Goal: Answer question/provide support: Share knowledge or assist other users

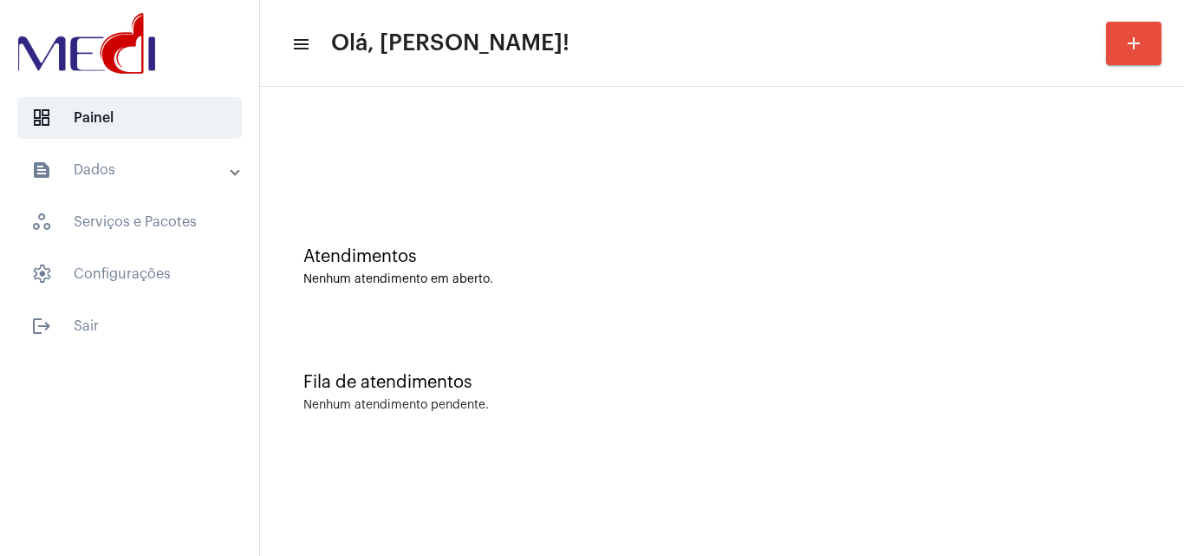
click at [1081, 303] on div "Atendimentos Nenhum atendimento em aberto." at bounding box center [722, 258] width 907 height 126
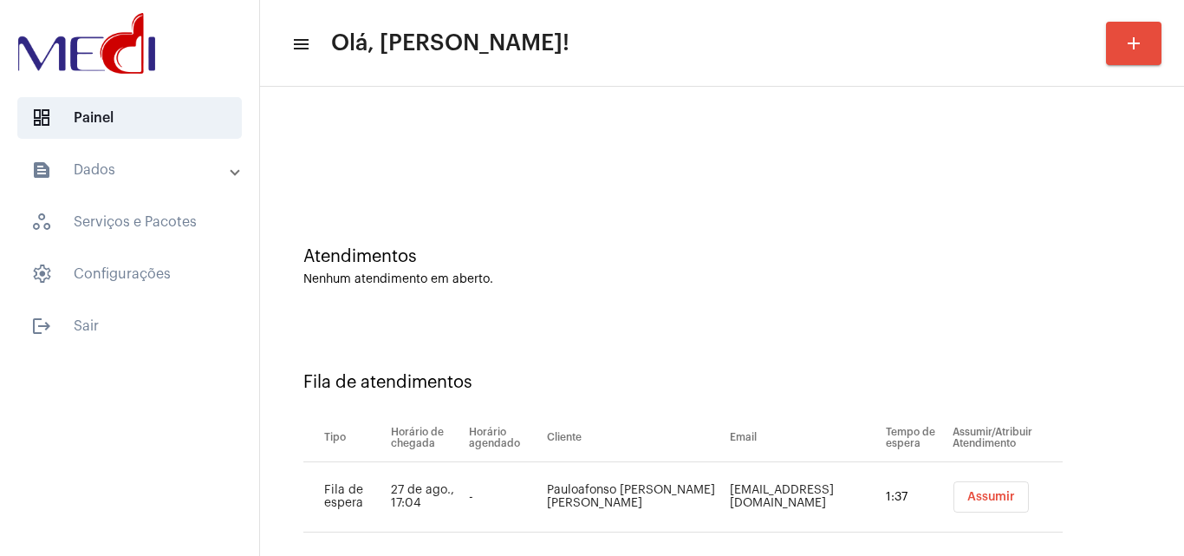
click at [989, 497] on span "Assumir" at bounding box center [991, 497] width 48 height 12
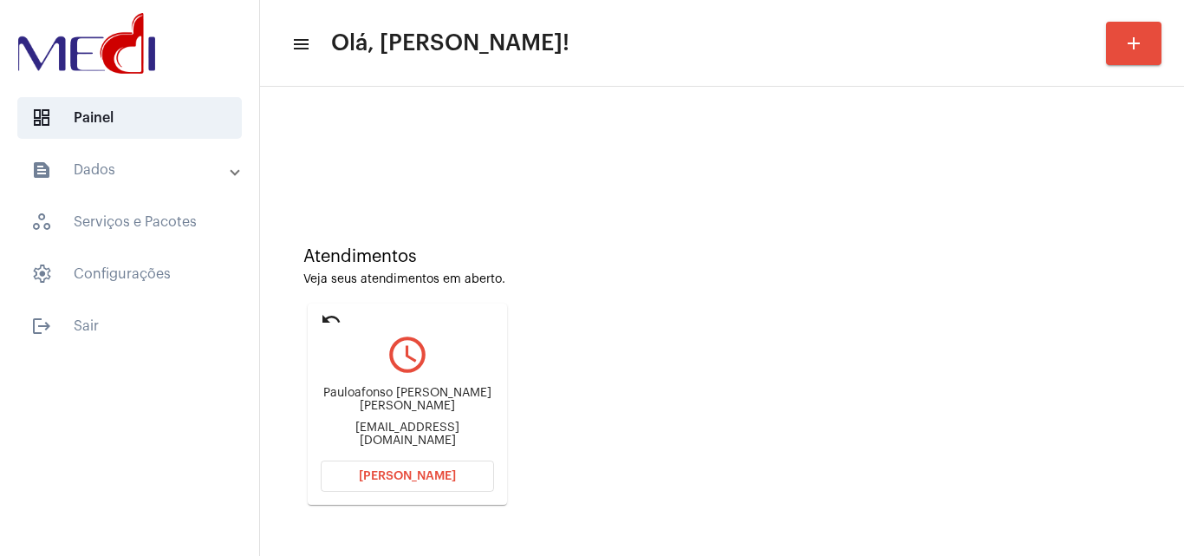
click at [432, 433] on div "pauloafonso.eletricista@gmail.com" at bounding box center [407, 434] width 173 height 26
click at [444, 479] on span "Abrir Chamada" at bounding box center [407, 476] width 97 height 12
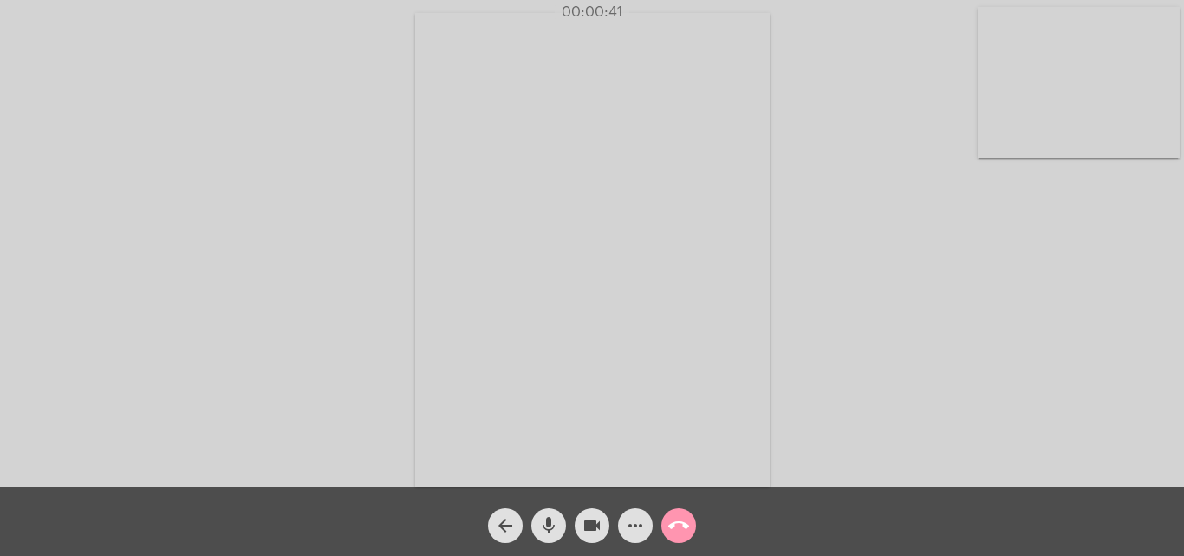
click at [1054, 340] on div "Acessando Câmera e Microfone..." at bounding box center [592, 247] width 1181 height 486
click at [687, 522] on mat-icon "call_end" at bounding box center [678, 525] width 21 height 21
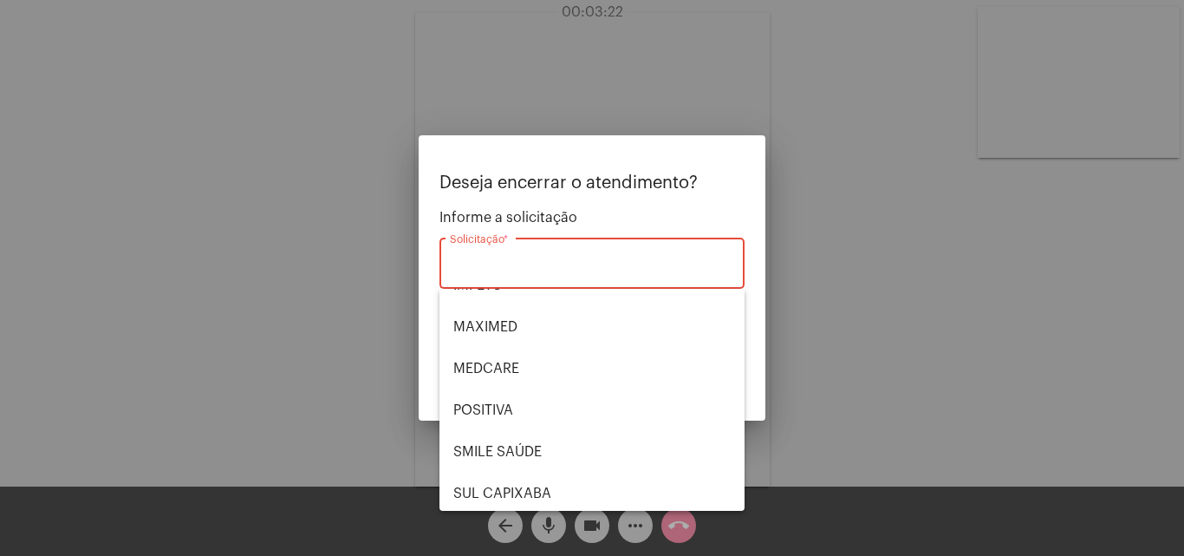
scroll to position [194, 0]
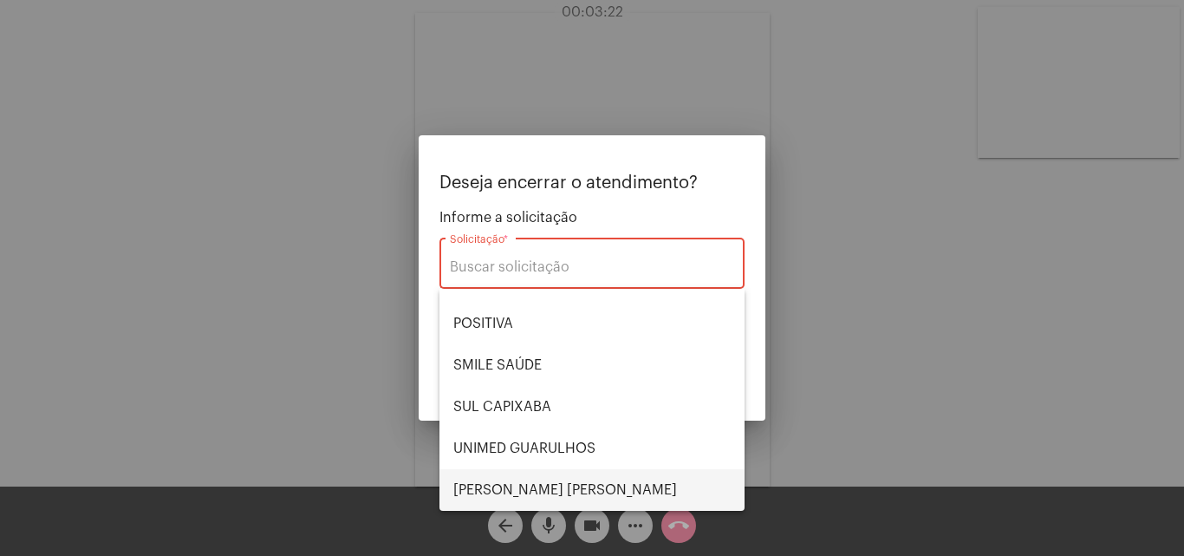
click at [524, 485] on span "[PERSON_NAME] [PERSON_NAME]" at bounding box center [591, 490] width 277 height 42
type input "[PERSON_NAME] [PERSON_NAME]"
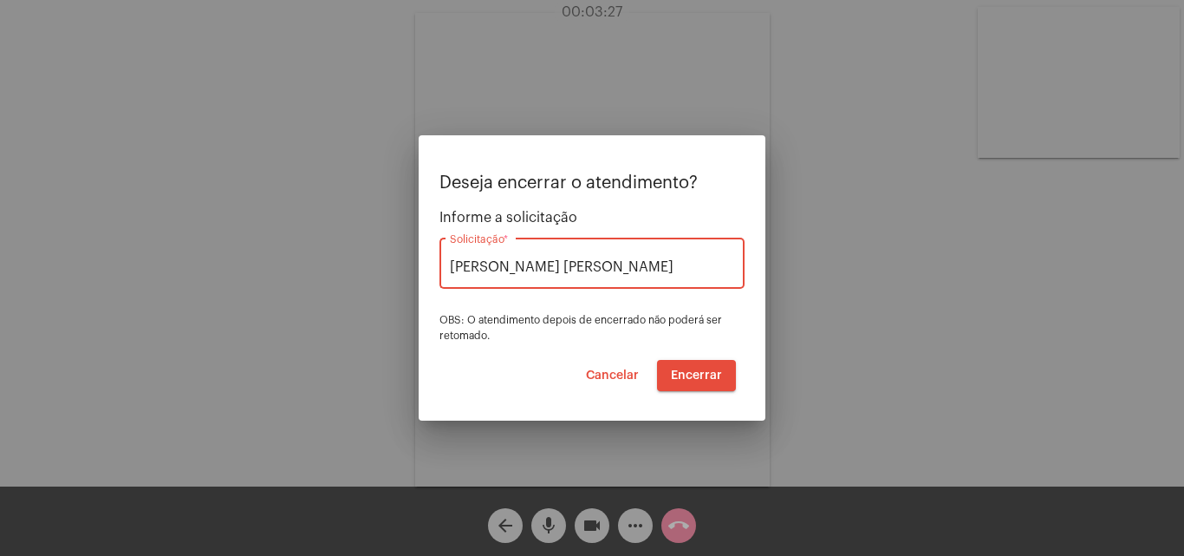
click at [693, 371] on span "Encerrar" at bounding box center [696, 375] width 51 height 12
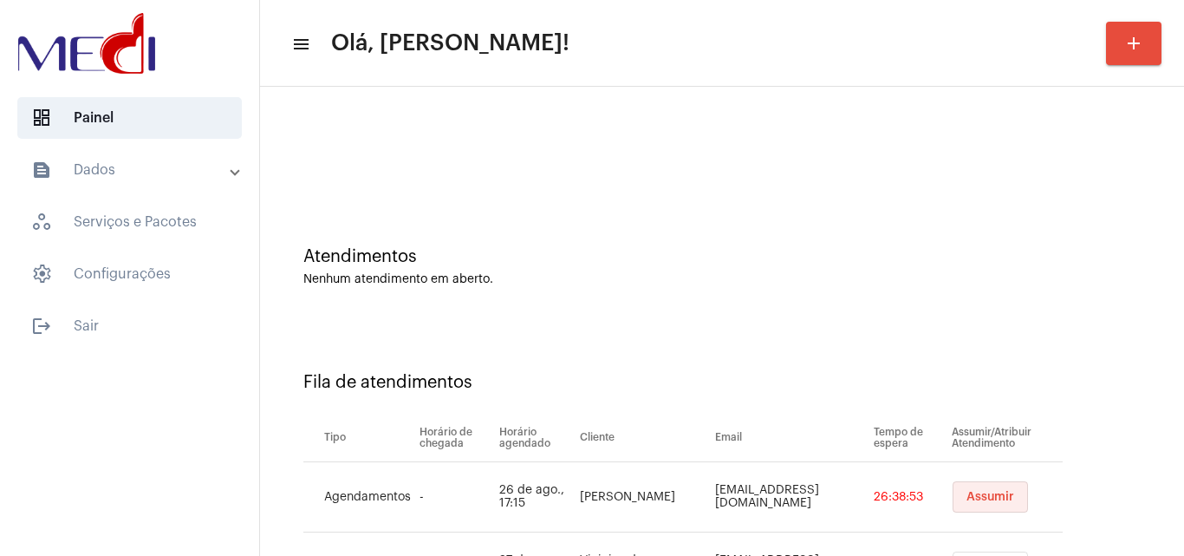
click at [980, 502] on span "Assumir" at bounding box center [990, 497] width 48 height 12
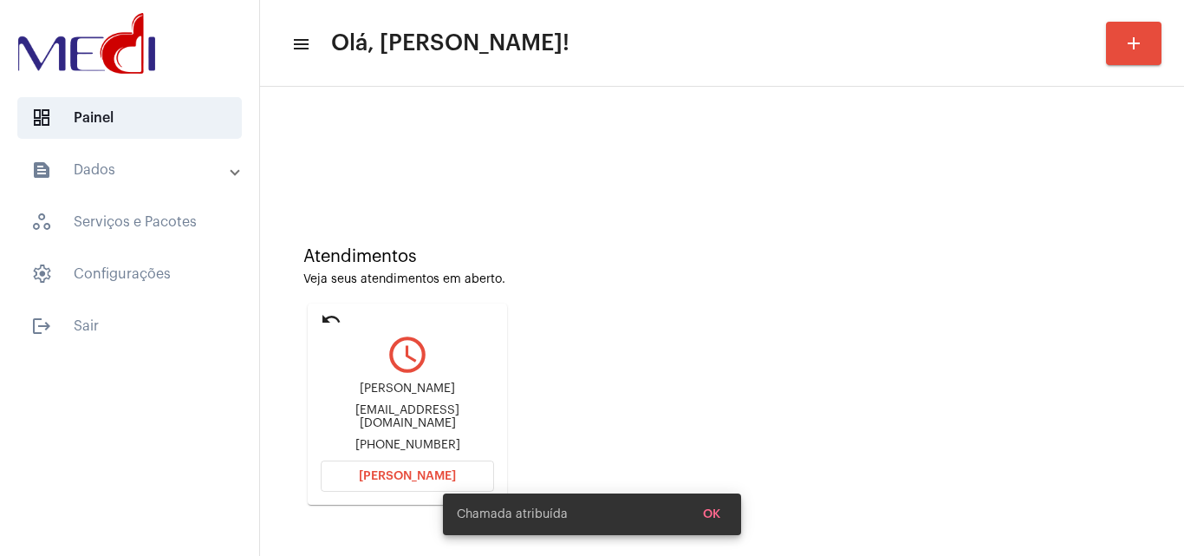
click at [980, 503] on div "Atendimentos Veja seus atendimentos em aberto. undo query_builder Tatiana Perei…" at bounding box center [722, 369] width 907 height 348
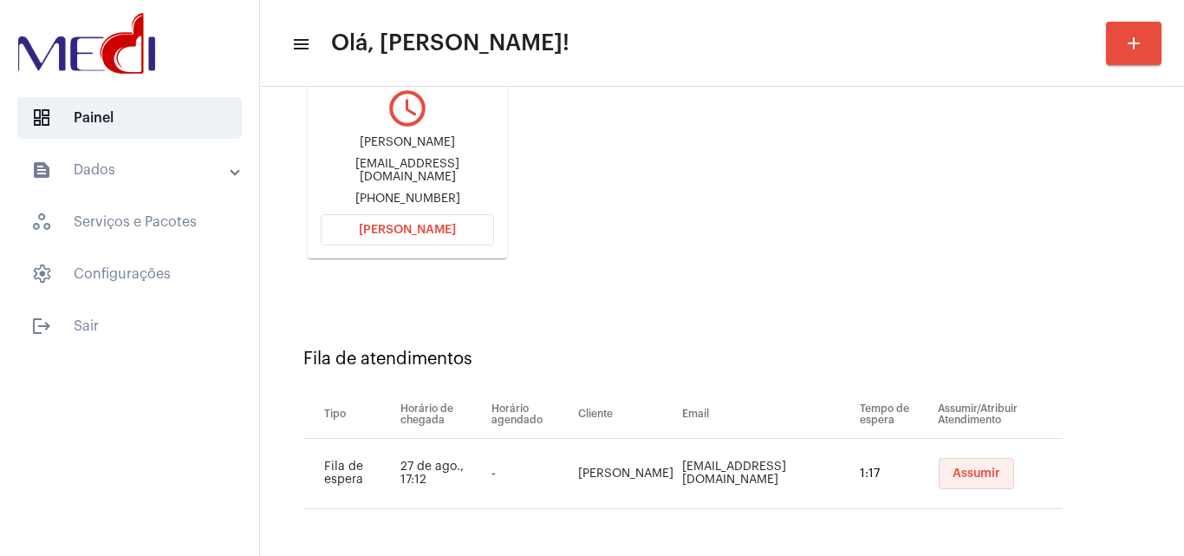
click at [953, 478] on span "Assumir" at bounding box center [977, 473] width 48 height 12
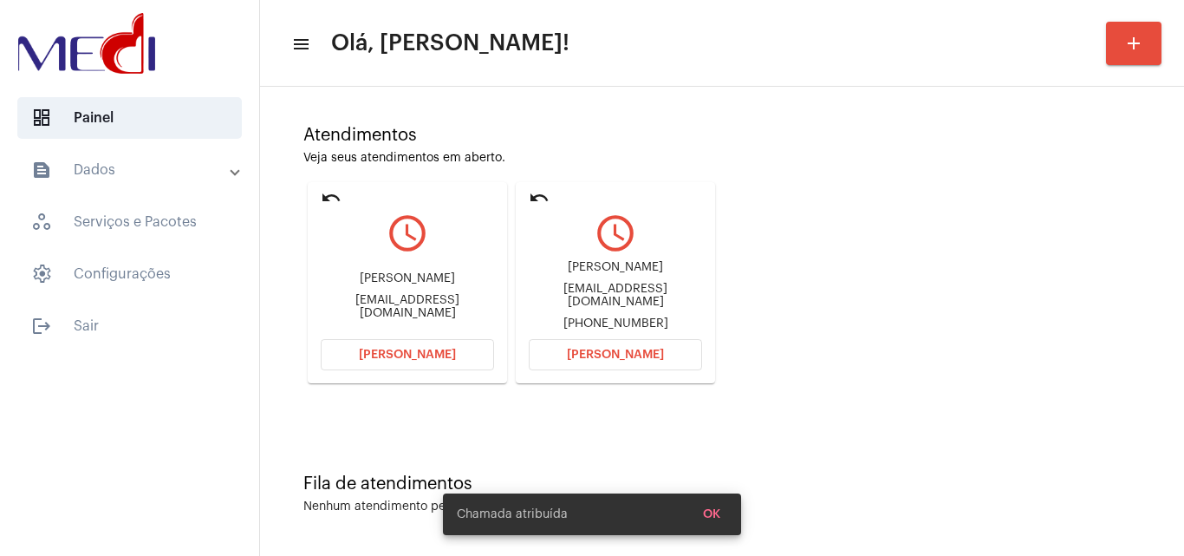
scroll to position [122, 0]
click at [623, 299] on div "taty.lanconi@gmail.com" at bounding box center [615, 295] width 173 height 26
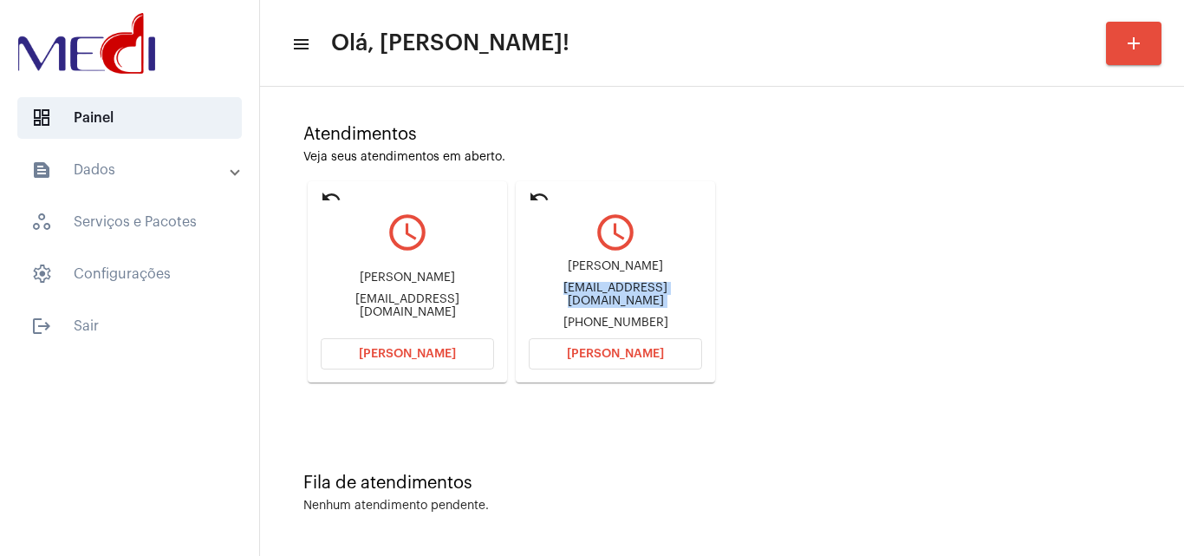
click at [623, 299] on div "taty.lanconi@gmail.com" at bounding box center [615, 295] width 173 height 26
copy div "taty.lanconi@gmail.com"
click at [606, 352] on span "[PERSON_NAME]" at bounding box center [615, 354] width 97 height 12
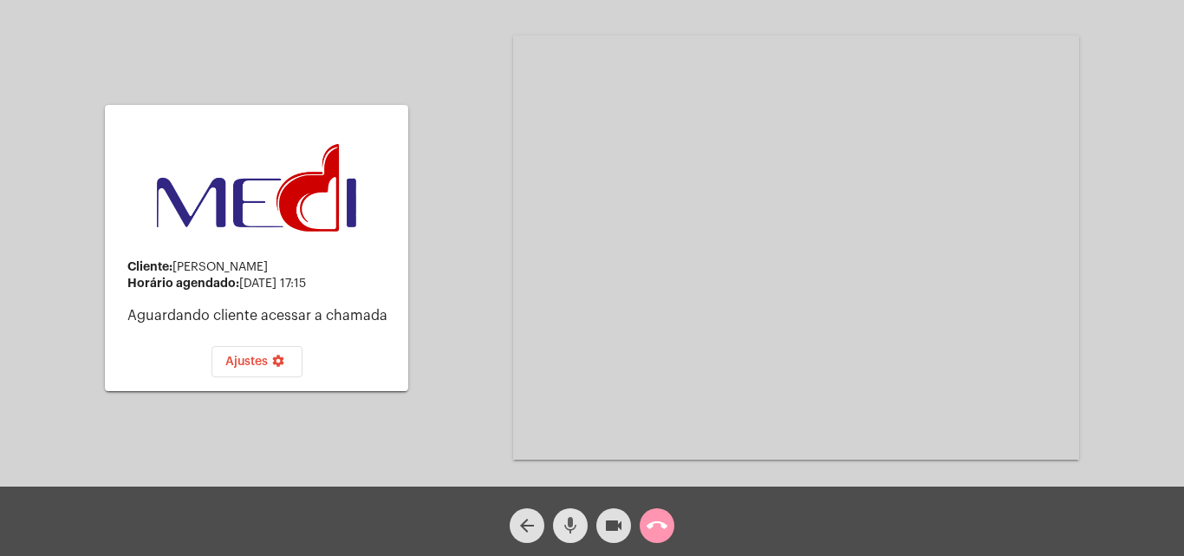
click at [570, 526] on mat-icon "mic" at bounding box center [570, 525] width 21 height 21
click at [569, 522] on mat-icon "mic_off" at bounding box center [570, 525] width 21 height 21
click at [569, 522] on mat-icon "mic" at bounding box center [570, 525] width 21 height 21
click at [660, 530] on mat-icon "call_end" at bounding box center [657, 525] width 21 height 21
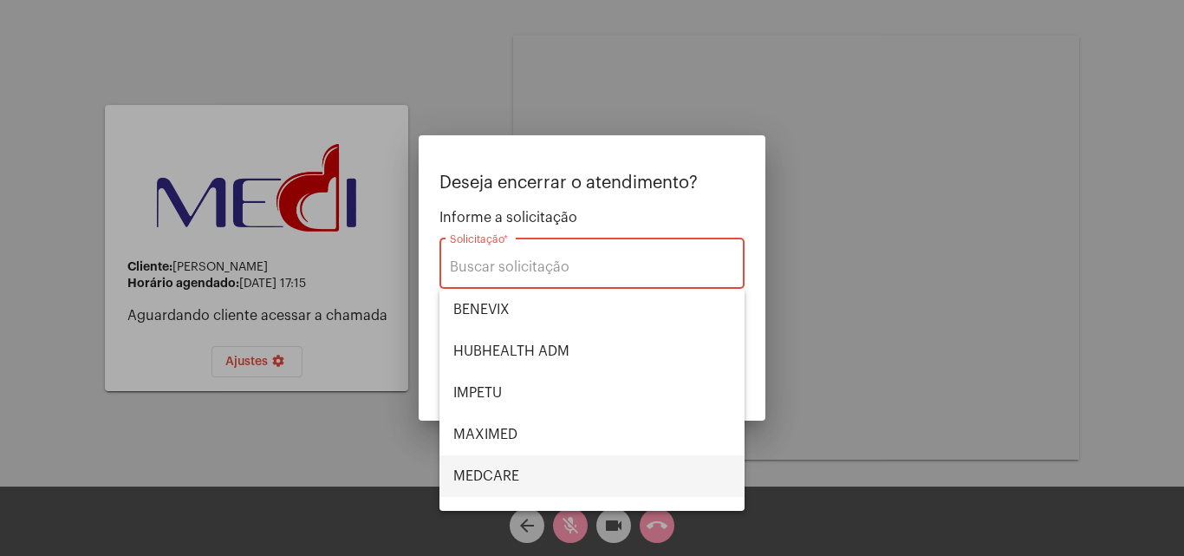
scroll to position [194, 0]
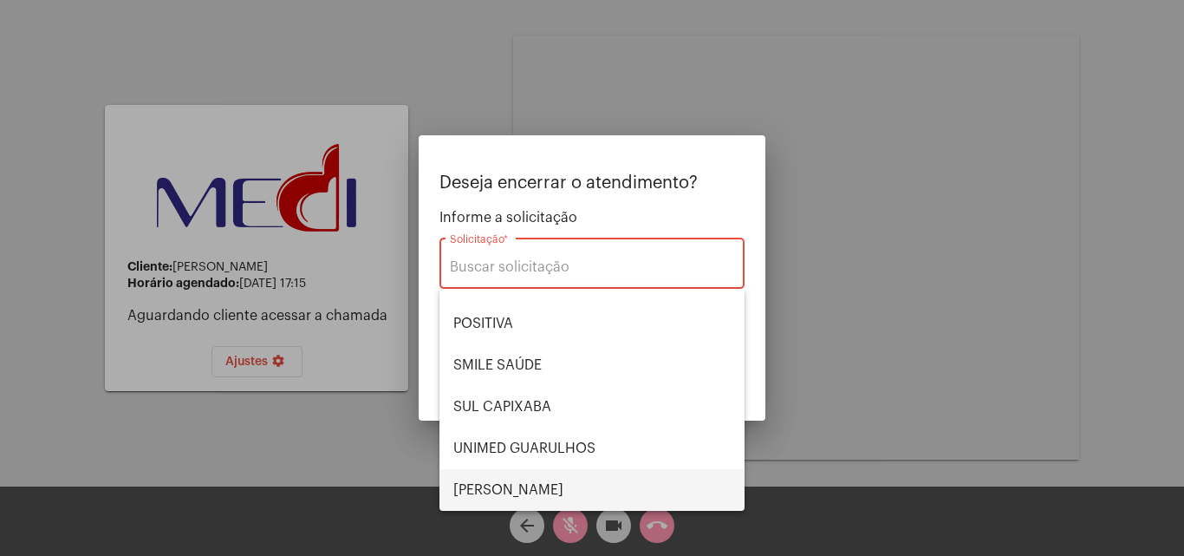
click at [530, 477] on span "VERA CRUZ" at bounding box center [591, 490] width 277 height 42
type input "VERA CRUZ"
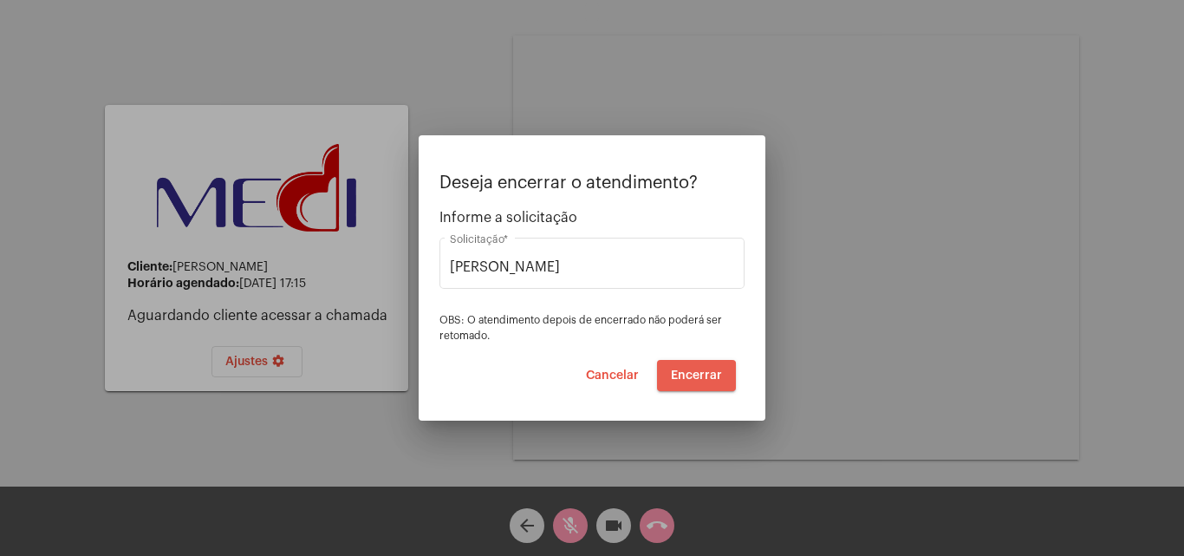
click at [691, 376] on span "Encerrar" at bounding box center [696, 375] width 51 height 12
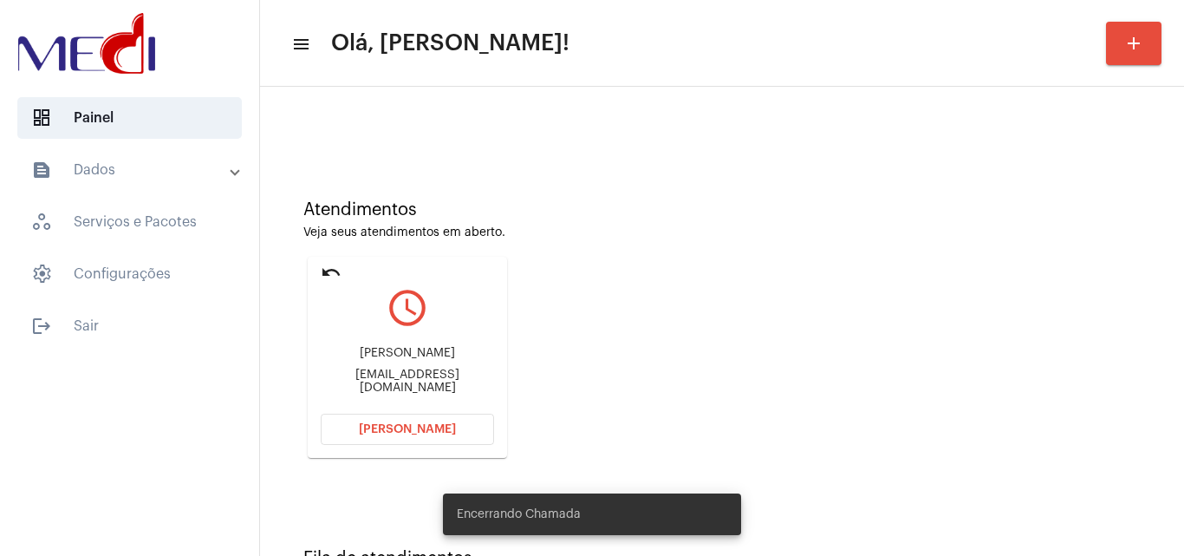
scroll to position [122, 0]
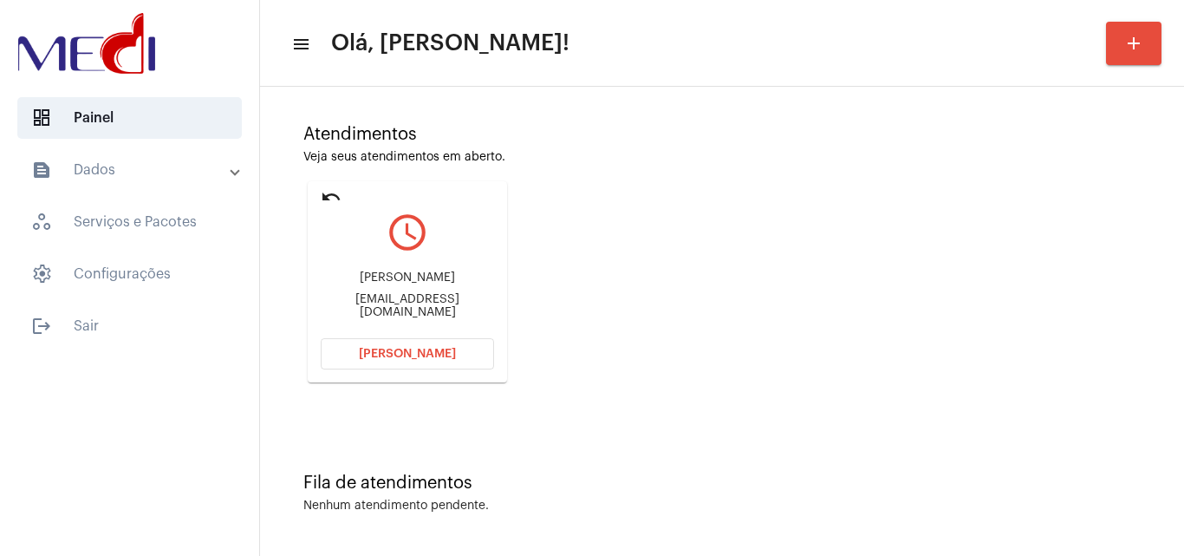
click at [449, 308] on div "gabriel21411@hotmail.com" at bounding box center [407, 306] width 173 height 26
copy mat-card-content "gabriel21411@hotmail.com Abrir Chamada"
click at [374, 347] on button "Abrir Chamada" at bounding box center [407, 353] width 173 height 31
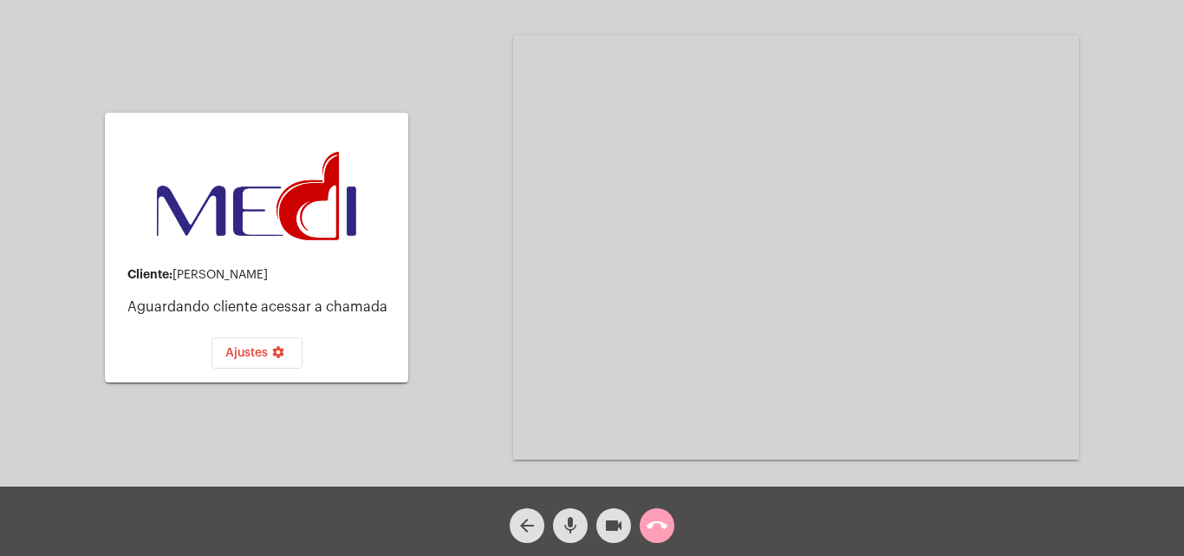
click at [661, 530] on mat-icon "call_end" at bounding box center [657, 525] width 21 height 21
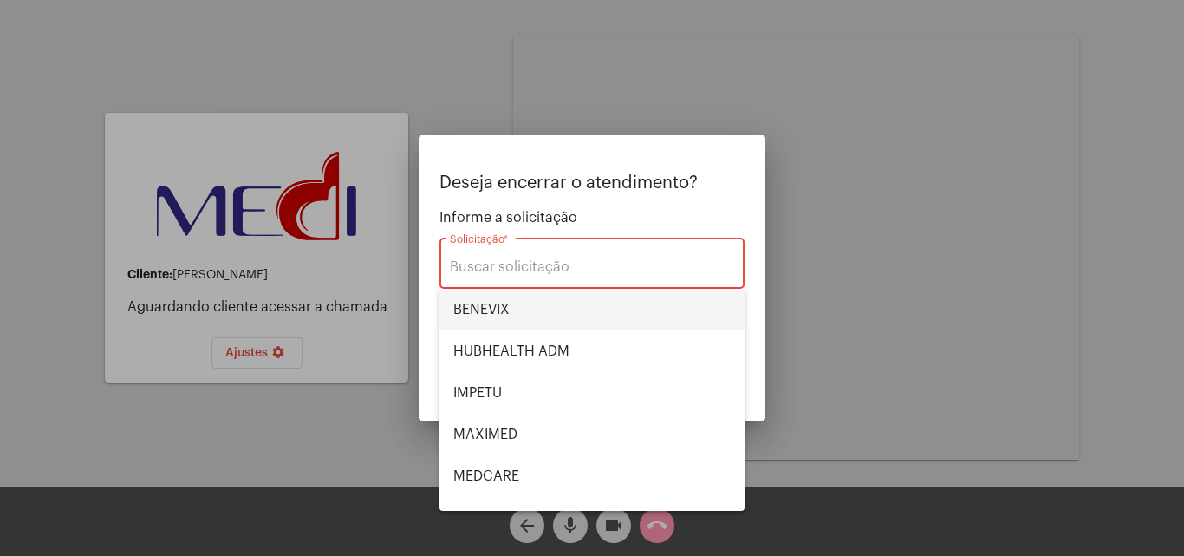
click at [511, 314] on span "BENEVIX" at bounding box center [591, 310] width 277 height 42
type input "BENEVIX"
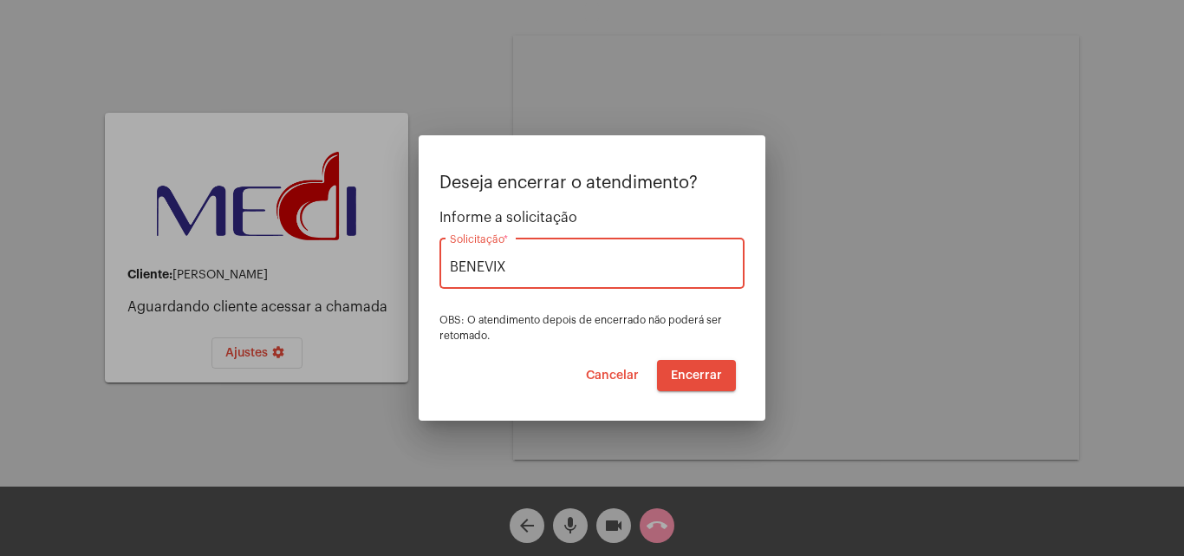
click at [694, 375] on span "Encerrar" at bounding box center [696, 375] width 51 height 12
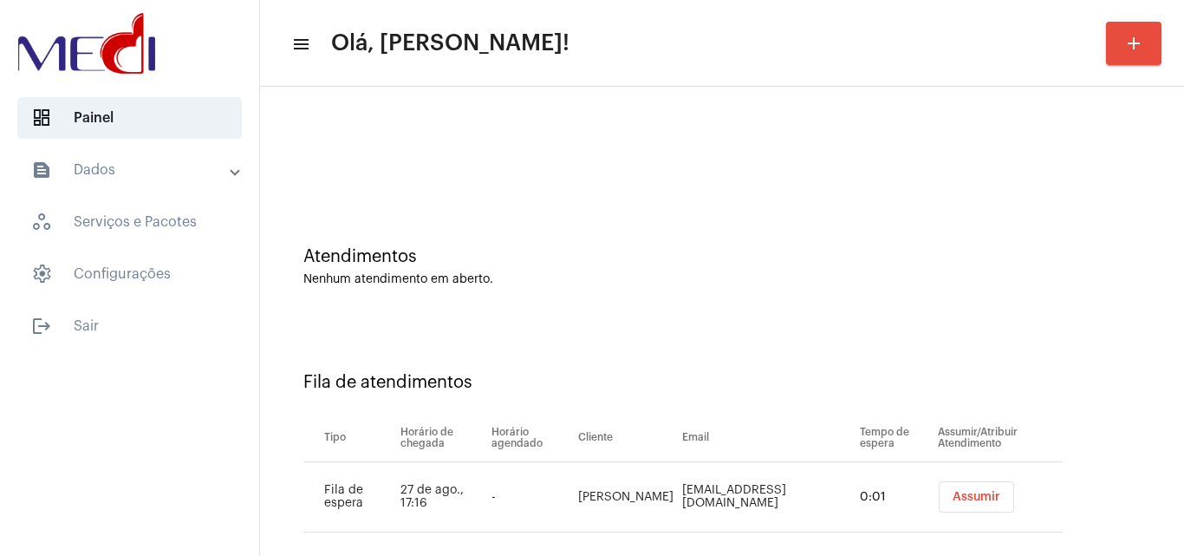
click at [953, 501] on span "Assumir" at bounding box center [977, 497] width 48 height 12
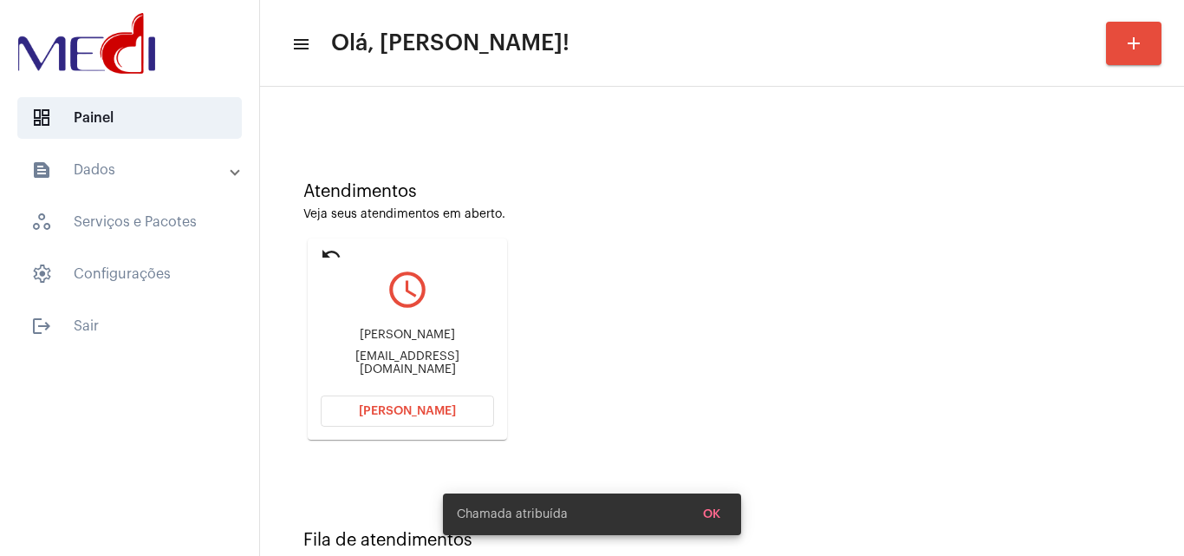
scroll to position [122, 0]
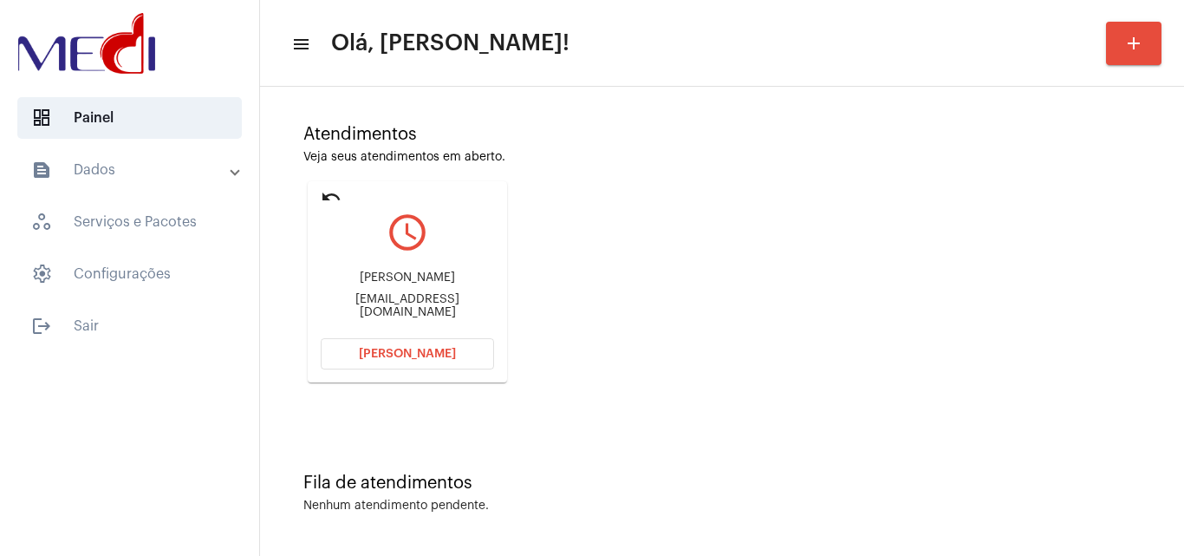
click at [381, 304] on div "pedrorlfilho@hotmail.com" at bounding box center [407, 306] width 173 height 26
click at [441, 359] on span "Abrir Chamada" at bounding box center [407, 354] width 97 height 12
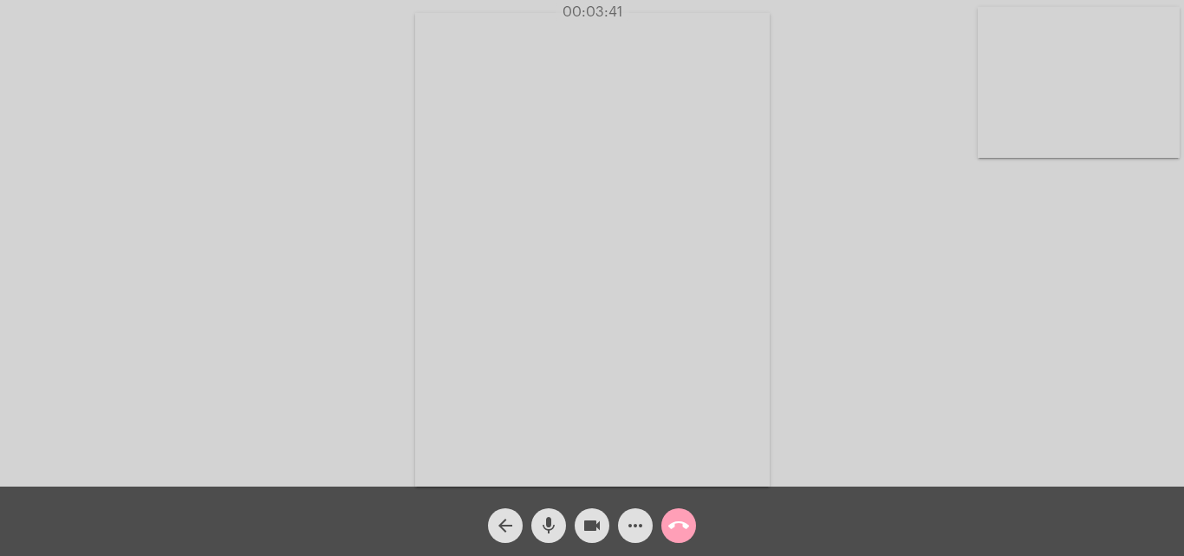
click at [693, 524] on button "call_end" at bounding box center [678, 525] width 35 height 35
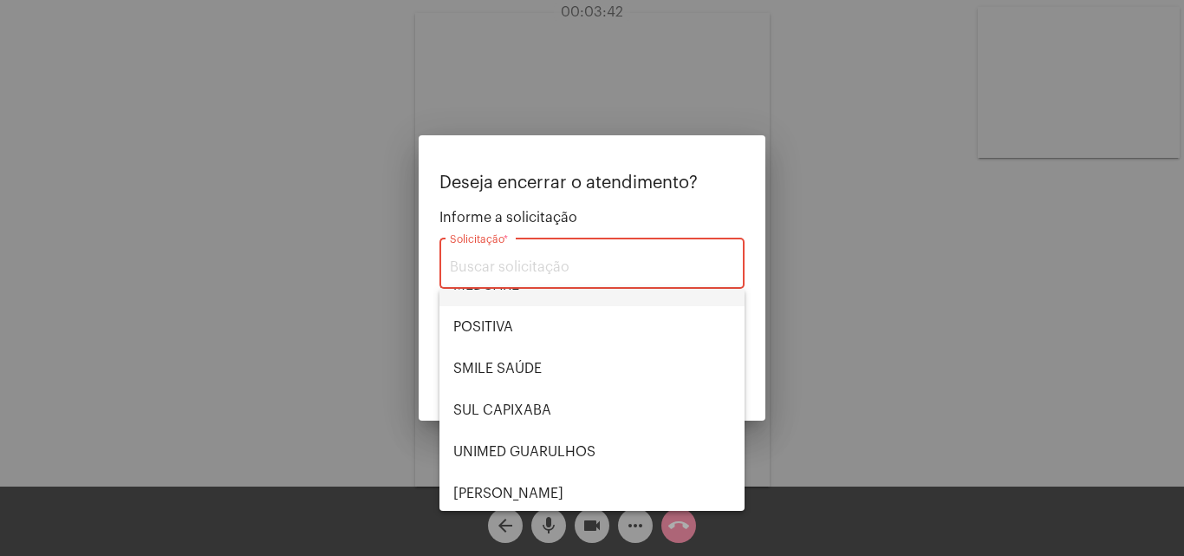
scroll to position [194, 0]
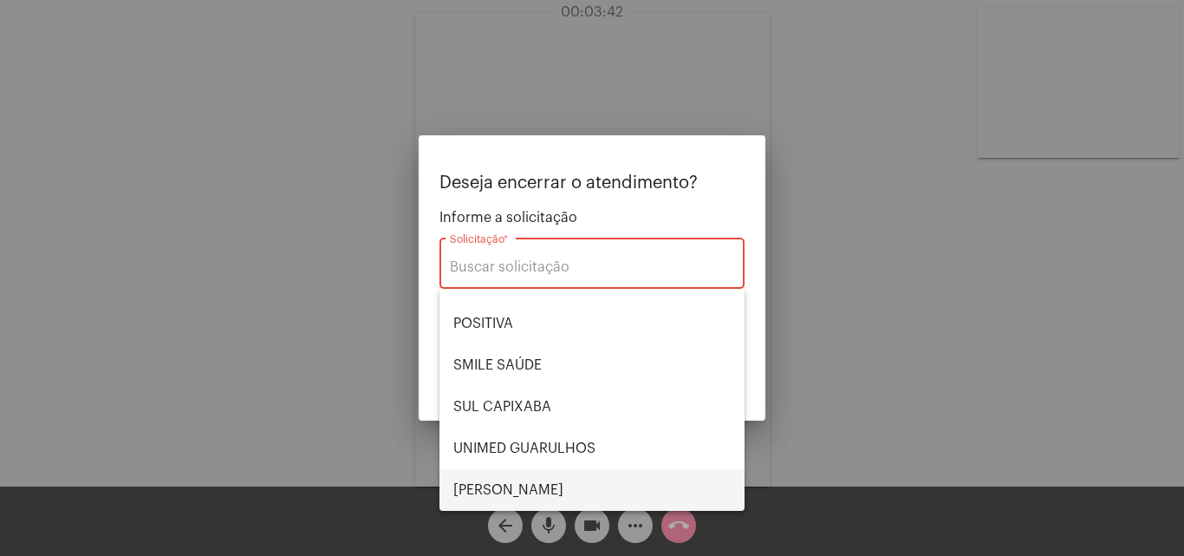
click at [461, 485] on span "VERA CRUZ" at bounding box center [591, 490] width 277 height 42
type input "VERA CRUZ"
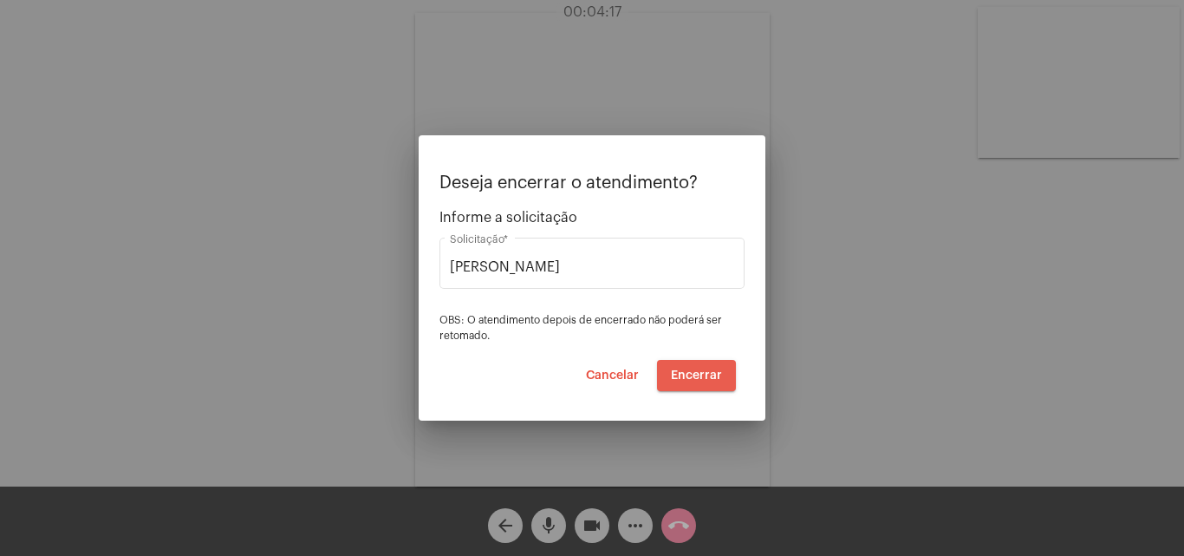
click at [718, 369] on span "Encerrar" at bounding box center [696, 375] width 51 height 12
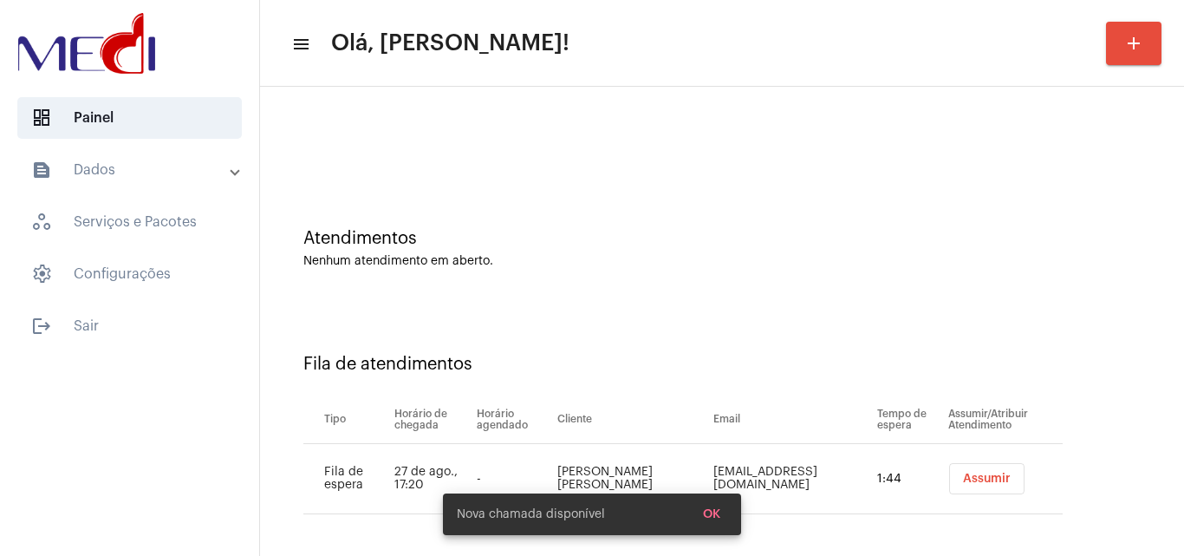
scroll to position [23, 0]
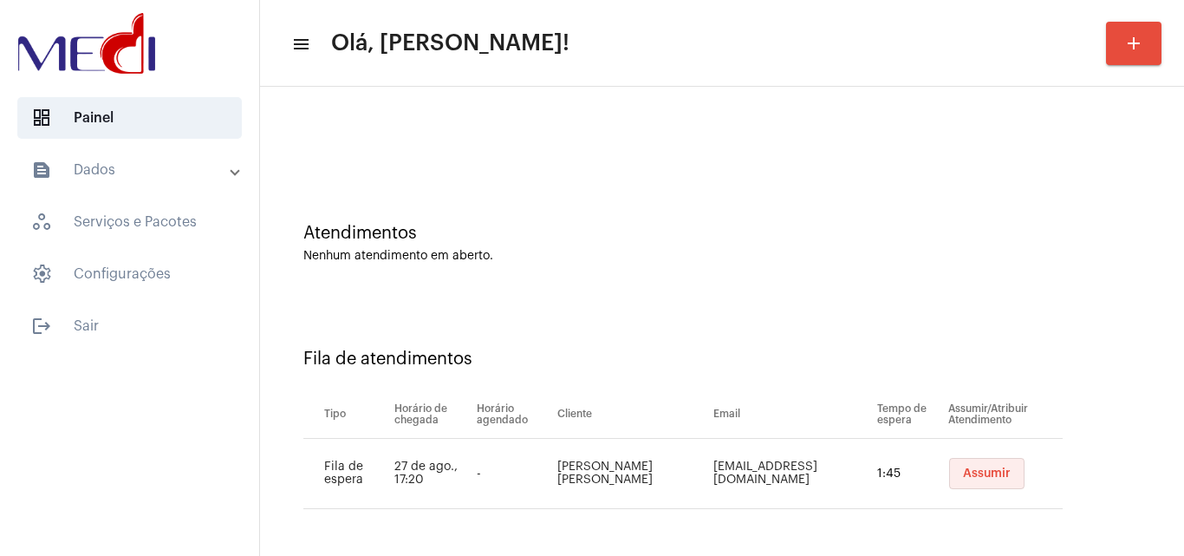
click at [992, 478] on span "Assumir" at bounding box center [987, 473] width 48 height 12
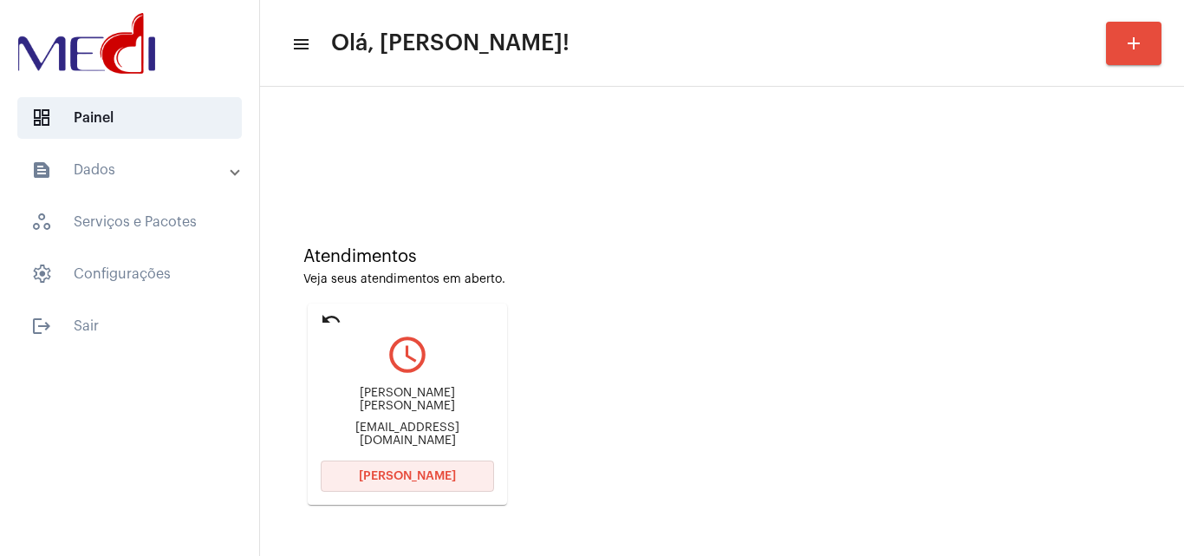
click at [427, 467] on button "Abrir Chamada" at bounding box center [407, 475] width 173 height 31
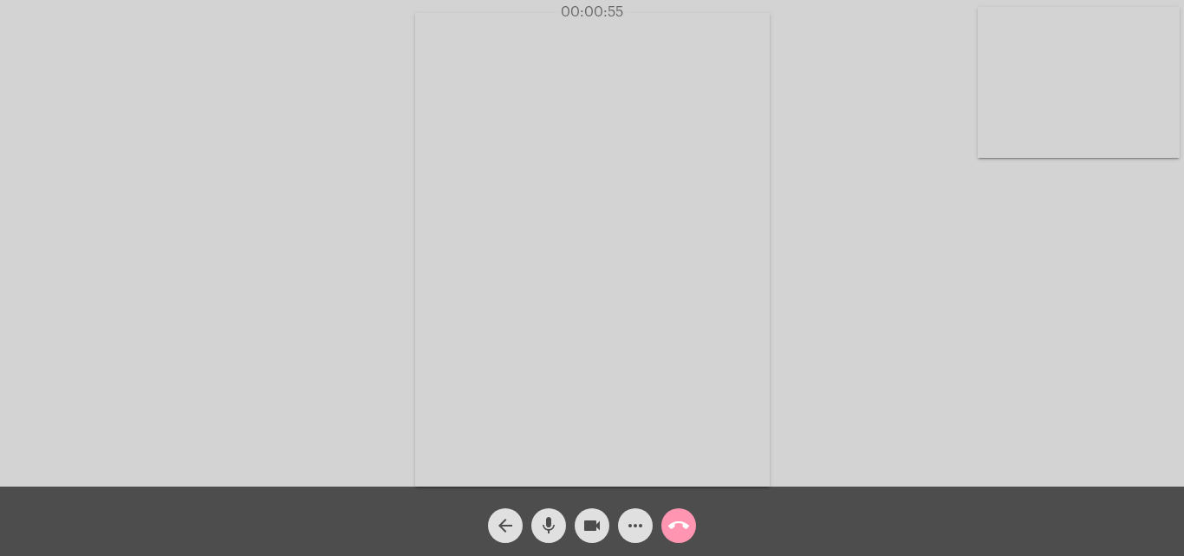
click at [1132, 310] on div "Acessando Câmera e Microfone..." at bounding box center [592, 247] width 1181 height 486
click at [674, 523] on mat-icon "call_end" at bounding box center [678, 525] width 21 height 21
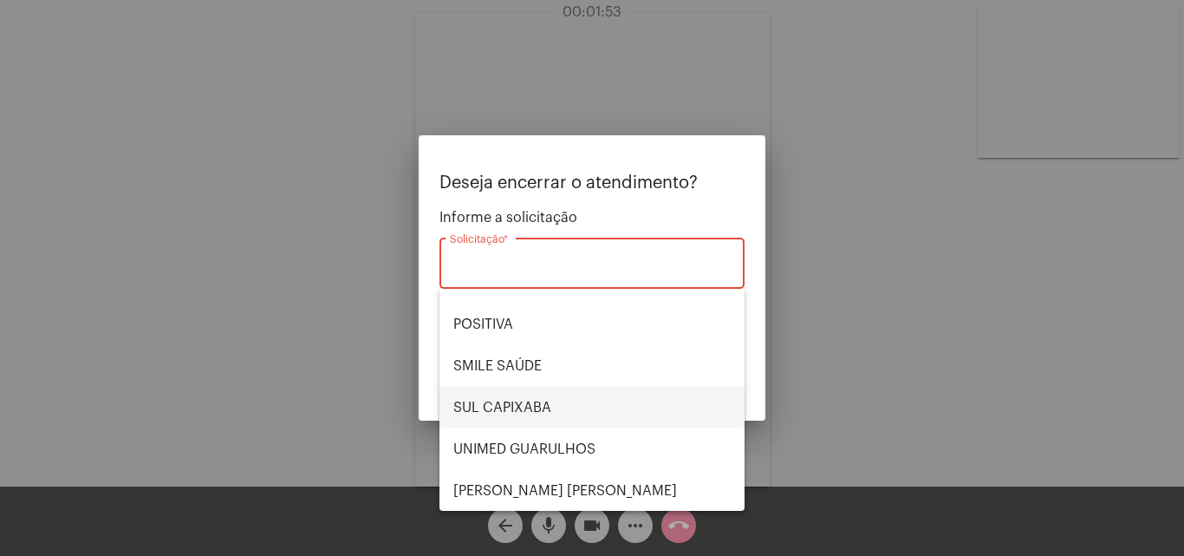
scroll to position [194, 0]
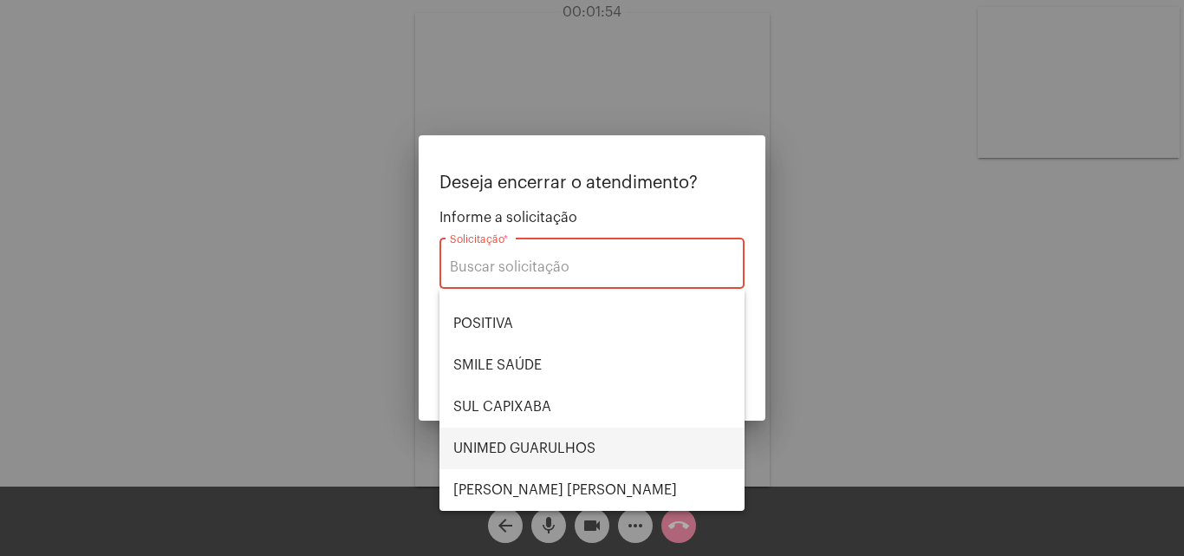
click at [546, 446] on span "UNIMED GUARULHOS" at bounding box center [591, 448] width 277 height 42
type input "UNIMED GUARULHOS"
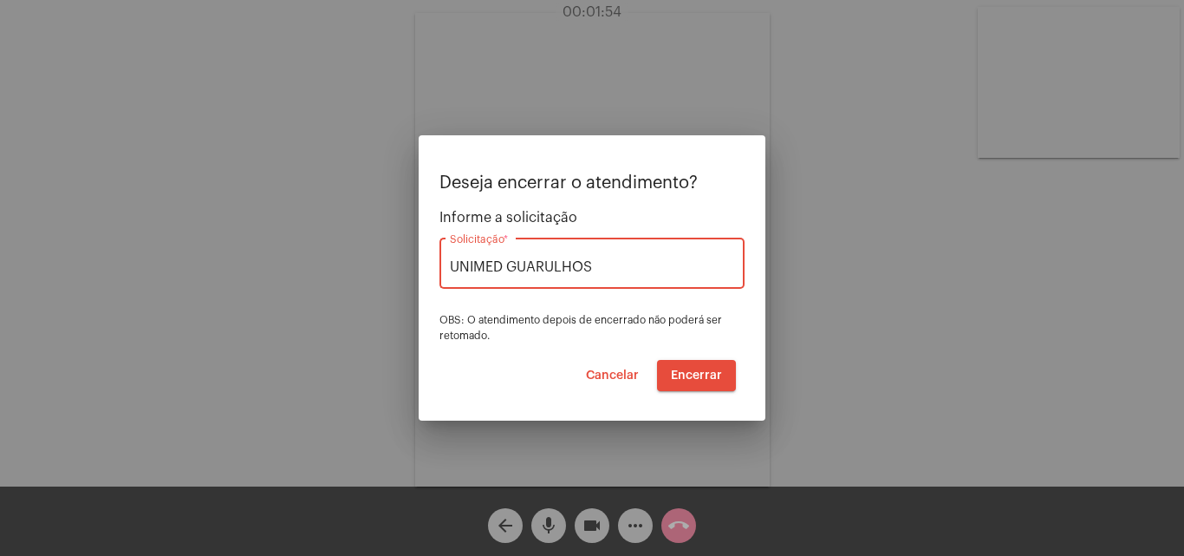
click at [693, 375] on span "Encerrar" at bounding box center [696, 375] width 51 height 12
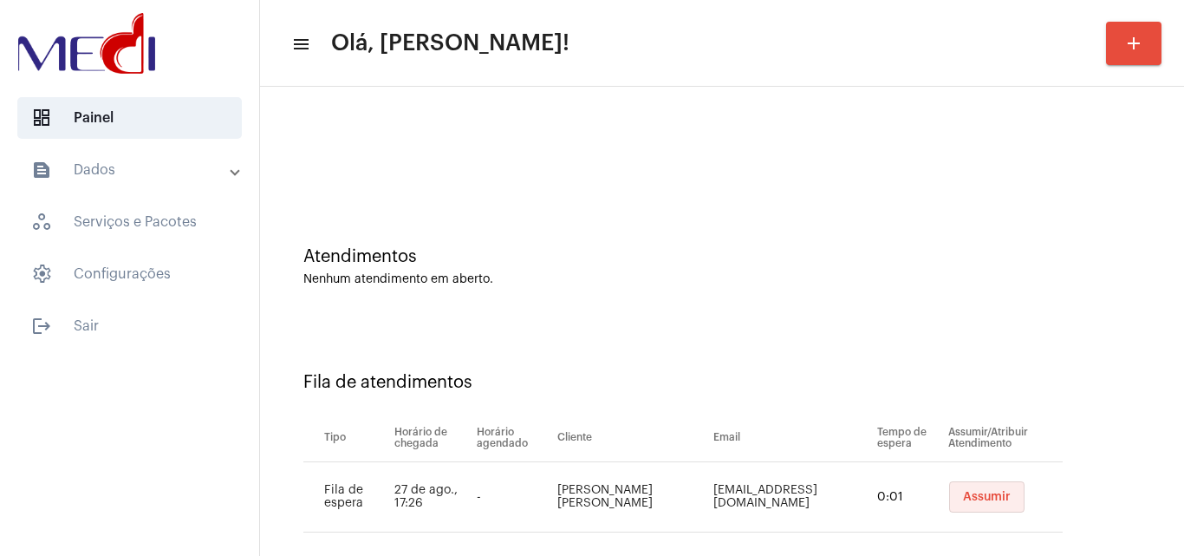
click at [964, 488] on button "Assumir" at bounding box center [986, 496] width 75 height 31
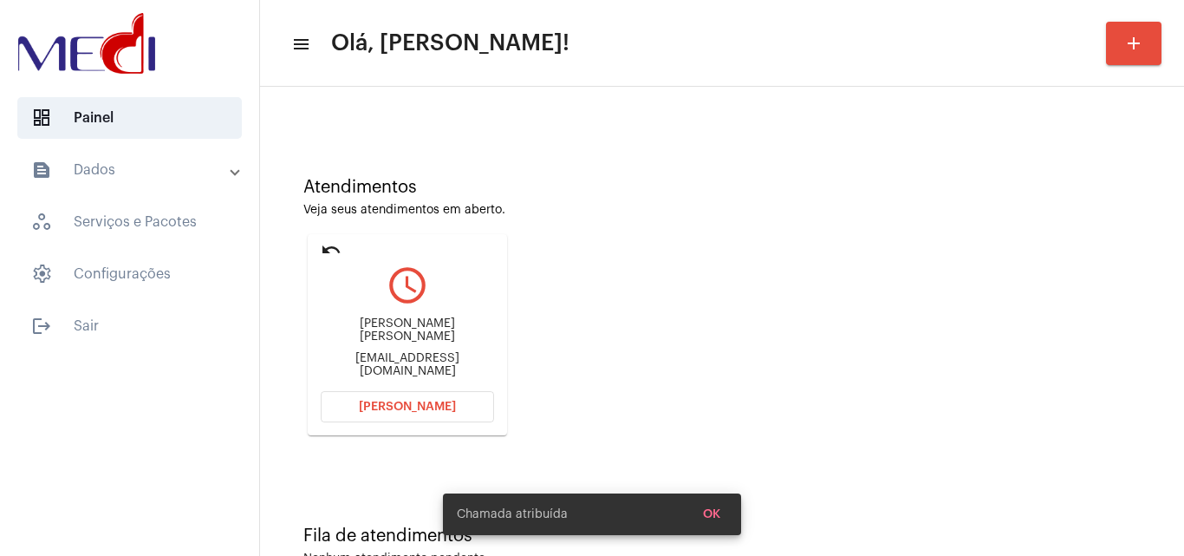
scroll to position [122, 0]
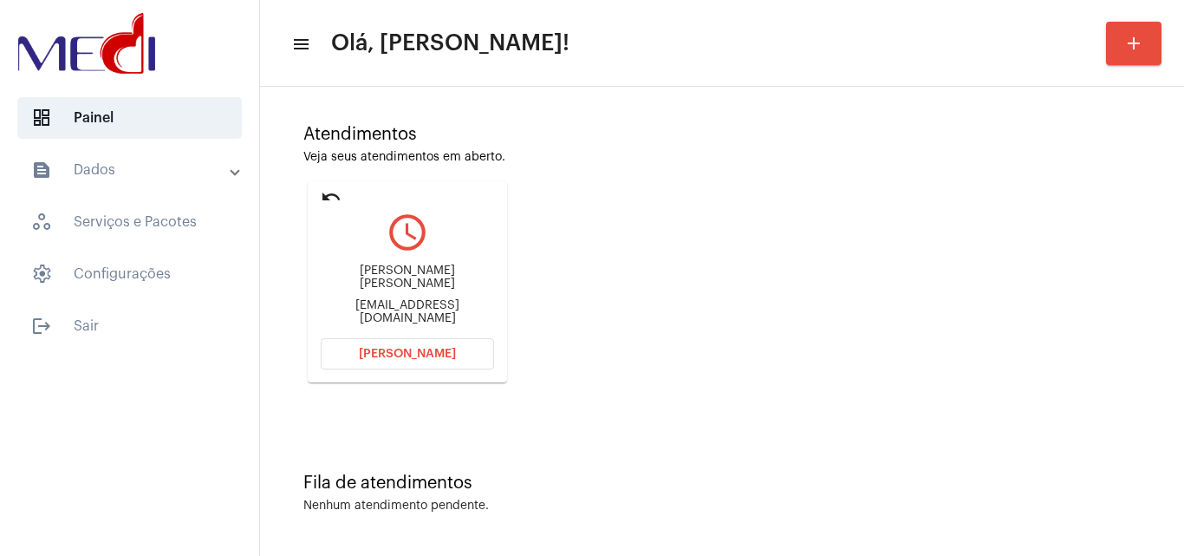
click at [407, 306] on div "Victorgimeperecivel@gmail.com" at bounding box center [407, 312] width 173 height 26
copy mat-card-content "Victorgimeperecivel@gmail.com Abrir Chamada"
click at [415, 352] on span "Abrir Chamada" at bounding box center [407, 354] width 97 height 12
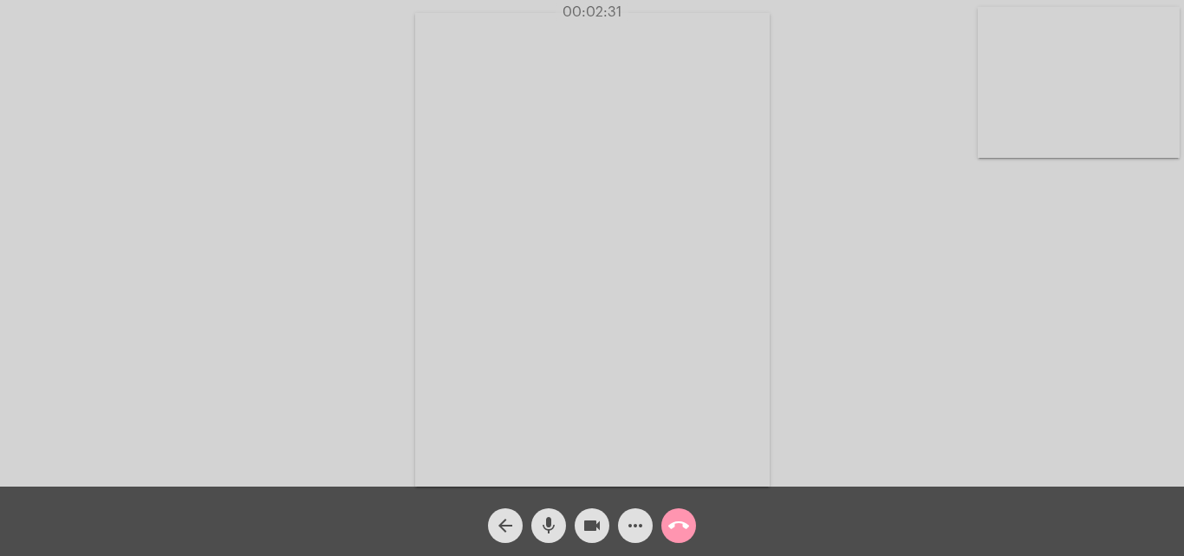
click at [687, 528] on mat-icon "call_end" at bounding box center [678, 525] width 21 height 21
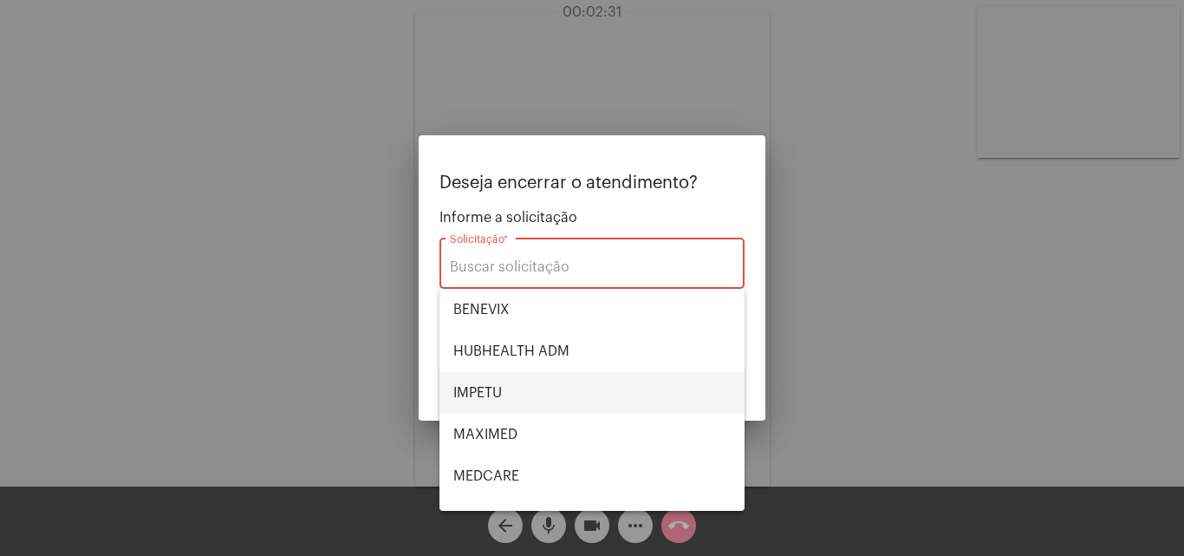
scroll to position [194, 0]
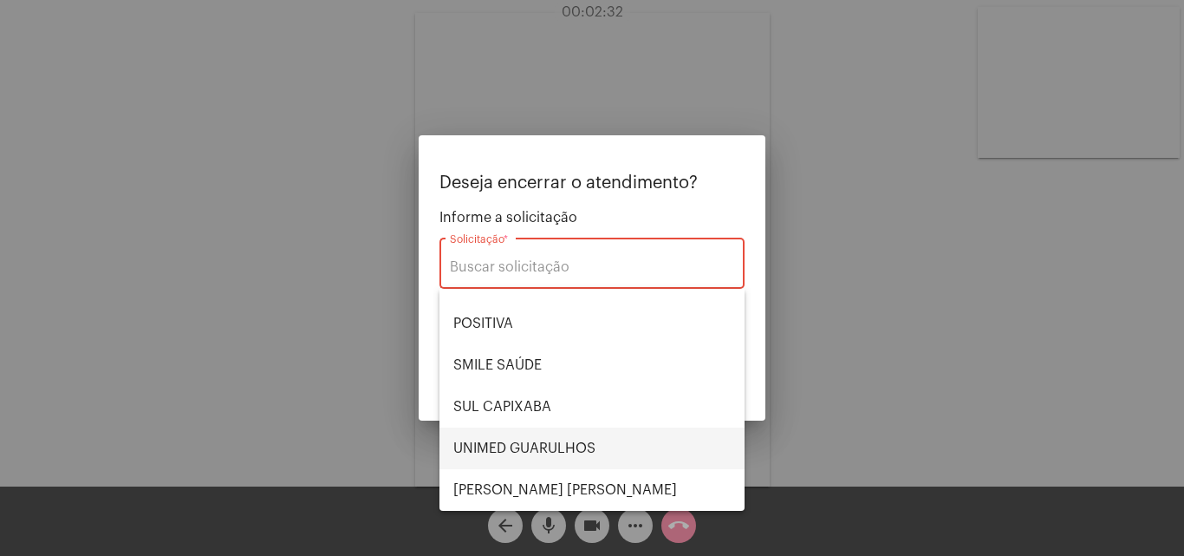
click at [563, 446] on span "UNIMED GUARULHOS" at bounding box center [591, 448] width 277 height 42
type input "UNIMED GUARULHOS"
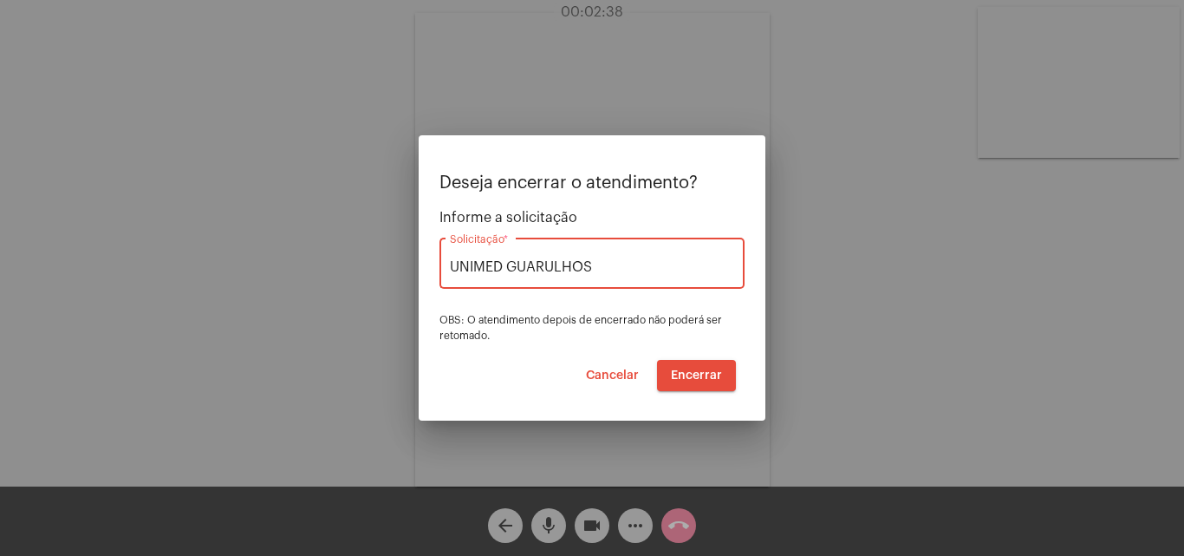
click at [700, 374] on span "Encerrar" at bounding box center [696, 375] width 51 height 12
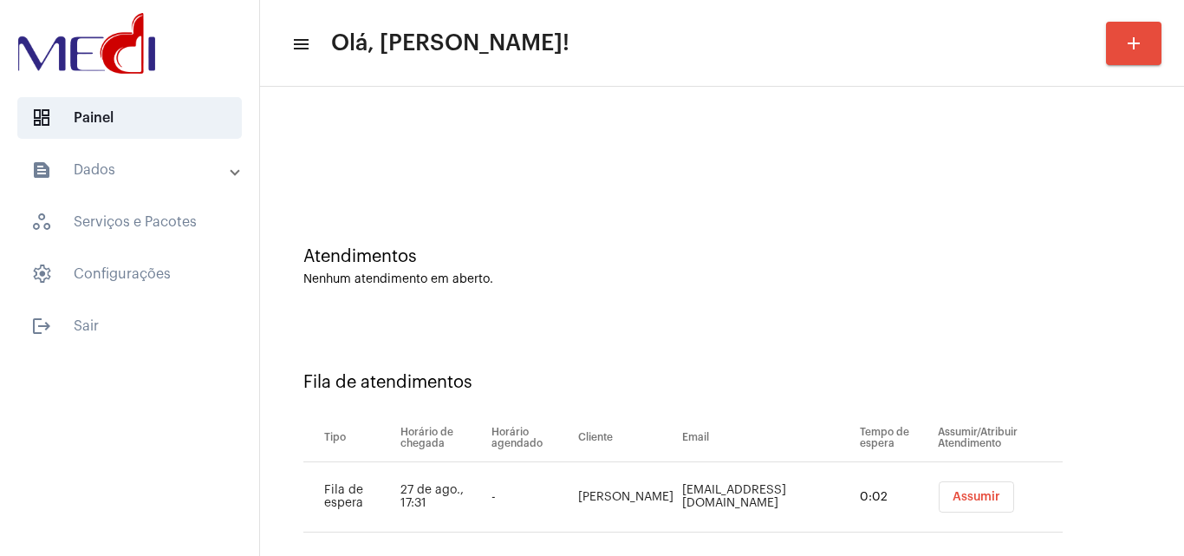
click at [960, 504] on button "Assumir" at bounding box center [976, 496] width 75 height 31
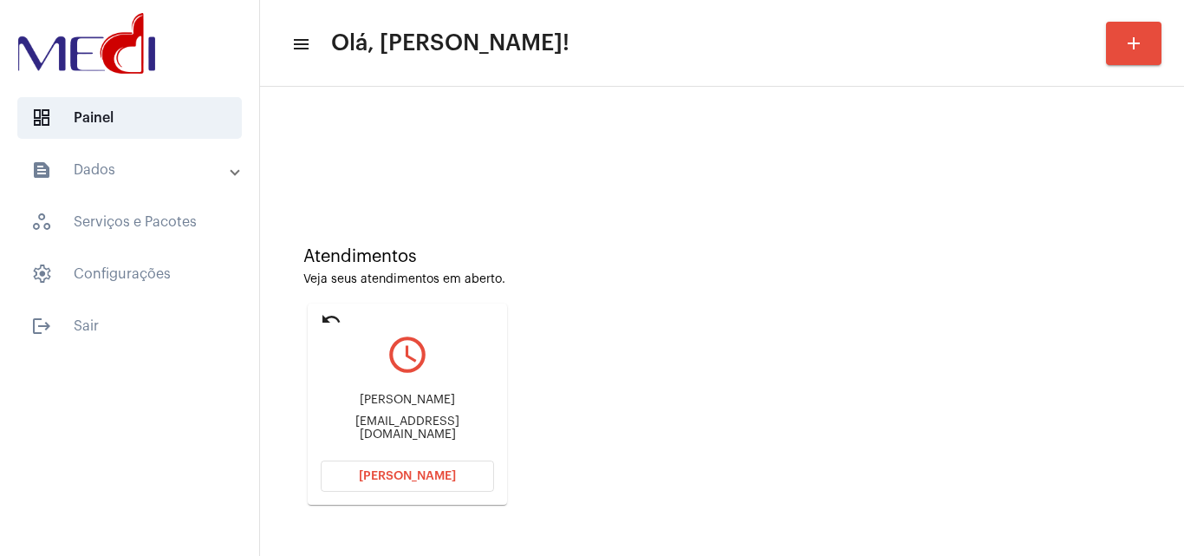
click at [436, 464] on button "Abrir Chamada" at bounding box center [407, 475] width 173 height 31
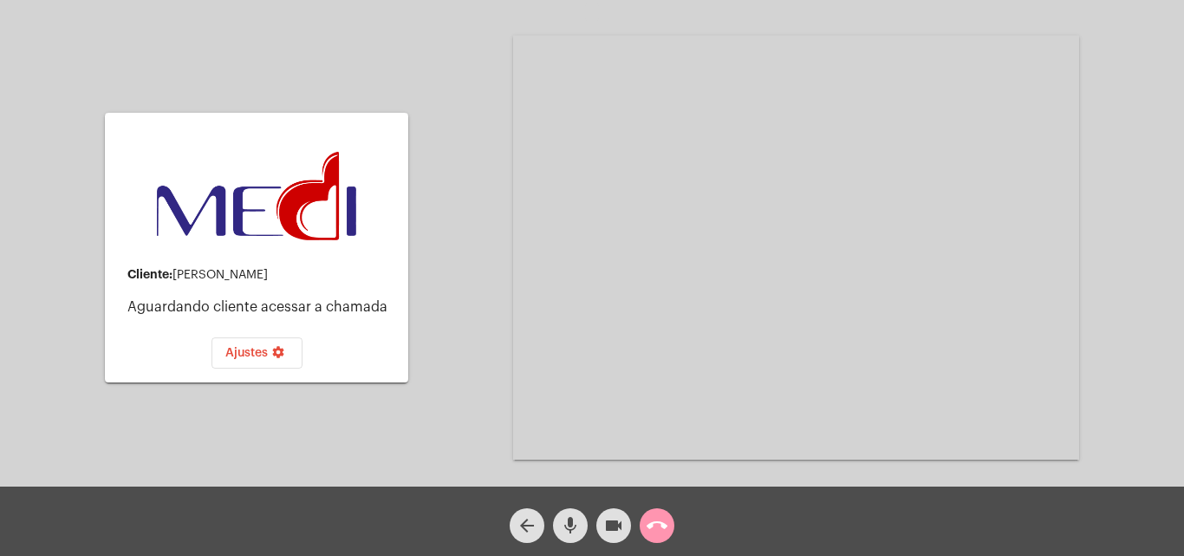
click at [660, 532] on mat-icon "call_end" at bounding box center [657, 525] width 21 height 21
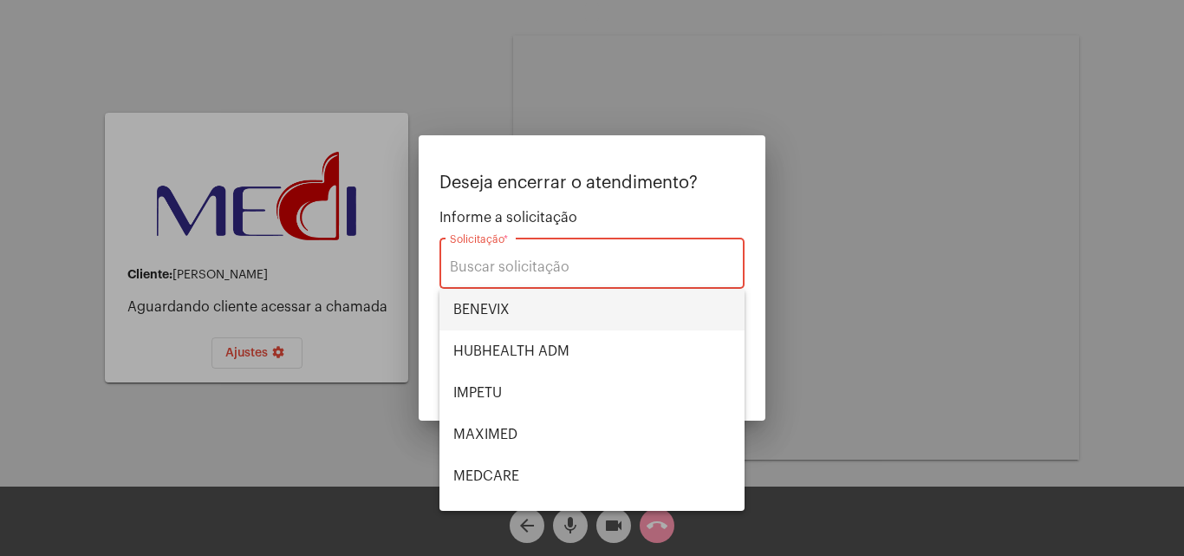
click at [563, 326] on span "BENEVIX" at bounding box center [591, 310] width 277 height 42
type input "BENEVIX"
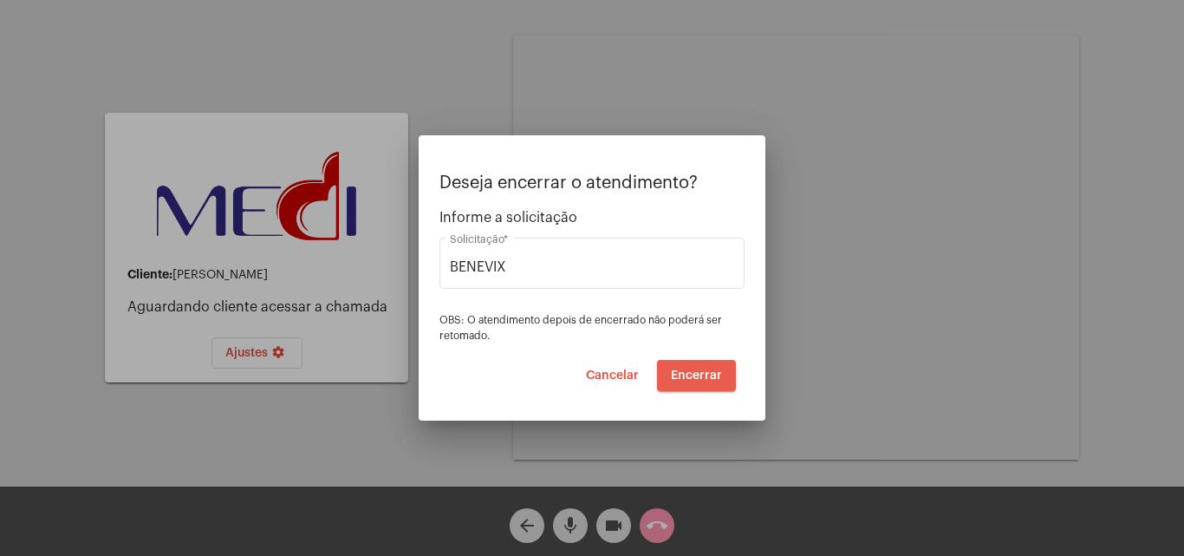
click at [678, 371] on span "Encerrar" at bounding box center [696, 375] width 51 height 12
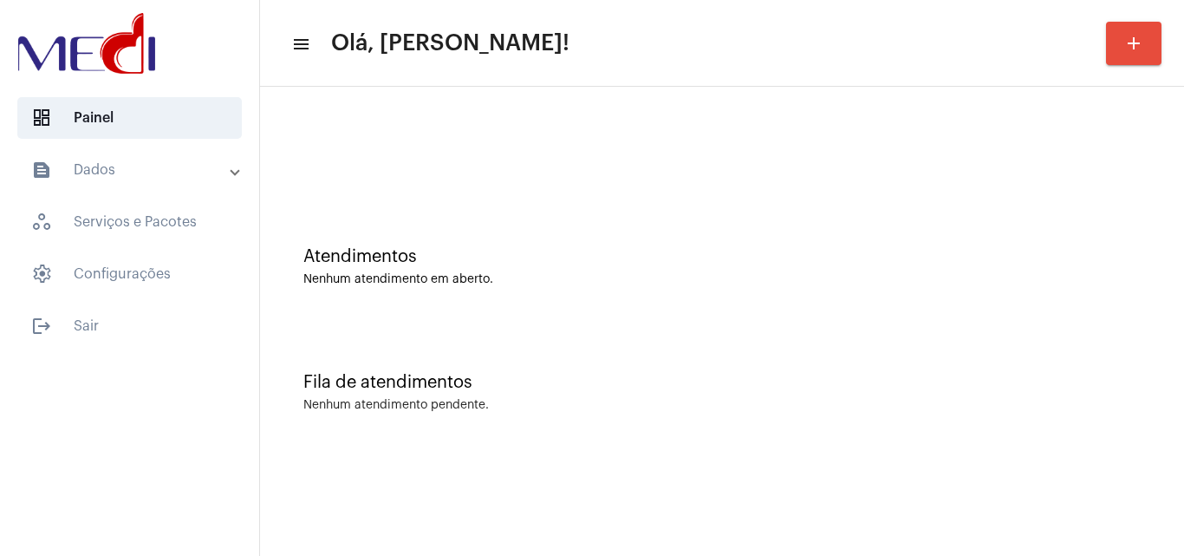
click at [1113, 361] on div "Fila de atendimentos Nenhum atendimento pendente." at bounding box center [722, 384] width 907 height 126
click at [700, 491] on mat-sidenav-content "menu Olá, Karen! add Atendimentos Nenhum atendimento em aberto. Fila de atendim…" at bounding box center [722, 278] width 924 height 556
click at [1095, 429] on div "Fila de atendimentos Nenhum atendimento pendente." at bounding box center [722, 384] width 907 height 126
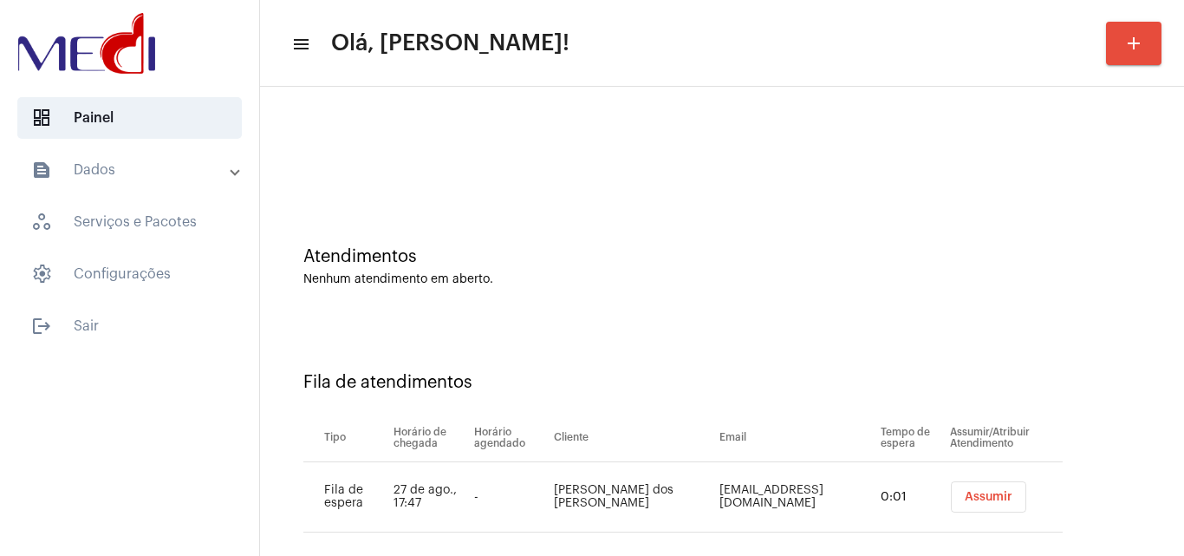
click at [981, 497] on span "Assumir" at bounding box center [989, 497] width 48 height 12
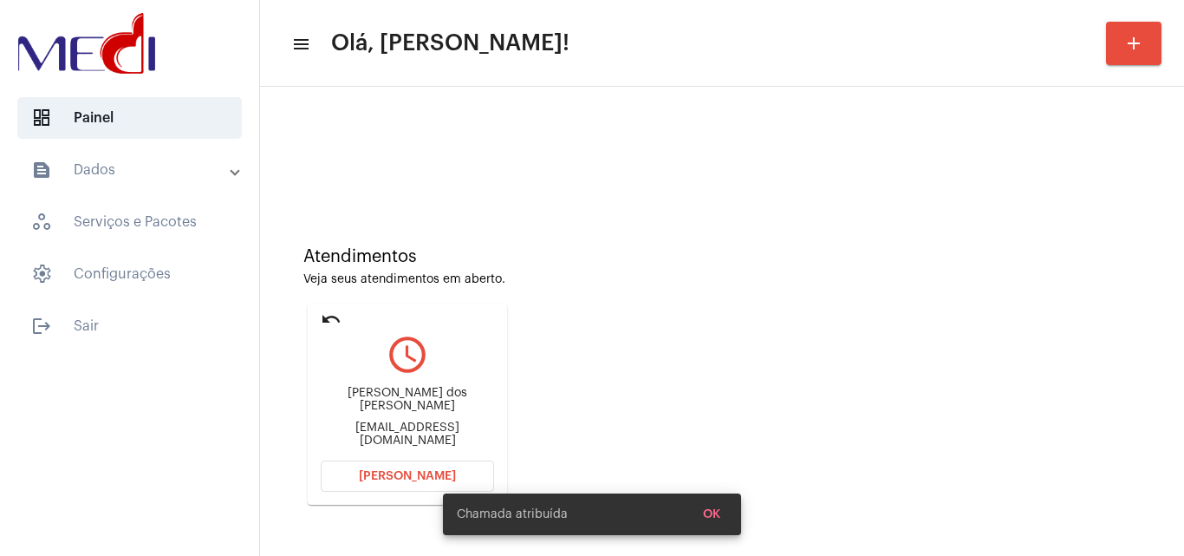
click at [412, 430] on div "[EMAIL_ADDRESS][DOMAIN_NAME]" at bounding box center [407, 434] width 173 height 26
click at [412, 430] on div "cleidelunasantos@gmail.com" at bounding box center [407, 434] width 173 height 26
copy mat-card-content "cleidelunasantos@gmail.com Abrir Chamada"
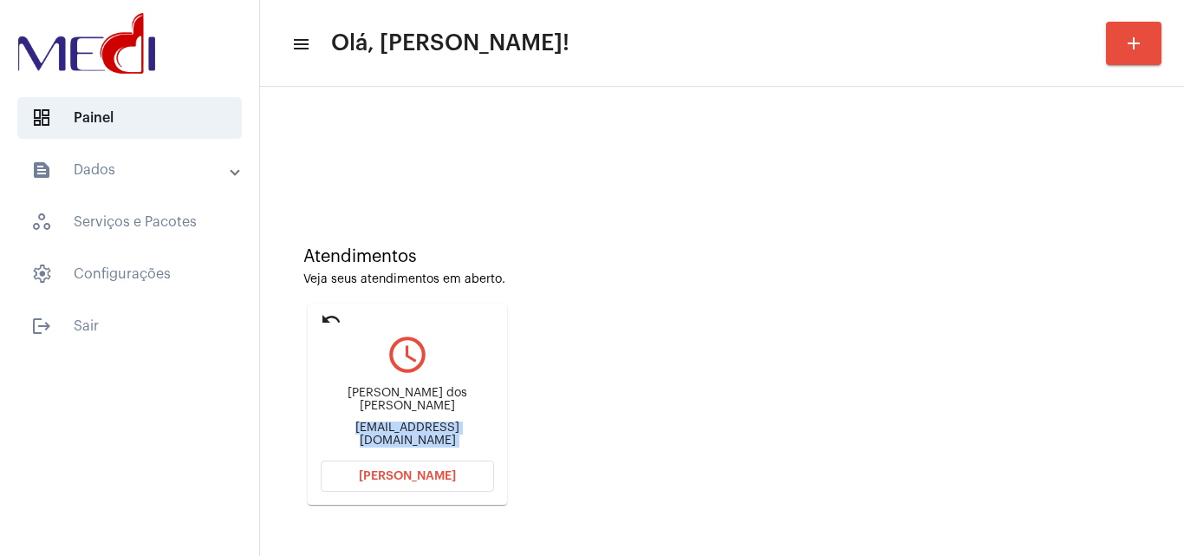
click at [439, 485] on button "Abrir Chamada" at bounding box center [407, 475] width 173 height 31
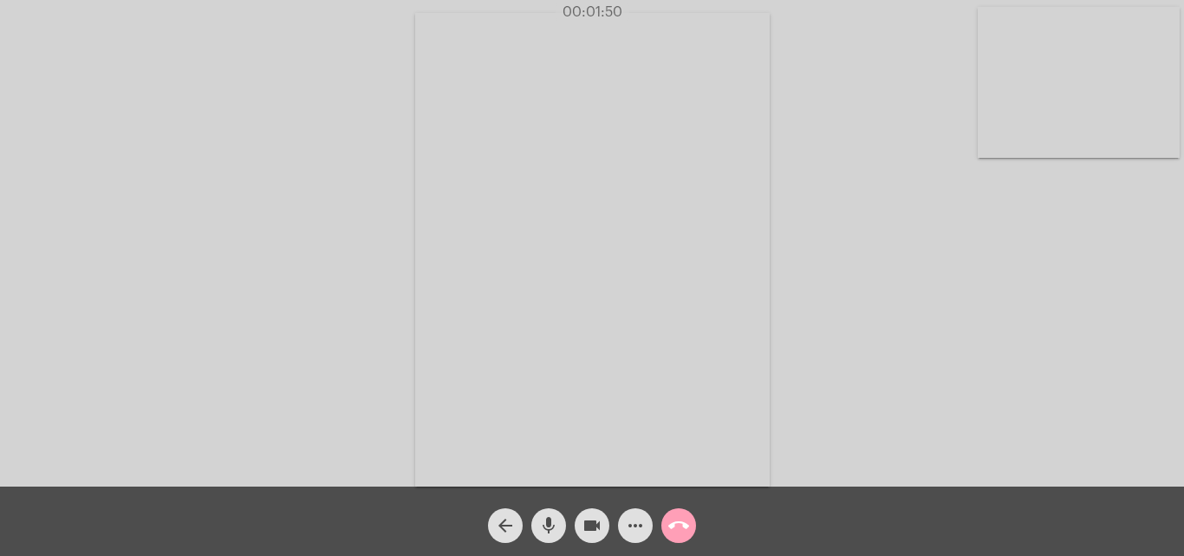
click at [684, 525] on mat-icon "call_end" at bounding box center [678, 525] width 21 height 21
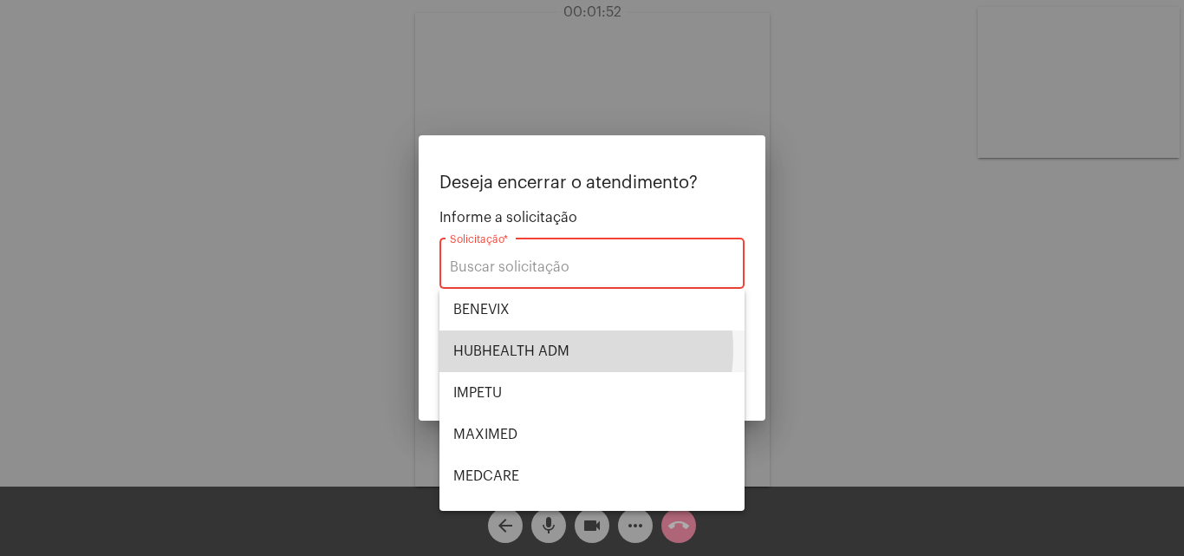
click at [563, 349] on span "HUBHEALTH ADM" at bounding box center [591, 351] width 277 height 42
type input "HUBHEALTH ADM"
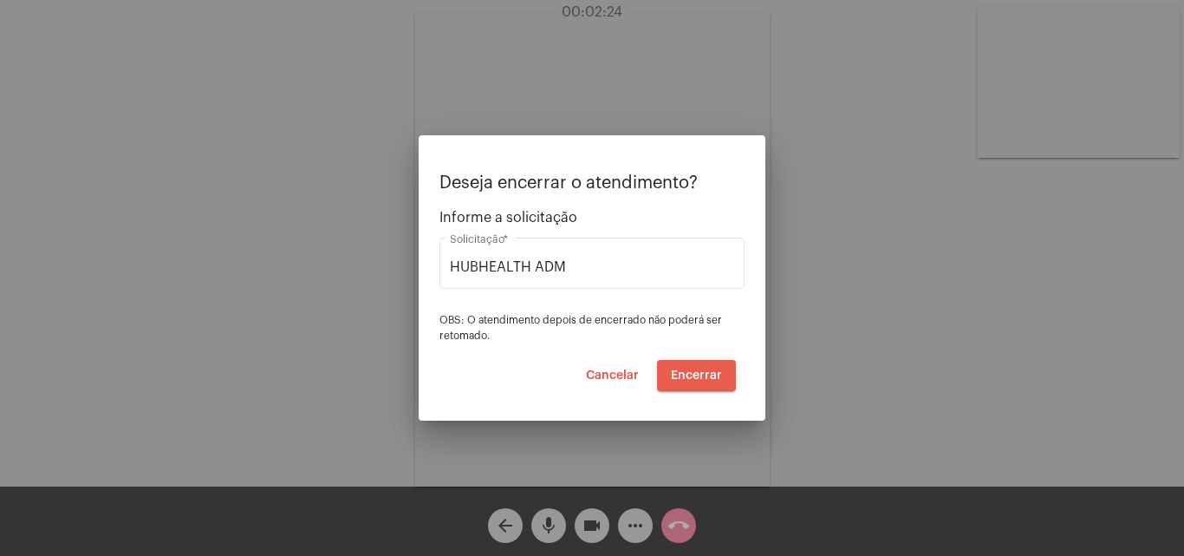
click at [697, 370] on span "Encerrar" at bounding box center [696, 375] width 51 height 12
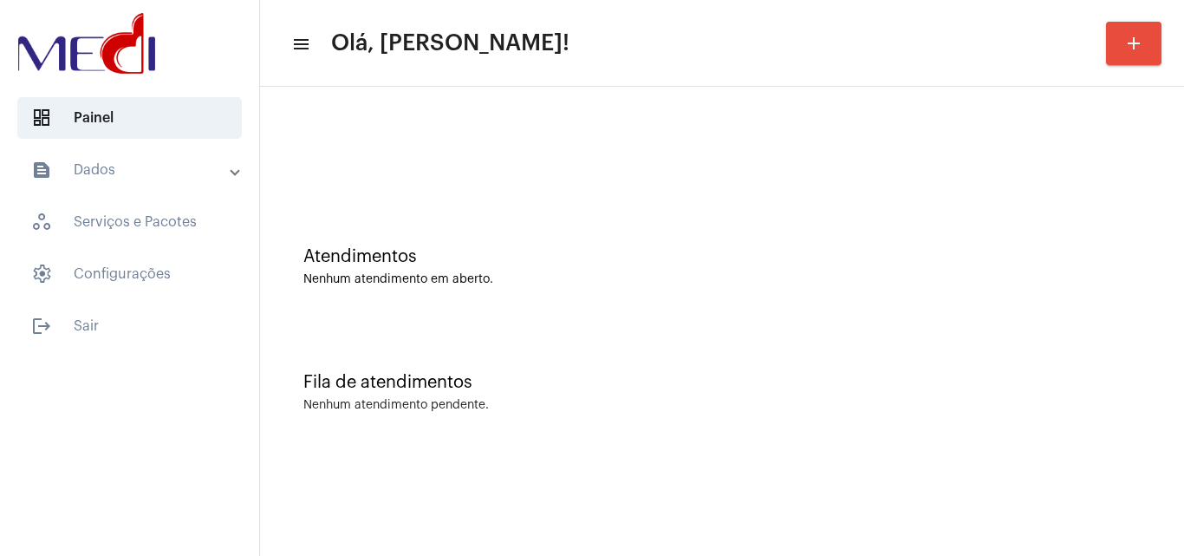
click at [1079, 386] on div "Fila de atendimentos" at bounding box center [721, 382] width 837 height 19
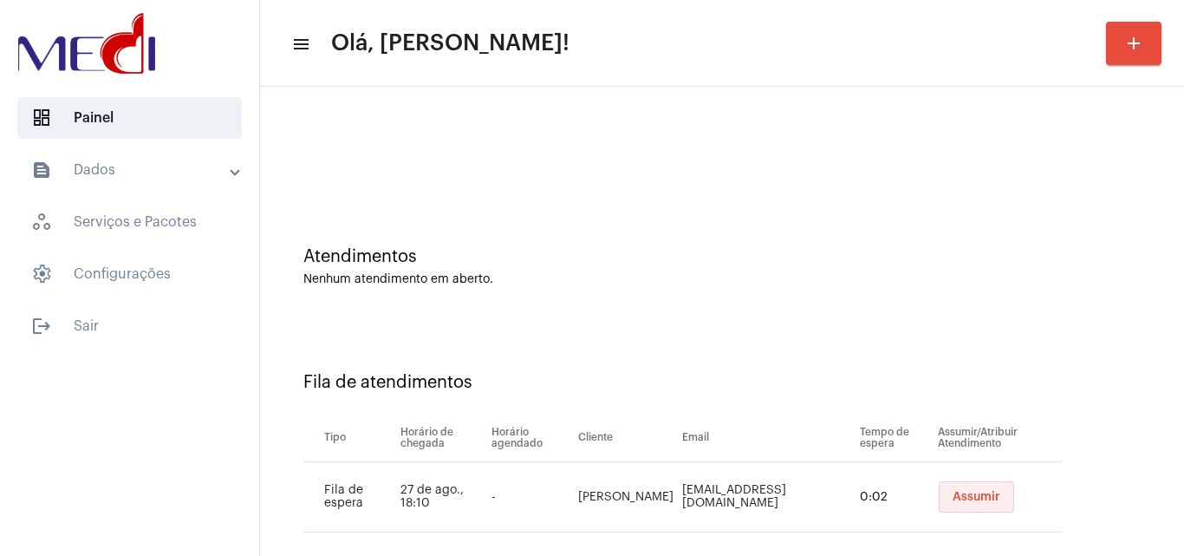
click at [953, 491] on span "Assumir" at bounding box center [977, 497] width 48 height 12
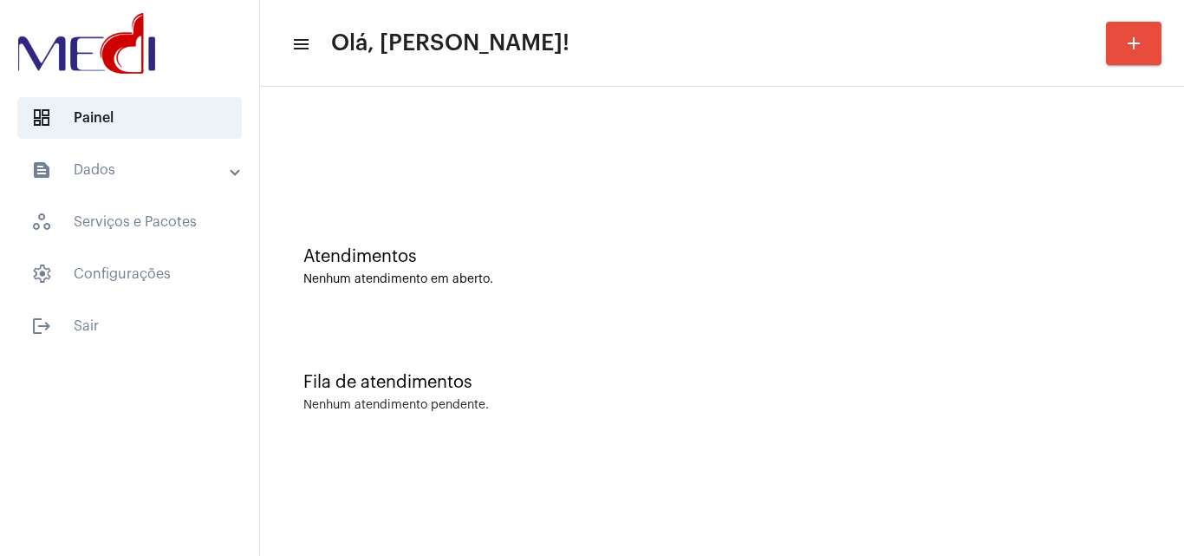
click at [1077, 304] on div "Atendimentos Nenhum atendimento em aberto." at bounding box center [722, 258] width 907 height 126
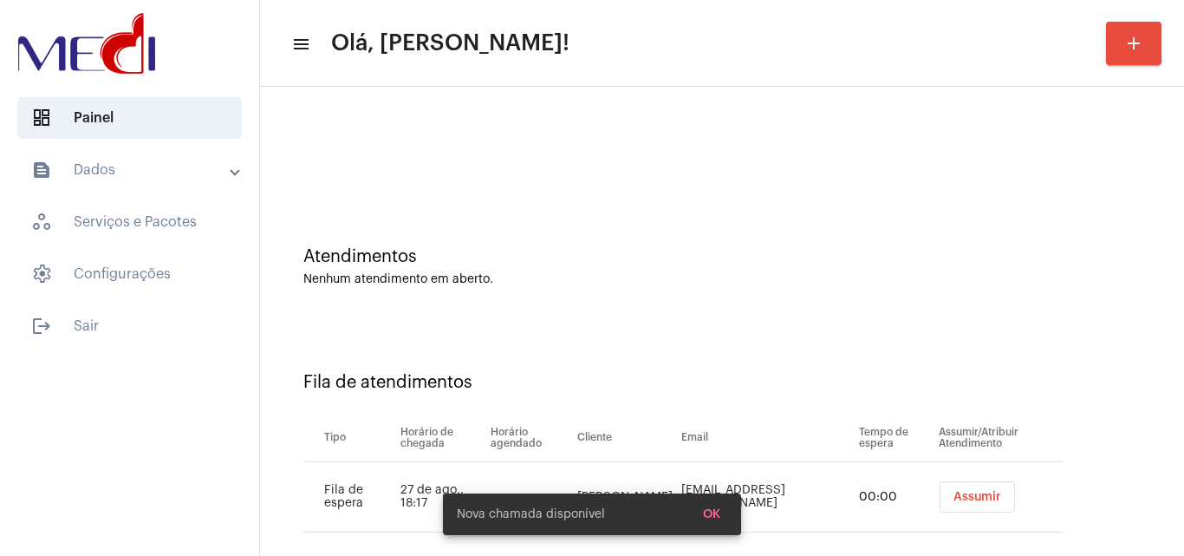
drag, startPoint x: 1027, startPoint y: 433, endPoint x: 1007, endPoint y: 432, distance: 20.0
click at [1017, 432] on th "Assumir/Atribuir Atendimento" at bounding box center [998, 437] width 128 height 49
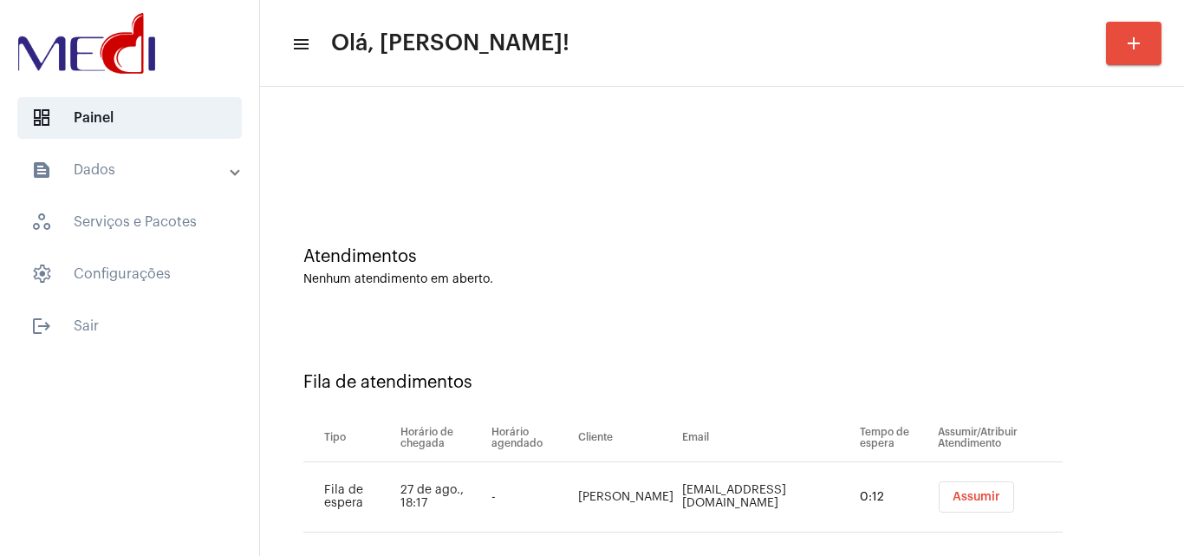
click at [953, 498] on span "Assumir" at bounding box center [977, 497] width 48 height 12
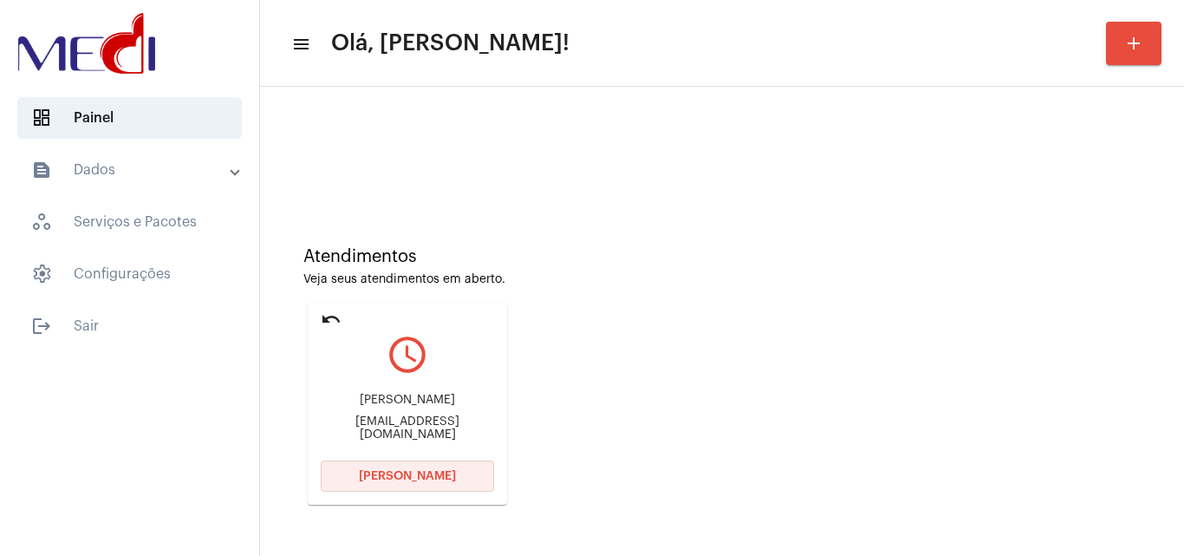
click at [425, 471] on span "Abrir Chamada" at bounding box center [407, 476] width 97 height 12
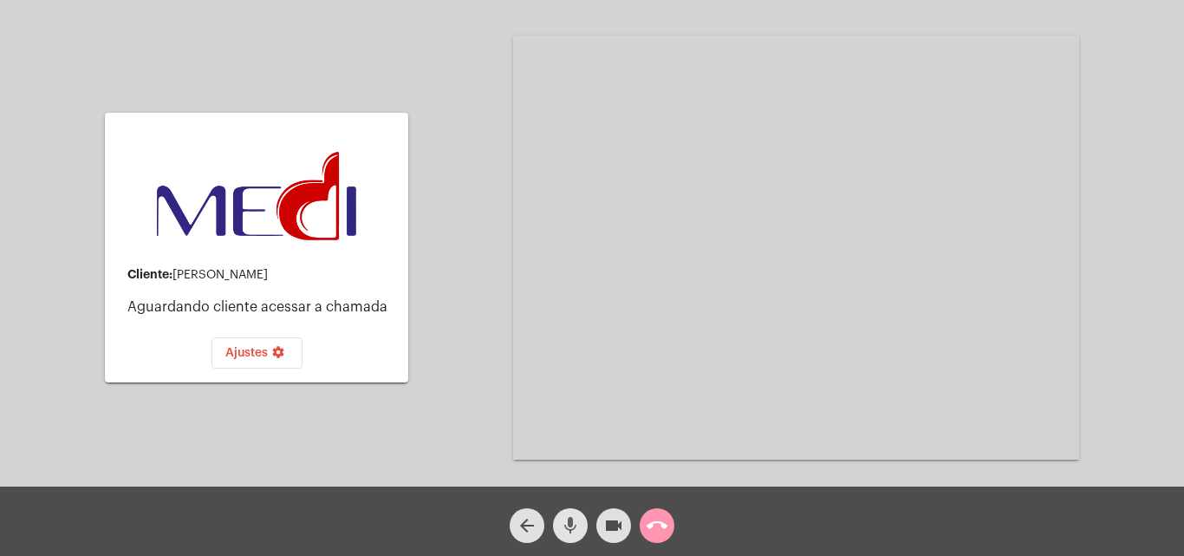
click at [566, 516] on mat-icon "mic" at bounding box center [570, 525] width 21 height 21
click at [566, 516] on mat-icon "mic_off" at bounding box center [570, 525] width 21 height 21
click at [659, 521] on mat-icon "call_end" at bounding box center [657, 525] width 21 height 21
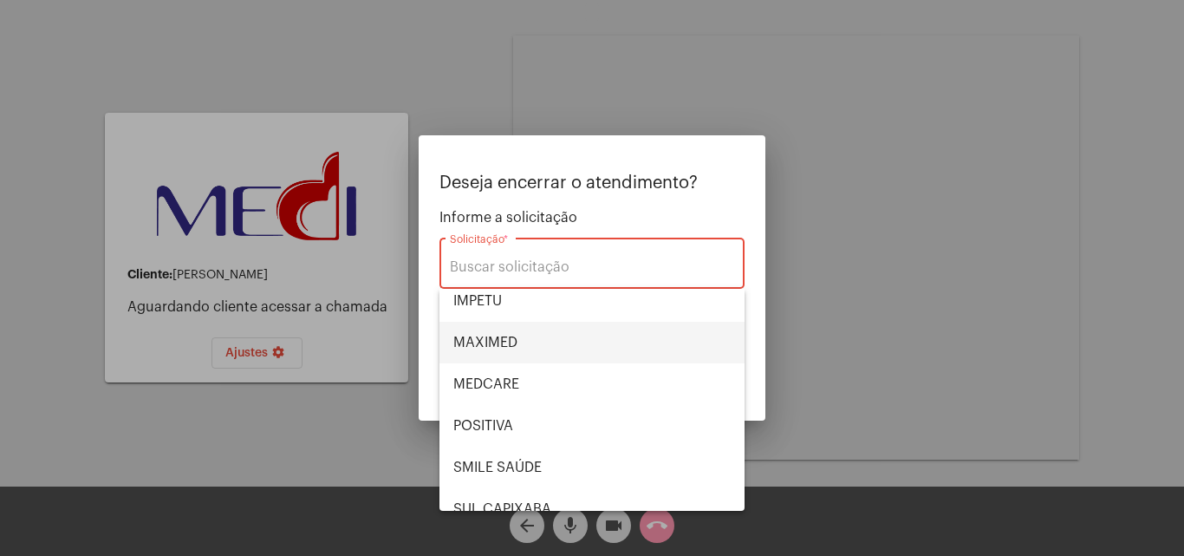
scroll to position [194, 0]
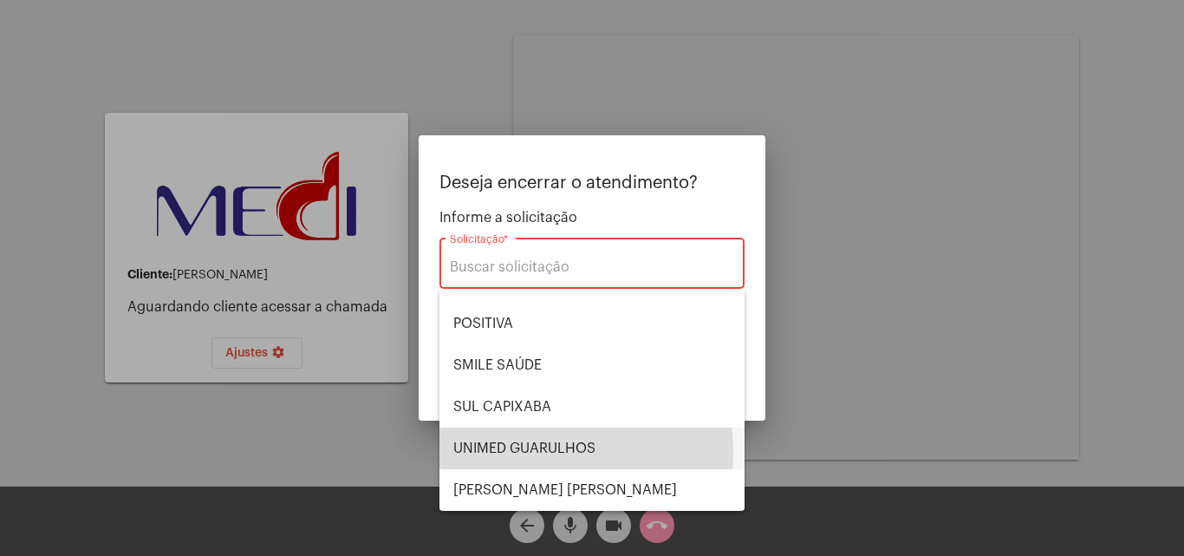
click at [550, 452] on span "UNIMED GUARULHOS" at bounding box center [591, 448] width 277 height 42
type input "UNIMED GUARULHOS"
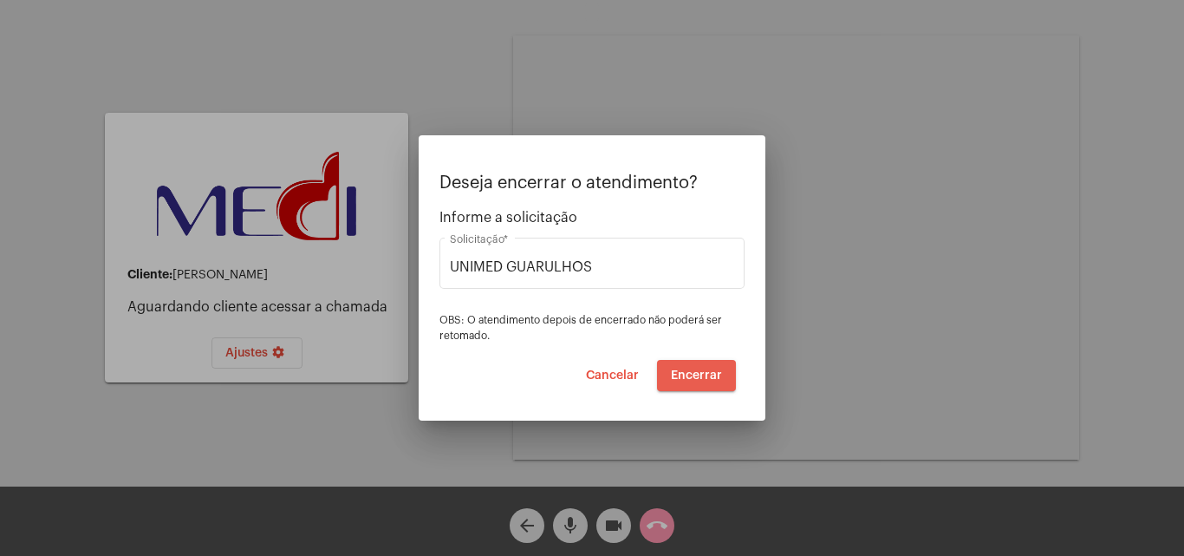
click at [711, 384] on button "Encerrar" at bounding box center [696, 375] width 79 height 31
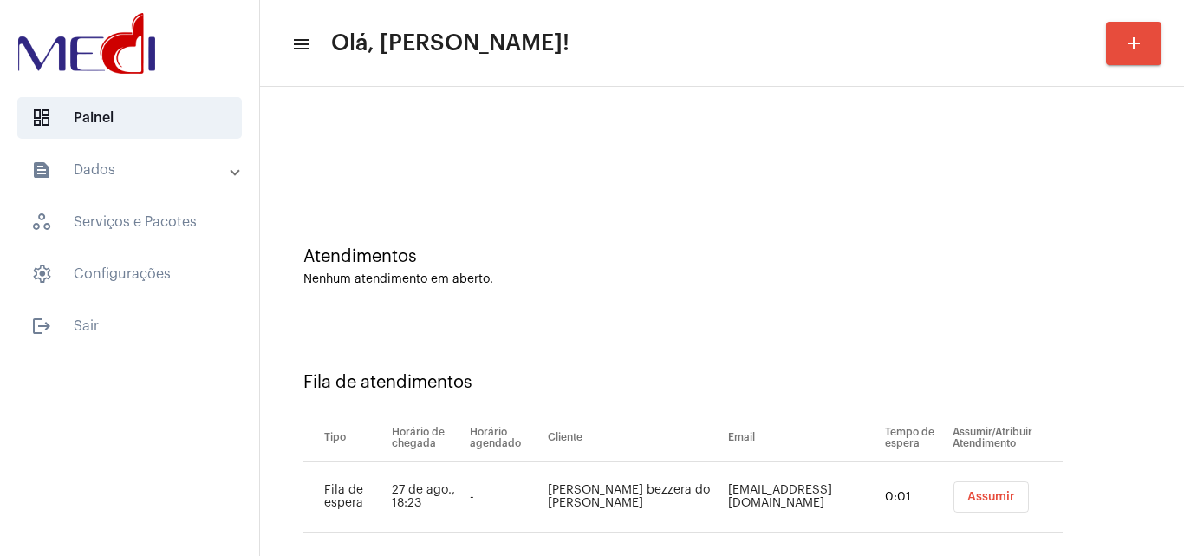
click at [967, 497] on span "Assumir" at bounding box center [991, 497] width 48 height 12
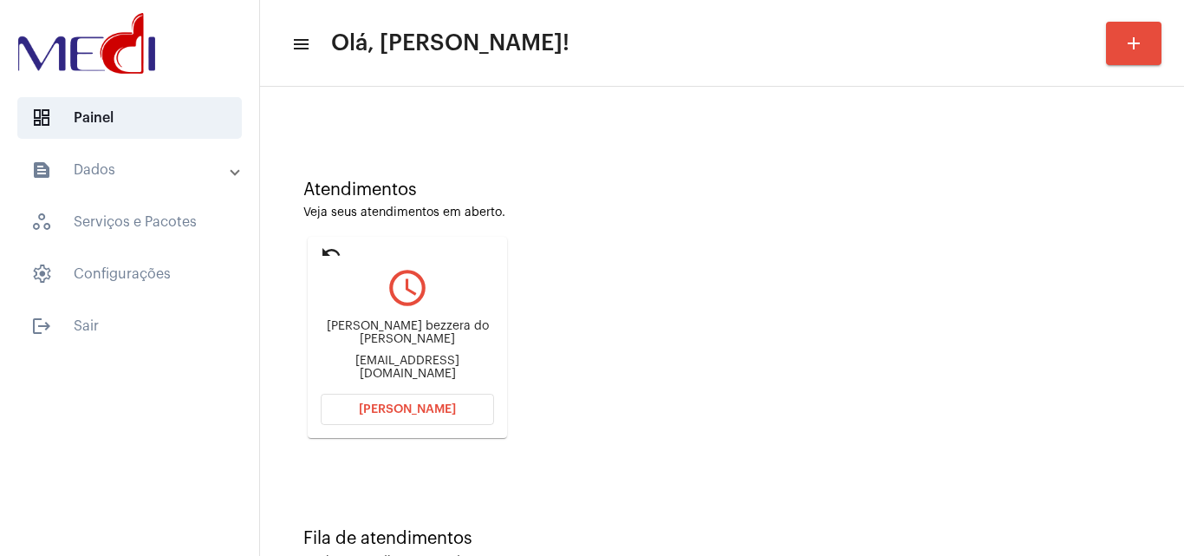
scroll to position [122, 0]
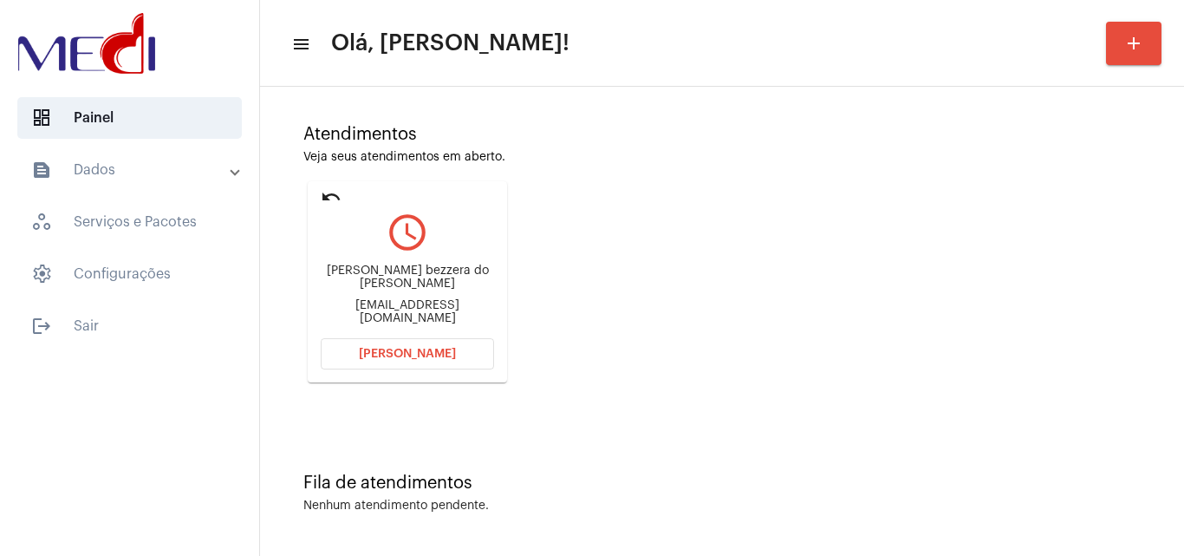
click at [467, 302] on div "[EMAIL_ADDRESS][DOMAIN_NAME]" at bounding box center [407, 312] width 173 height 26
copy mat-card-content "Welviapol@gmail.com Abrir Chamada"
click at [430, 353] on span "Abrir Chamada" at bounding box center [407, 354] width 97 height 12
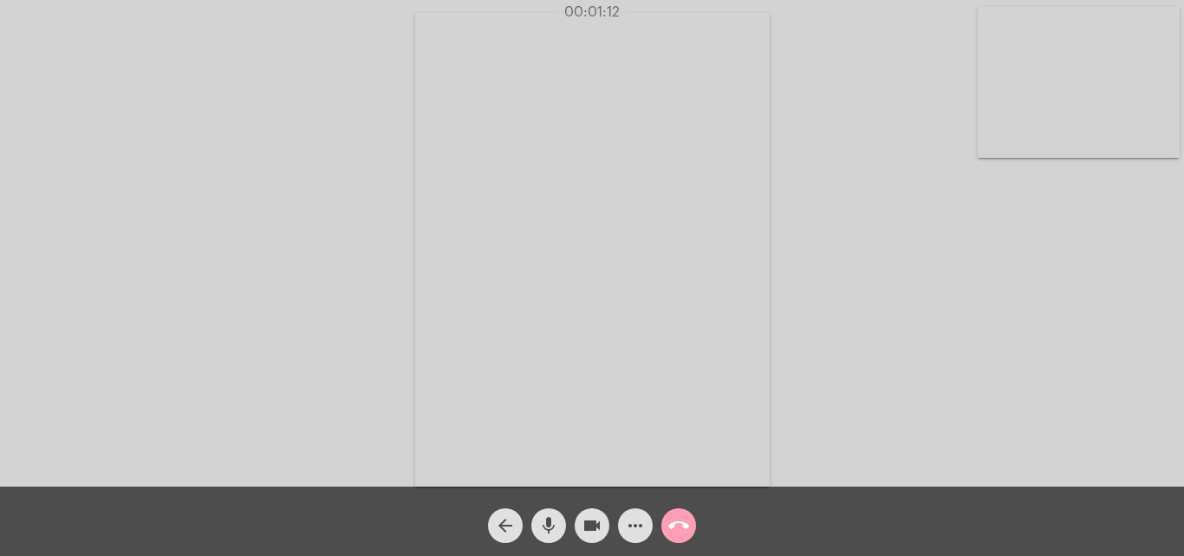
click at [683, 509] on span "call_end" at bounding box center [678, 525] width 21 height 35
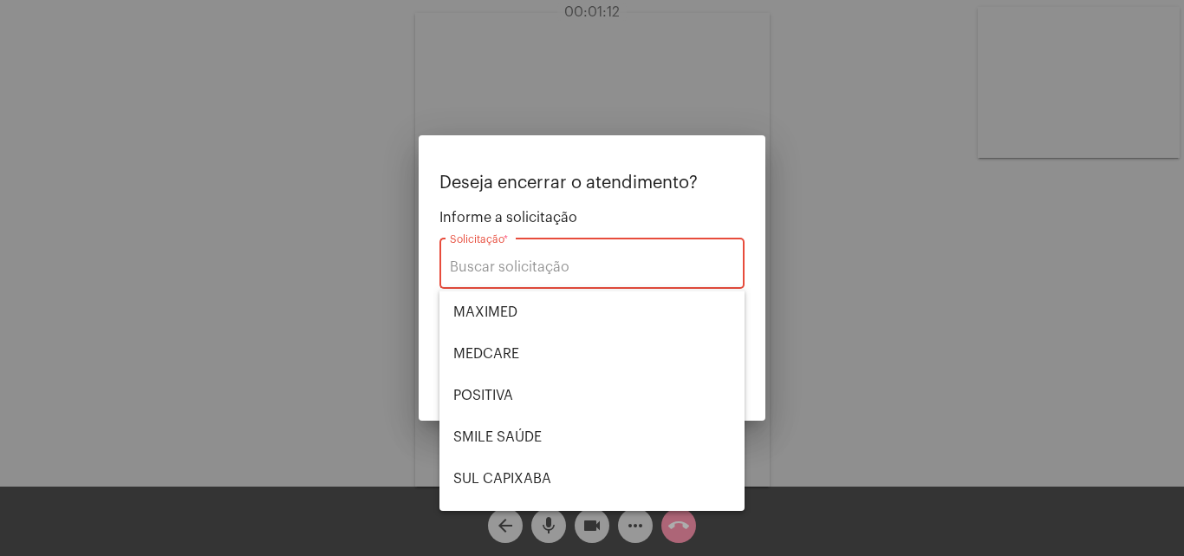
scroll to position [194, 0]
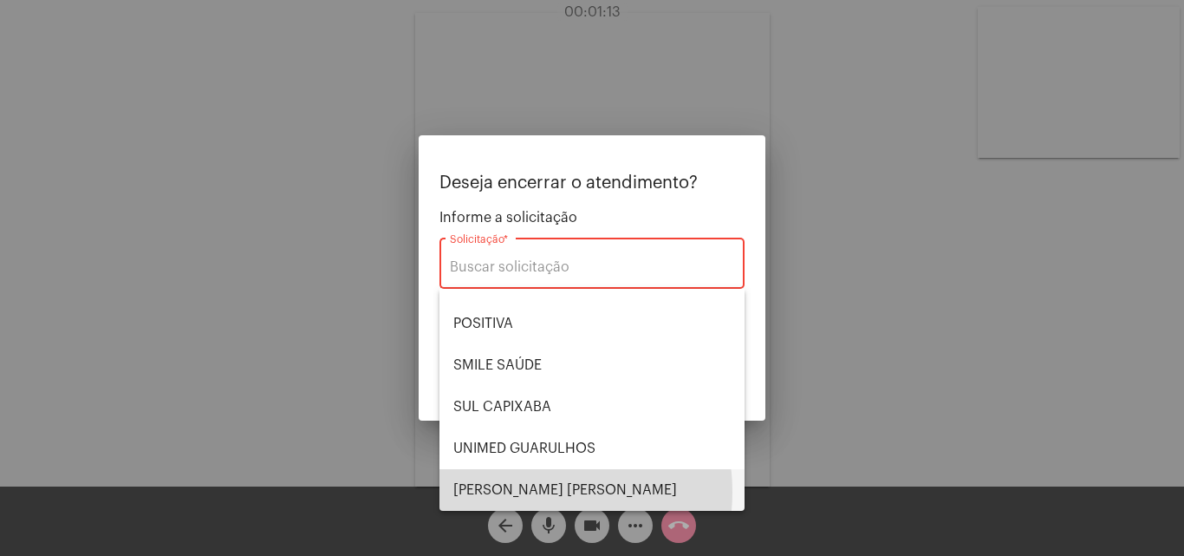
click at [524, 491] on span "VERA CRUZ" at bounding box center [591, 490] width 277 height 42
type input "VERA CRUZ"
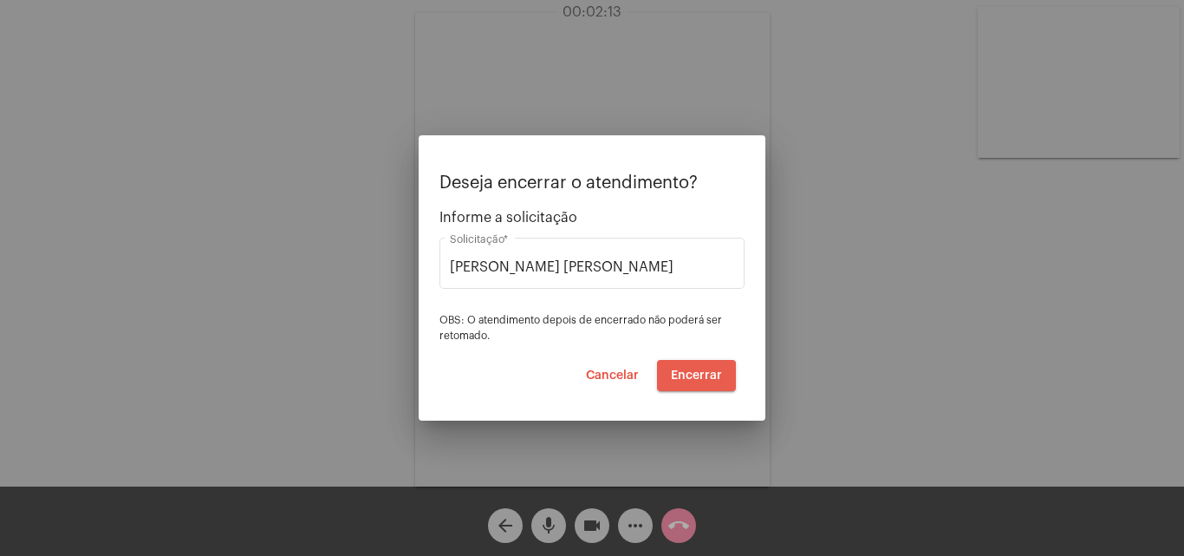
click at [720, 378] on span "Encerrar" at bounding box center [696, 375] width 51 height 12
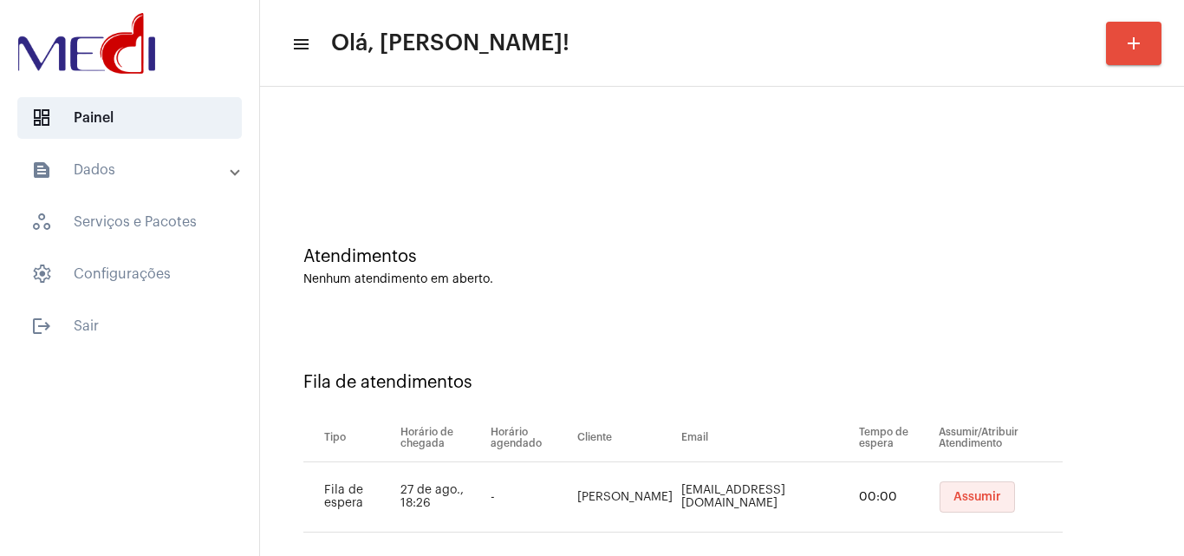
click at [973, 496] on span "Assumir" at bounding box center [977, 497] width 48 height 12
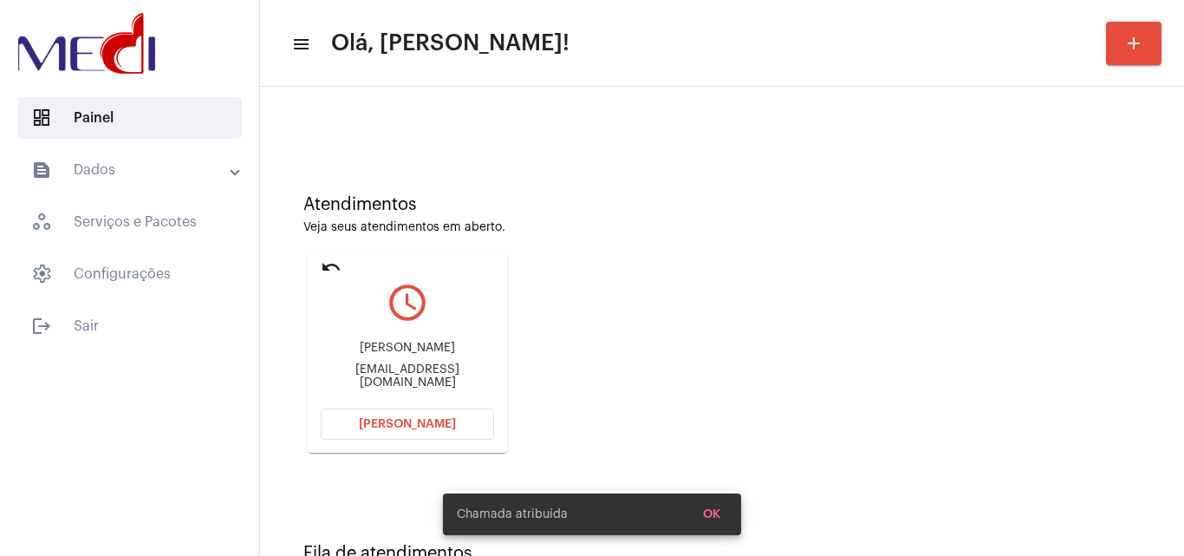
scroll to position [122, 0]
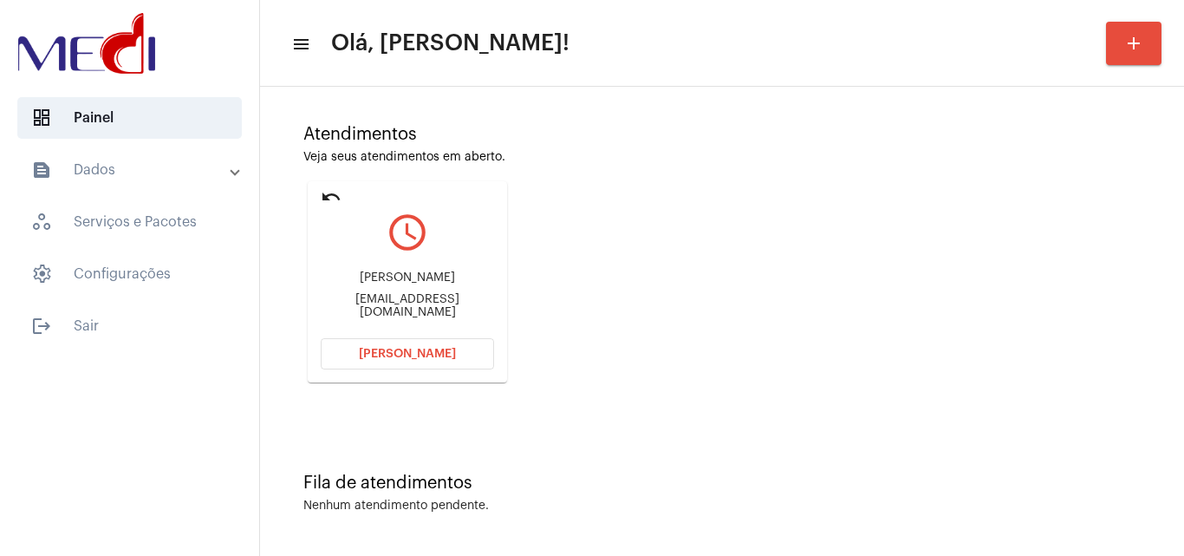
click at [454, 311] on div "Araucariatransporteflorestal@gmail.com" at bounding box center [407, 306] width 173 height 26
click at [454, 310] on div "Araucariatransporteflorestal@gmail.com" at bounding box center [407, 306] width 173 height 26
copy mat-card-content "Araucariatransporteflorestal@gmail.com Abrir Chamada"
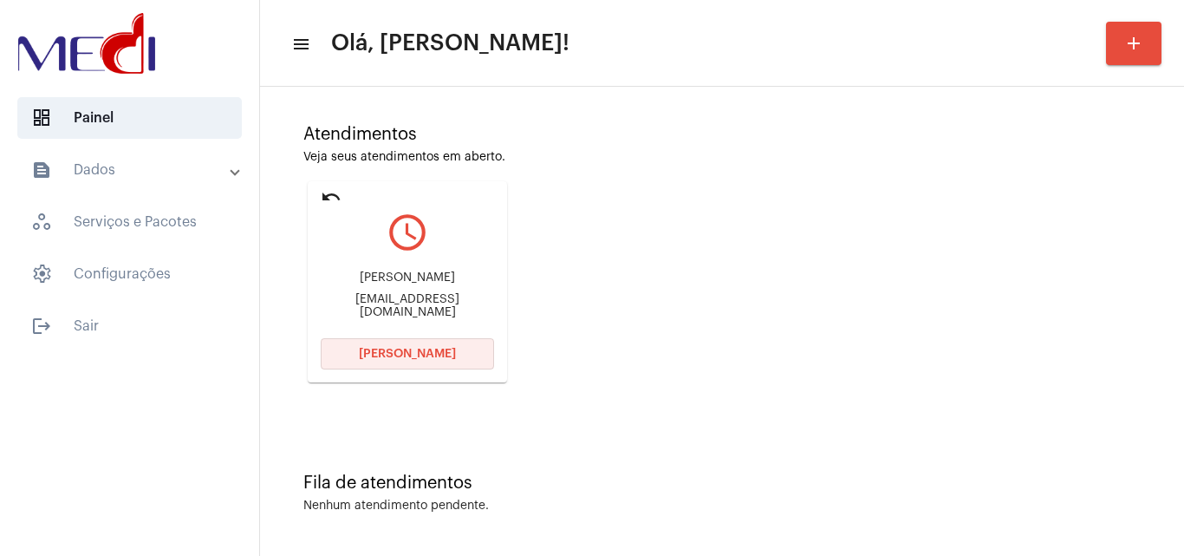
click at [405, 355] on span "Abrir Chamada" at bounding box center [407, 354] width 97 height 12
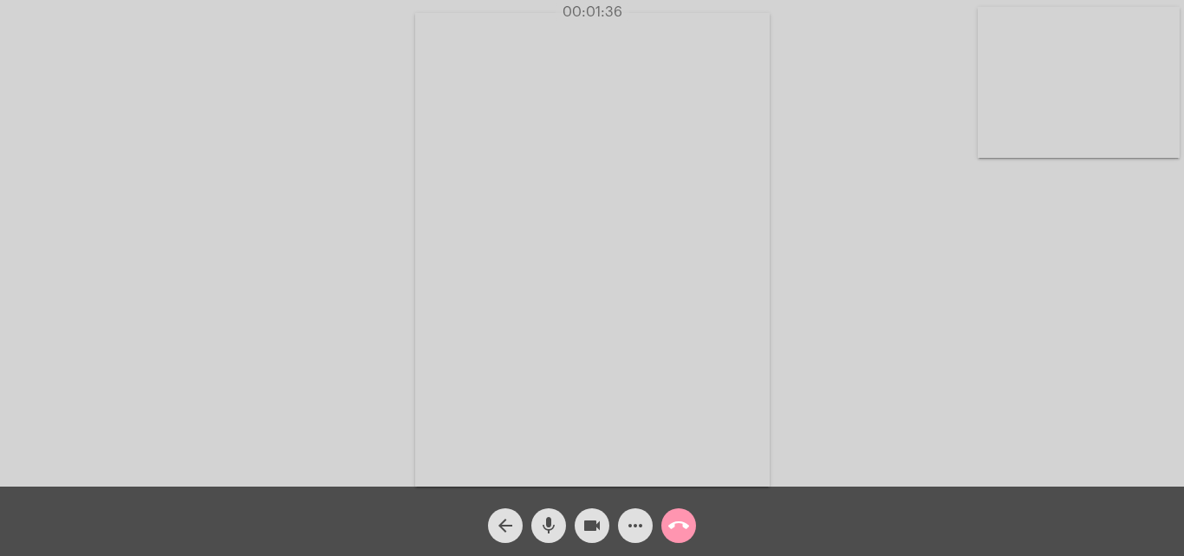
click at [685, 530] on mat-icon "call_end" at bounding box center [678, 525] width 21 height 21
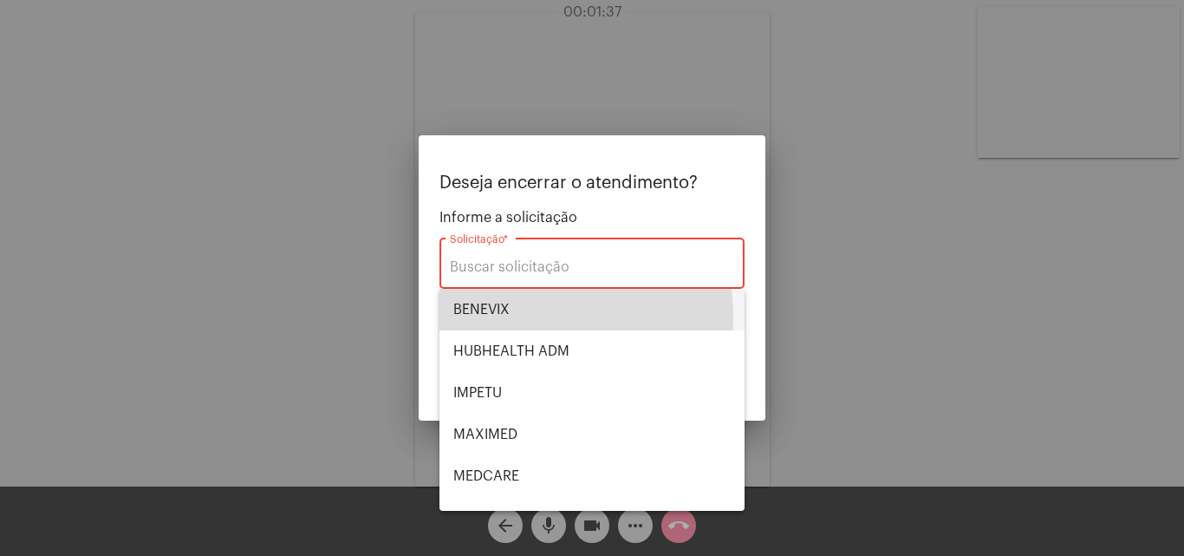
click at [503, 318] on span "BENEVIX" at bounding box center [591, 310] width 277 height 42
type input "BENEVIX"
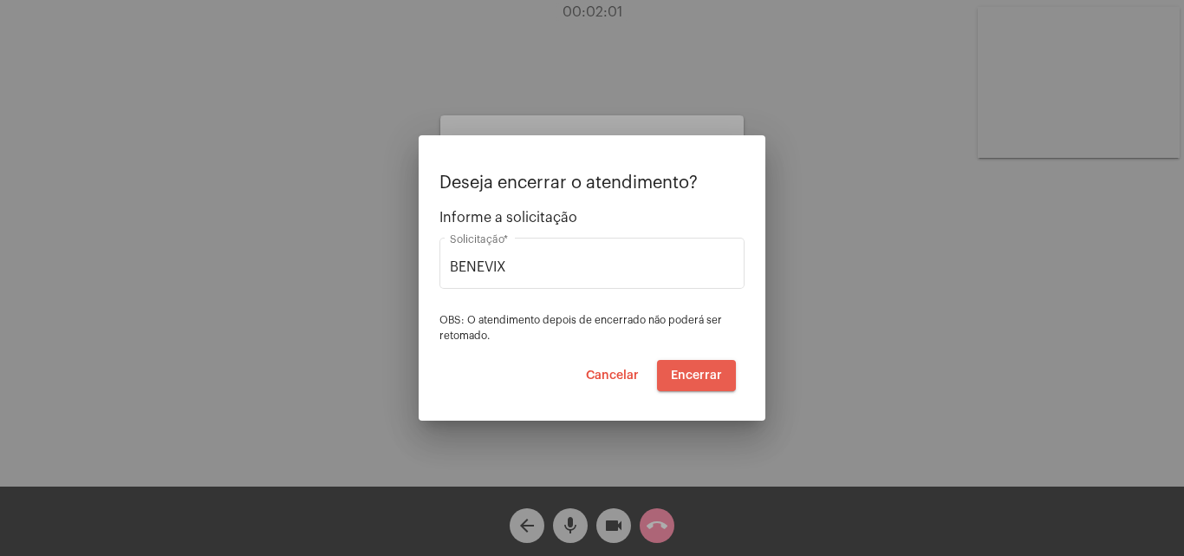
click at [710, 370] on span "Encerrar" at bounding box center [696, 375] width 51 height 12
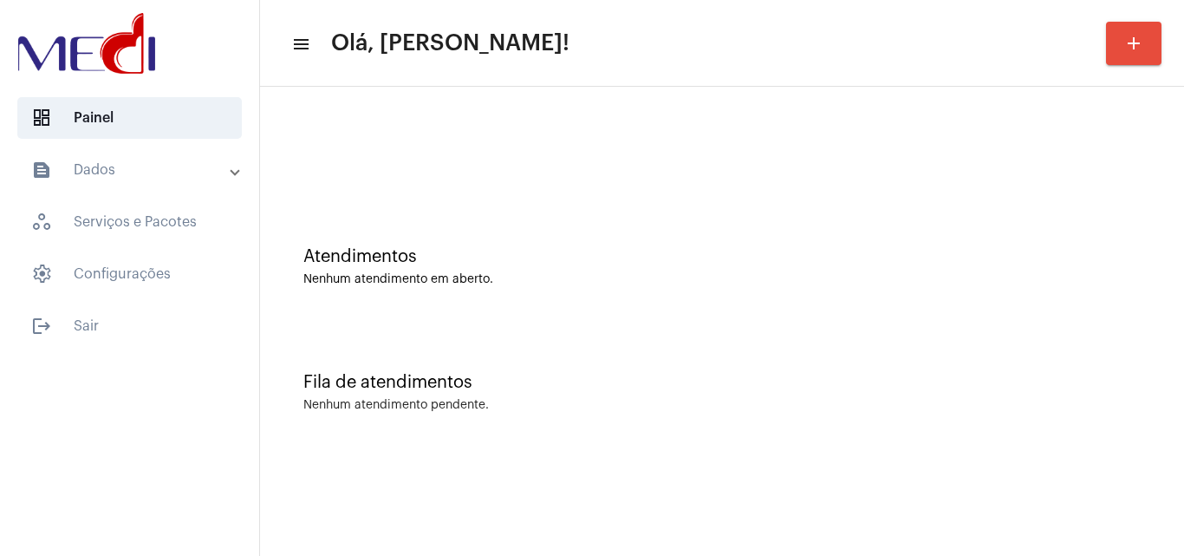
click at [1154, 335] on div "Fila de atendimentos Nenhum atendimento pendente." at bounding box center [722, 384] width 907 height 126
click at [1157, 326] on div "Fila de atendimentos Nenhum atendimento pendente." at bounding box center [722, 384] width 907 height 126
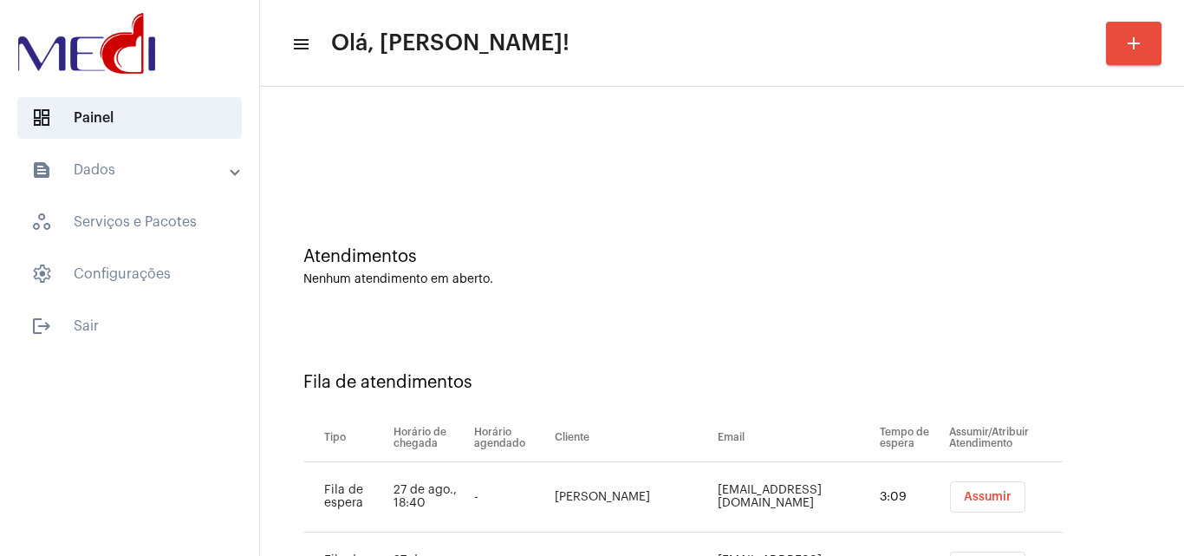
scroll to position [164, 0]
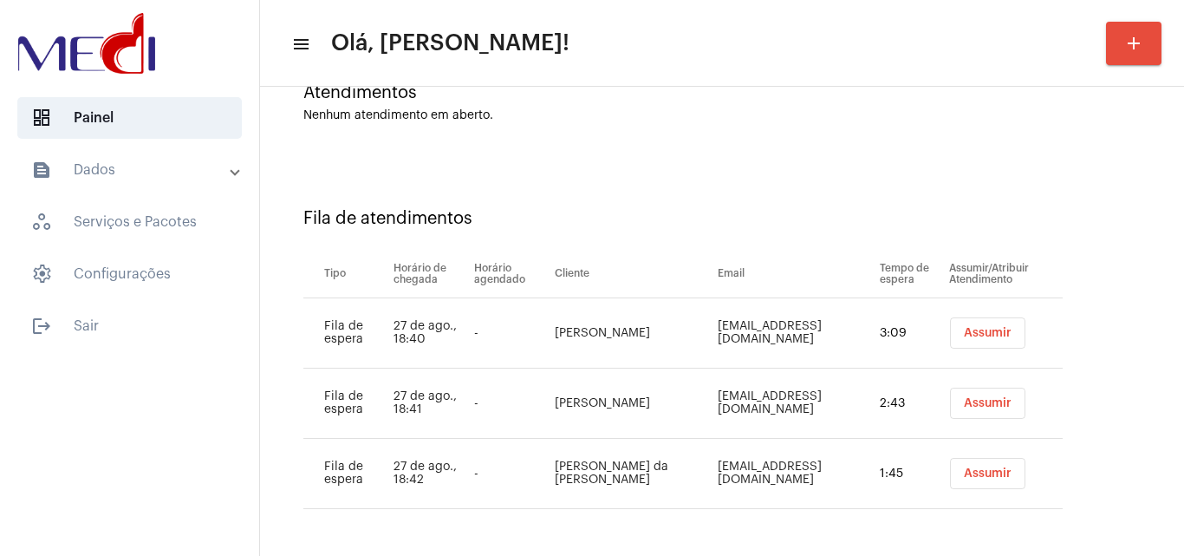
click at [971, 337] on span "Assumir" at bounding box center [988, 333] width 48 height 12
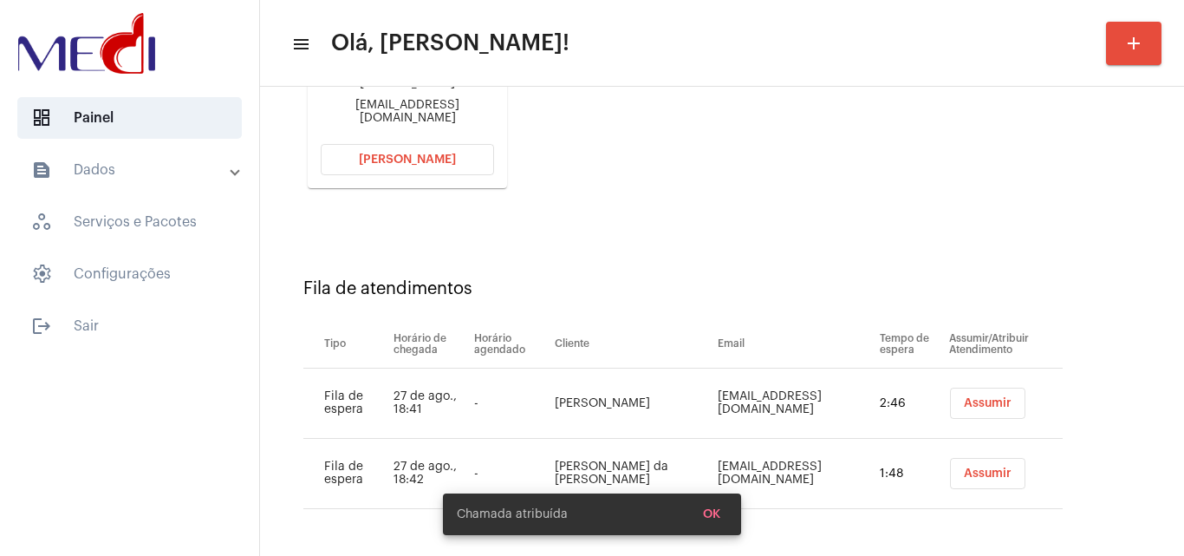
click at [971, 400] on span "Assumir" at bounding box center [988, 403] width 48 height 12
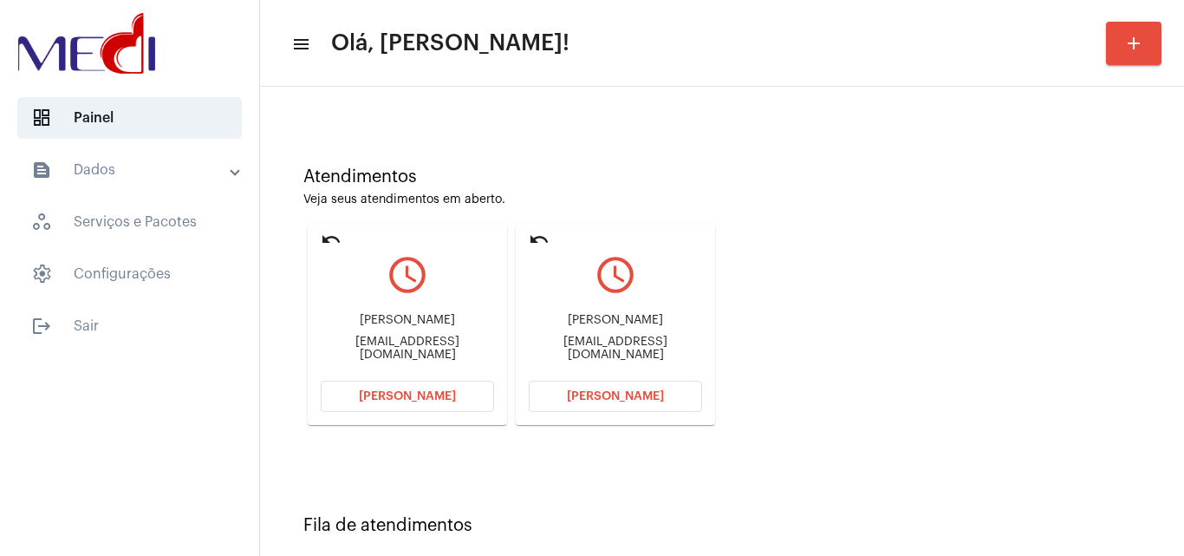
scroll to position [73, 0]
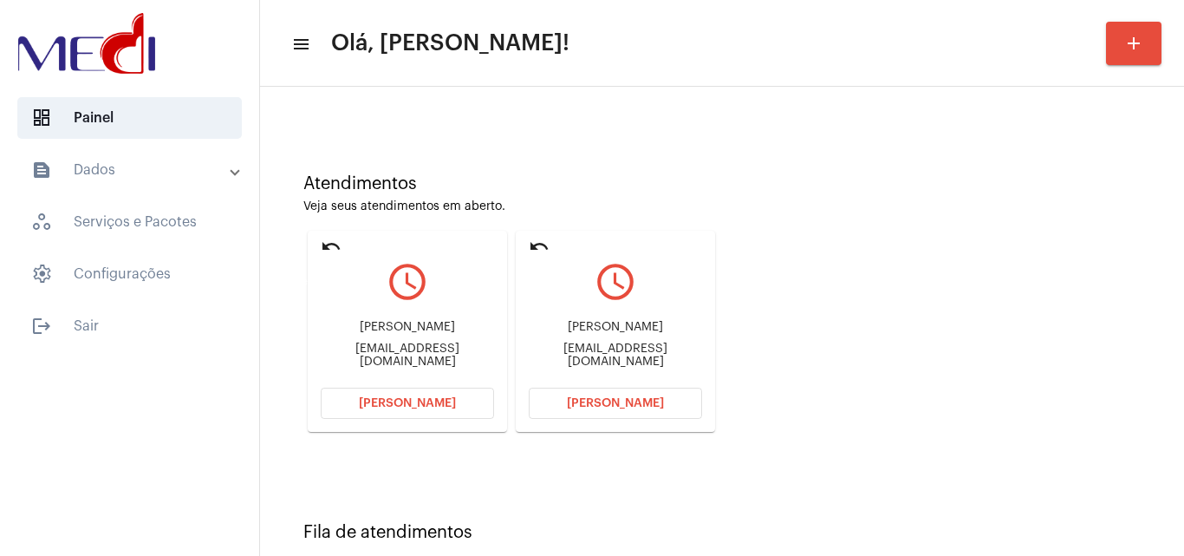
click at [324, 248] on mat-icon "undo" at bounding box center [331, 246] width 21 height 21
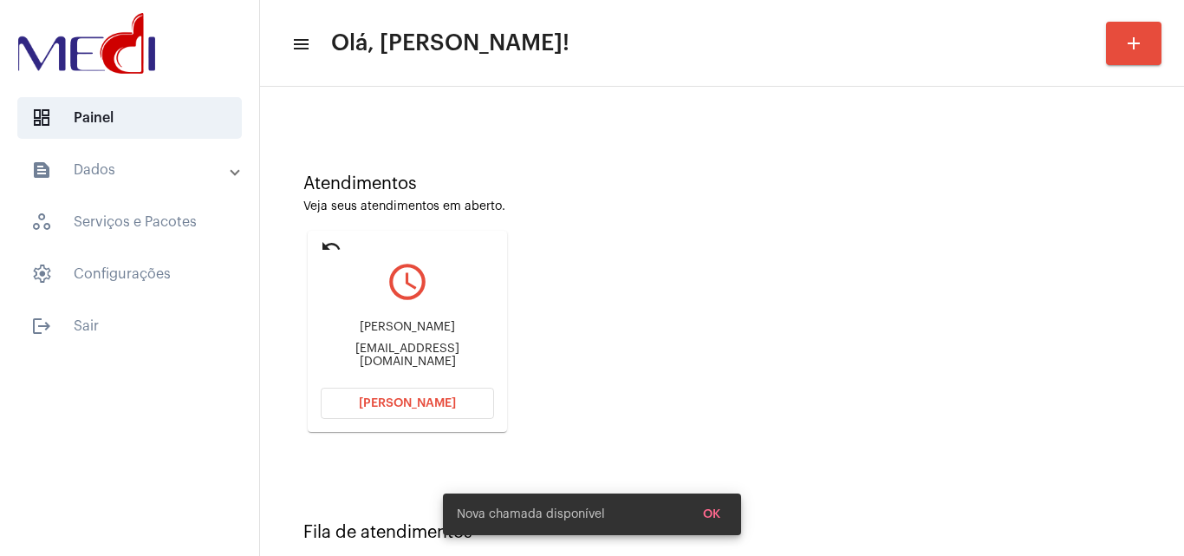
scroll to position [159, 0]
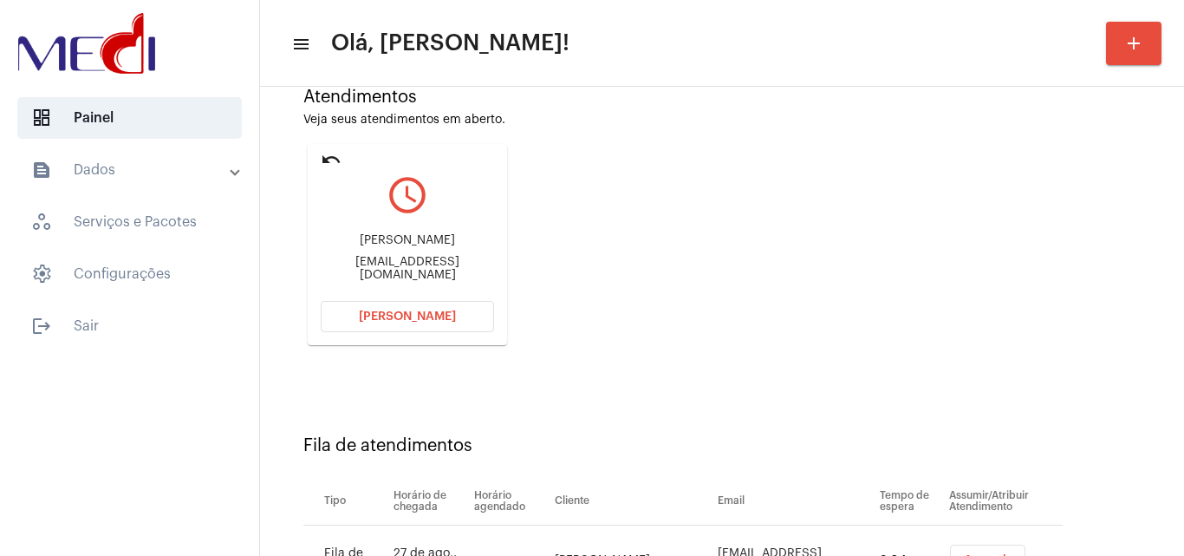
click at [400, 270] on div "Julianaapupo@gmail.com" at bounding box center [407, 269] width 173 height 26
copy mat-card-content "Julianaapupo@gmail.com Abrir Chamada"
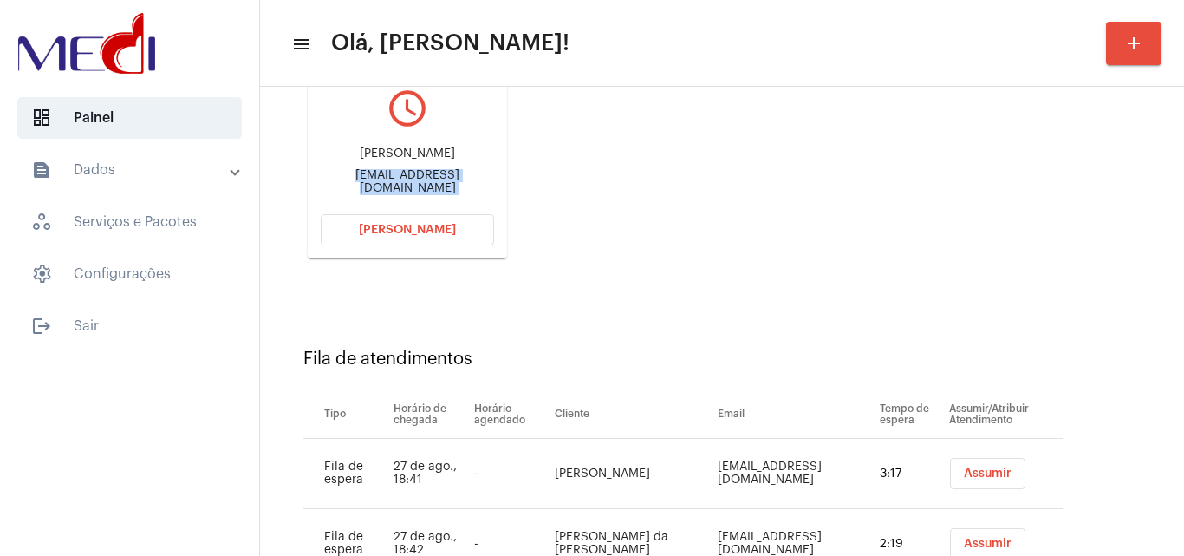
scroll to position [316, 0]
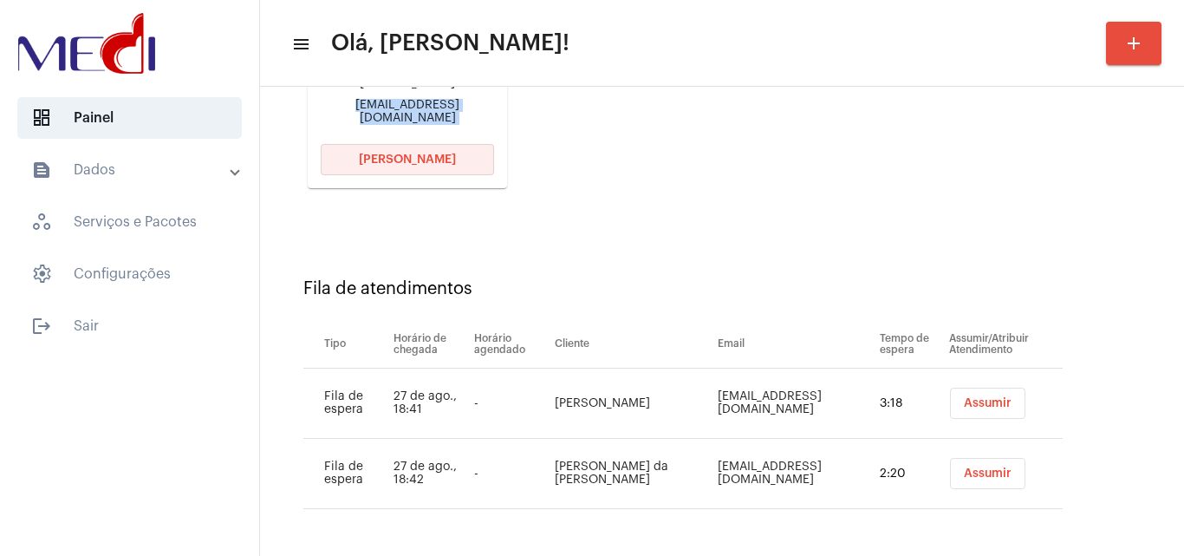
click at [444, 166] on button "[PERSON_NAME]" at bounding box center [407, 159] width 173 height 31
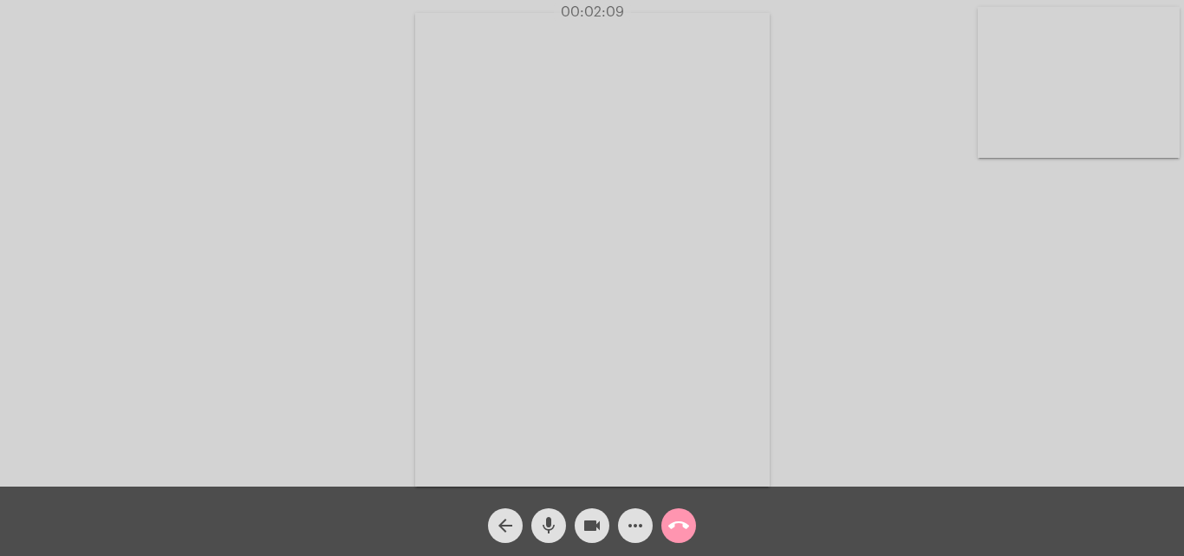
click at [684, 526] on mat-icon "call_end" at bounding box center [678, 525] width 21 height 21
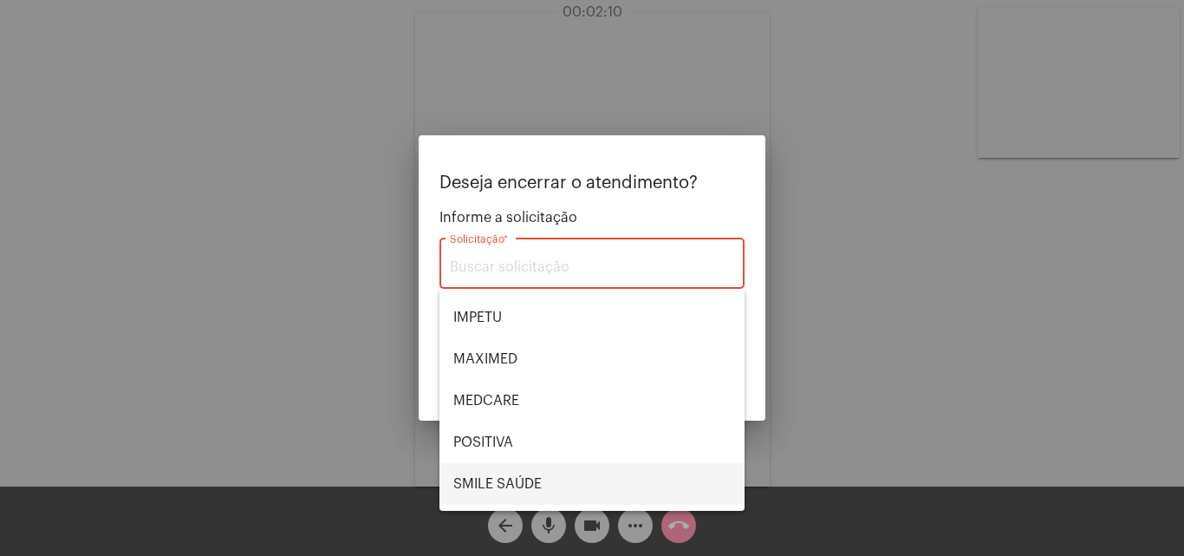
scroll to position [194, 0]
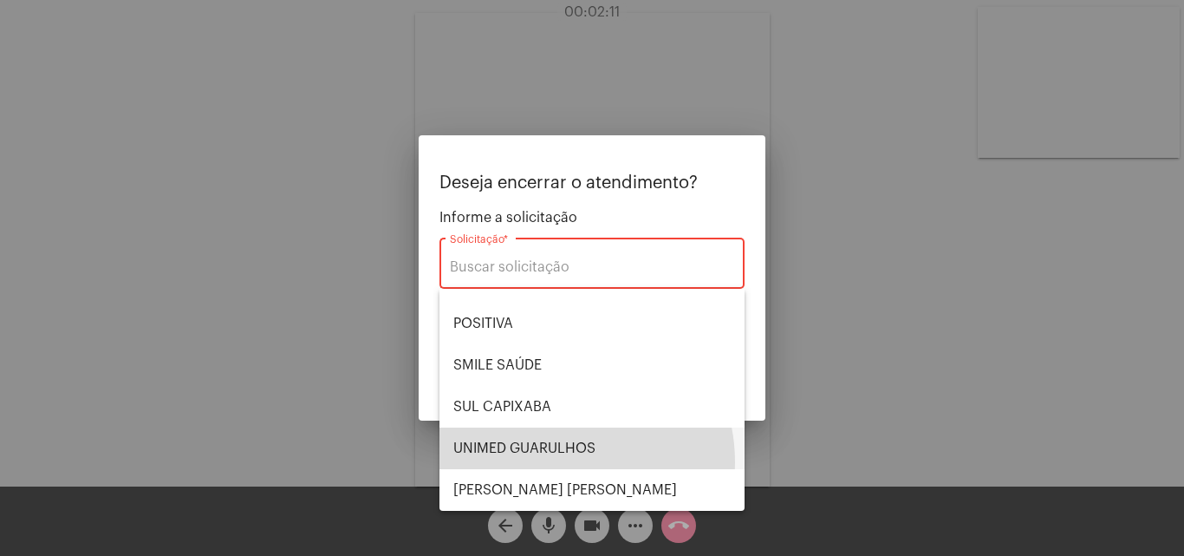
click at [553, 462] on span "UNIMED GUARULHOS" at bounding box center [591, 448] width 277 height 42
type input "UNIMED GUARULHOS"
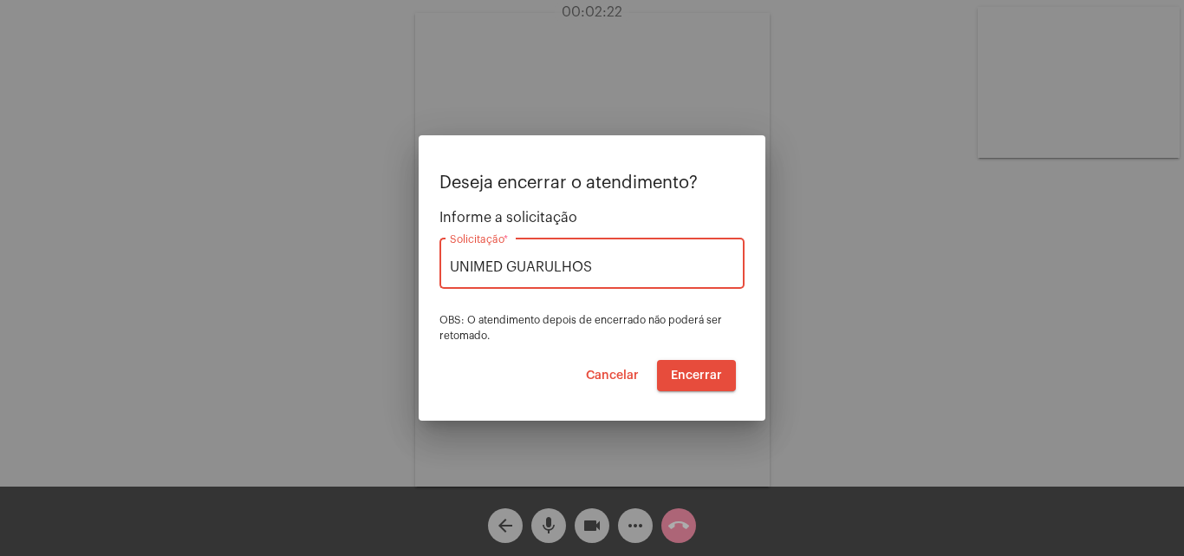
click at [709, 379] on span "Encerrar" at bounding box center [696, 375] width 51 height 12
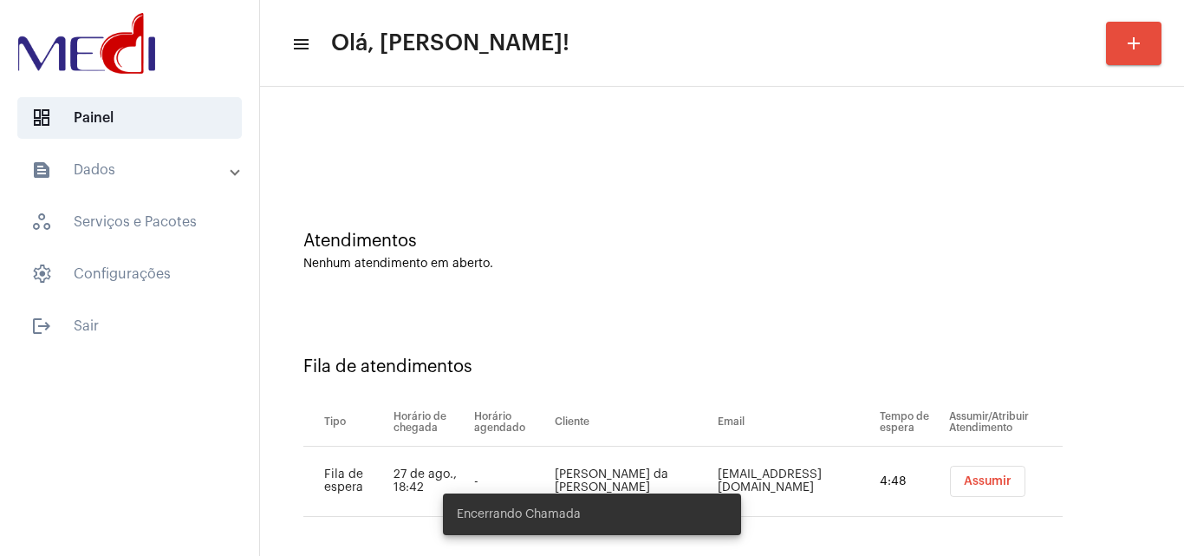
scroll to position [23, 0]
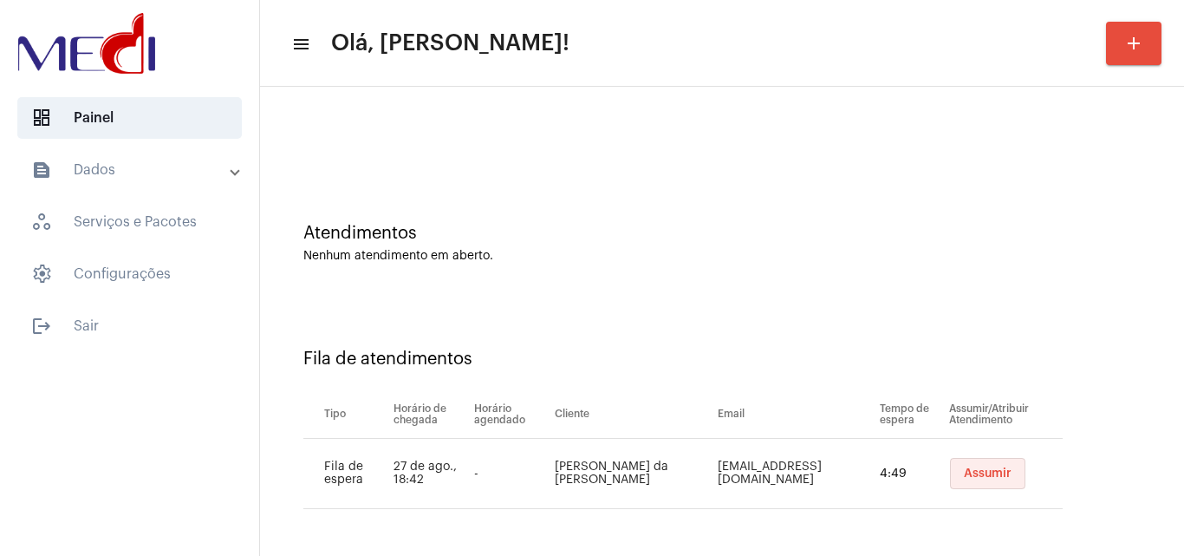
click at [964, 472] on span "Assumir" at bounding box center [988, 473] width 48 height 12
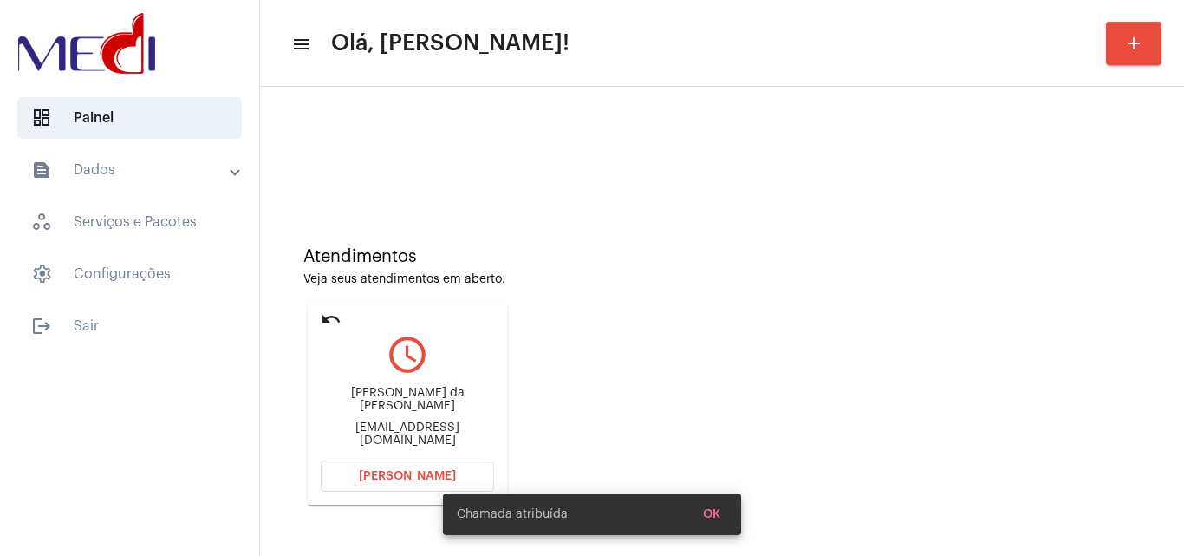
click at [406, 432] on div "dafnydedeus@gmail.com" at bounding box center [407, 434] width 173 height 26
click at [407, 432] on div "dafnydedeus@gmail.com" at bounding box center [407, 434] width 173 height 26
copy mat-card-content "dafnydedeus@gmail.com Abrir Chamada"
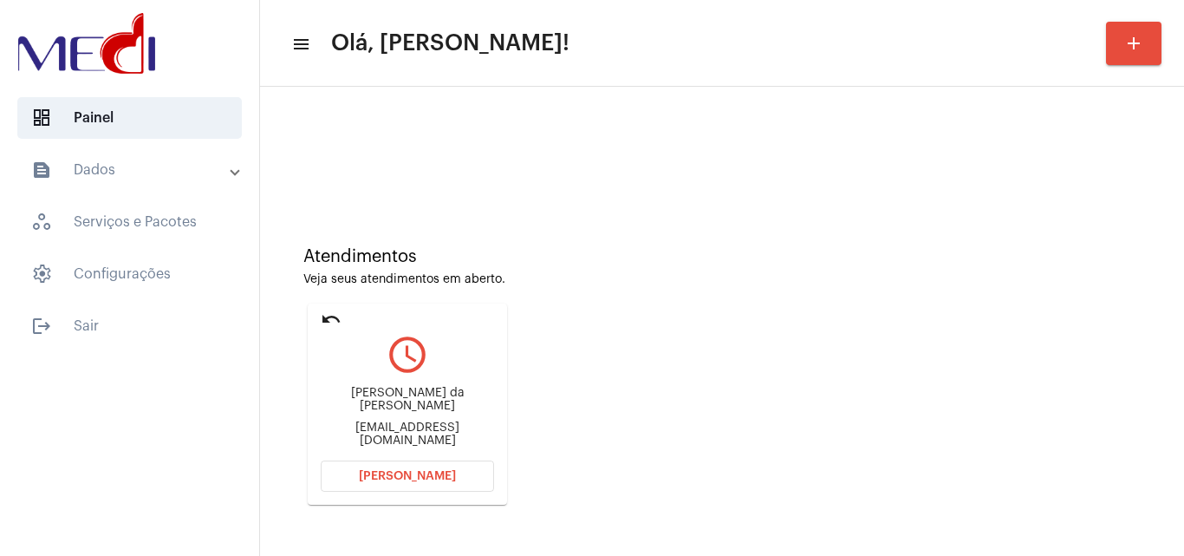
click at [386, 486] on button "[PERSON_NAME]" at bounding box center [407, 475] width 173 height 31
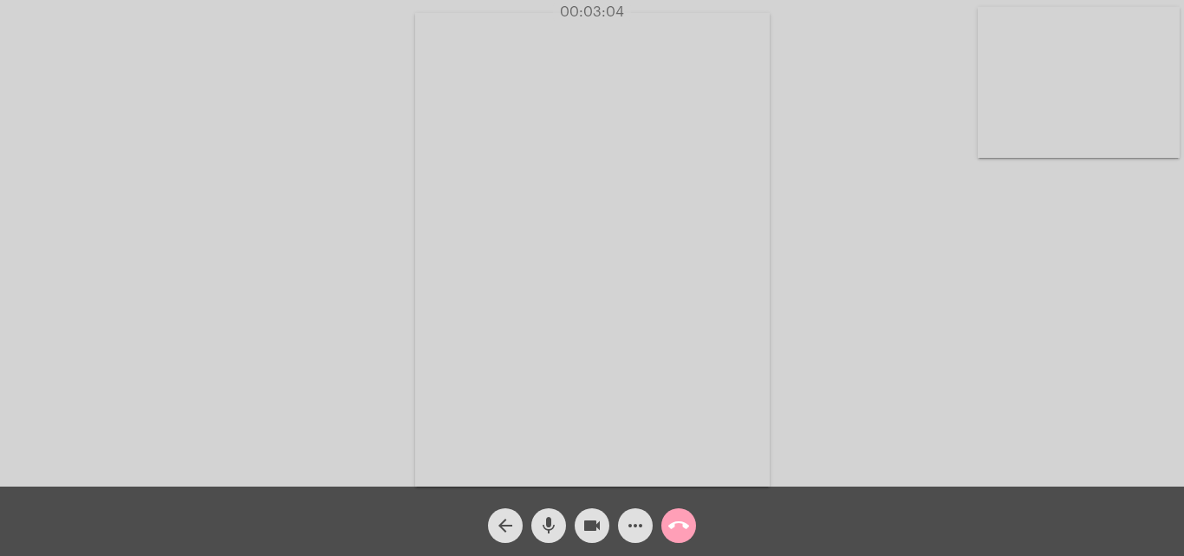
click at [677, 531] on mat-icon "call_end" at bounding box center [678, 525] width 21 height 21
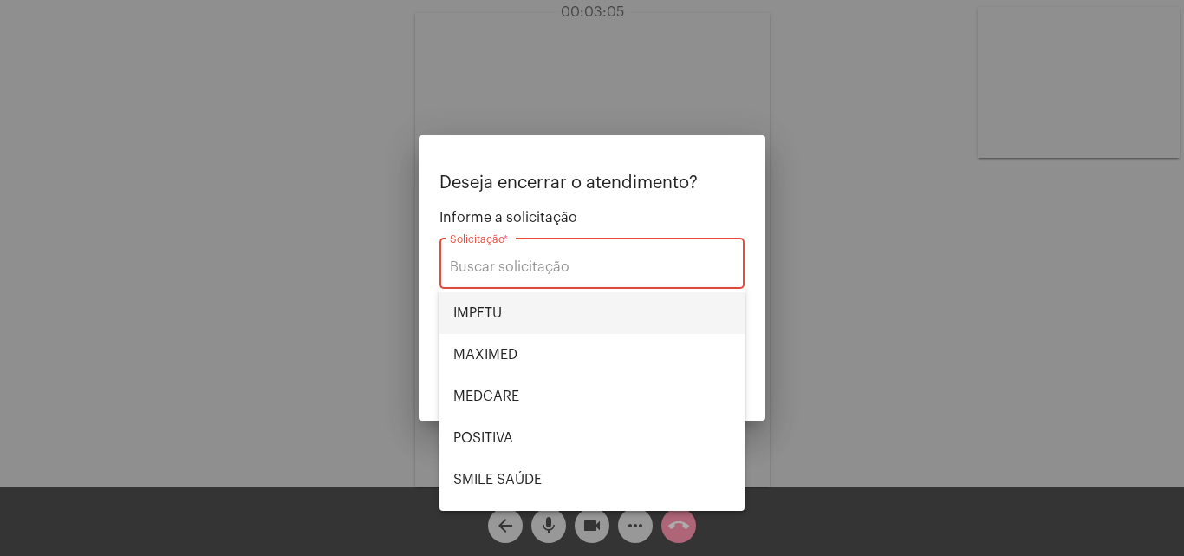
scroll to position [194, 0]
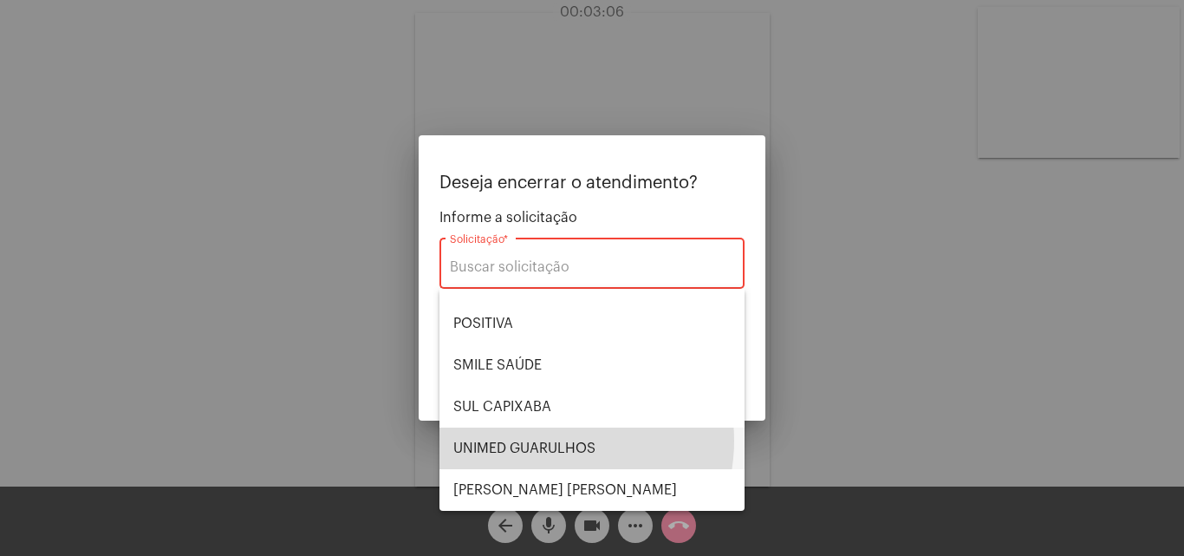
click at [555, 440] on span "UNIMED GUARULHOS" at bounding box center [591, 448] width 277 height 42
type input "UNIMED GUARULHOS"
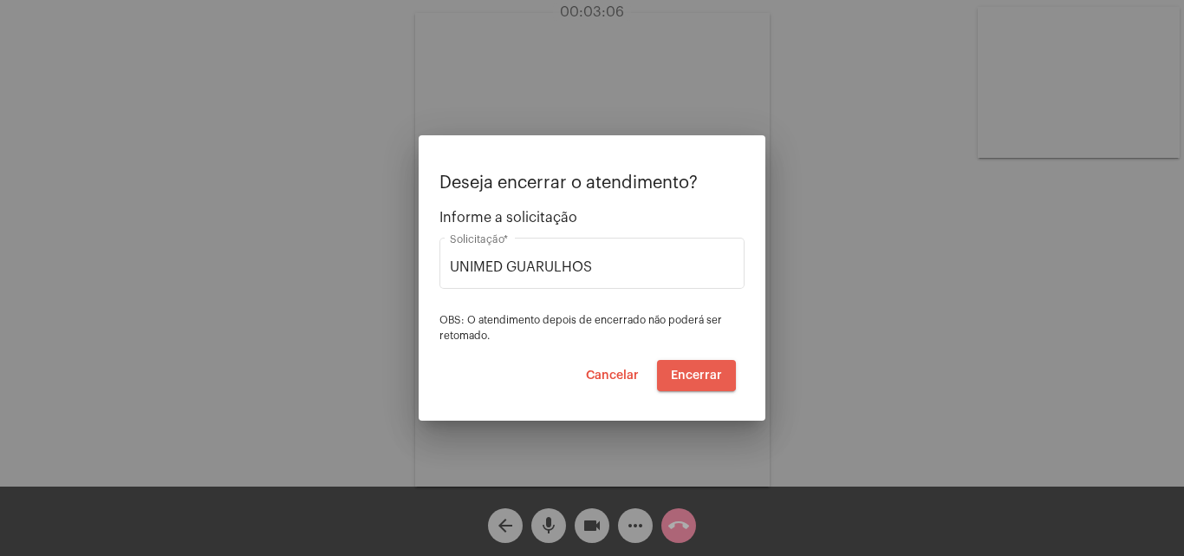
click at [679, 372] on span "Encerrar" at bounding box center [696, 375] width 51 height 12
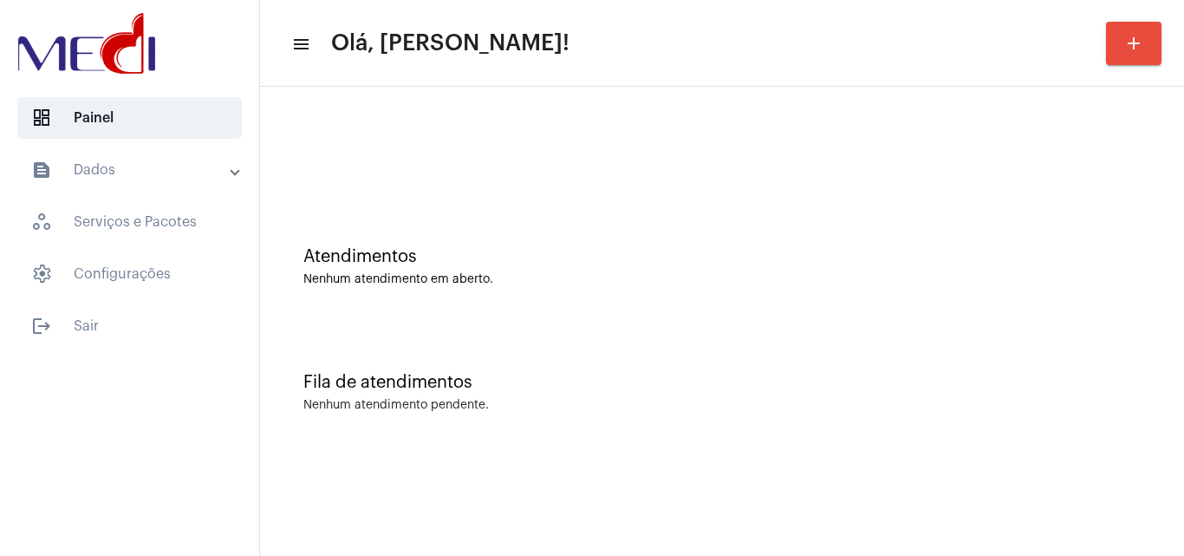
click at [1140, 391] on div "Fila de atendimentos" at bounding box center [721, 382] width 837 height 19
click at [1045, 278] on div "Nenhum atendimento em aberto." at bounding box center [721, 279] width 837 height 13
click at [1174, 374] on div "Fila de atendimentos Nenhum atendimento pendente." at bounding box center [722, 384] width 907 height 126
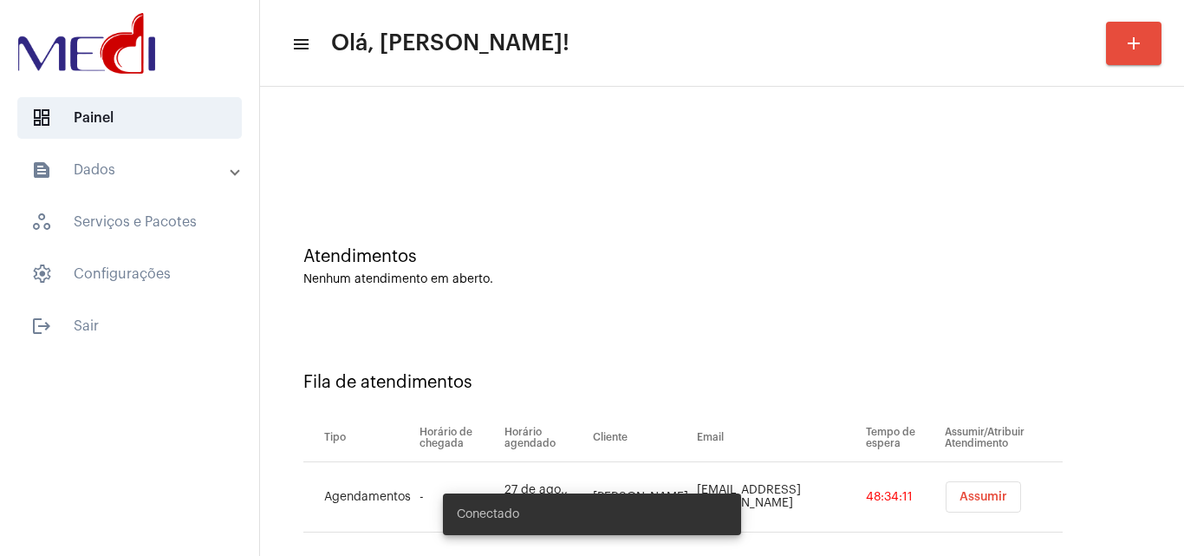
drag, startPoint x: 1115, startPoint y: 410, endPoint x: 1055, endPoint y: 433, distance: 64.2
click at [1113, 410] on div "Fila de atendimentos Tipo Horário de chegada Horário agendado Cliente Email Tem…" at bounding box center [722, 446] width 907 height 250
click at [960, 502] on span "Assumir" at bounding box center [984, 497] width 48 height 12
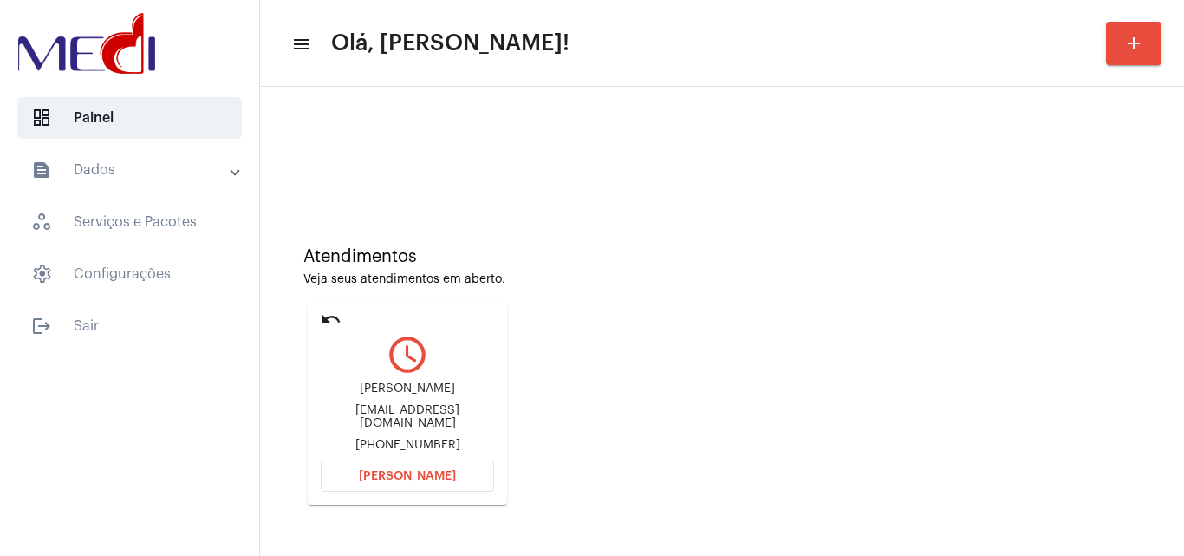
click at [417, 420] on div "josivaldoary@hotmail.com" at bounding box center [407, 417] width 173 height 26
copy div "josivaldoary@hotmail.com"
click at [381, 480] on span "[PERSON_NAME]" at bounding box center [407, 476] width 97 height 12
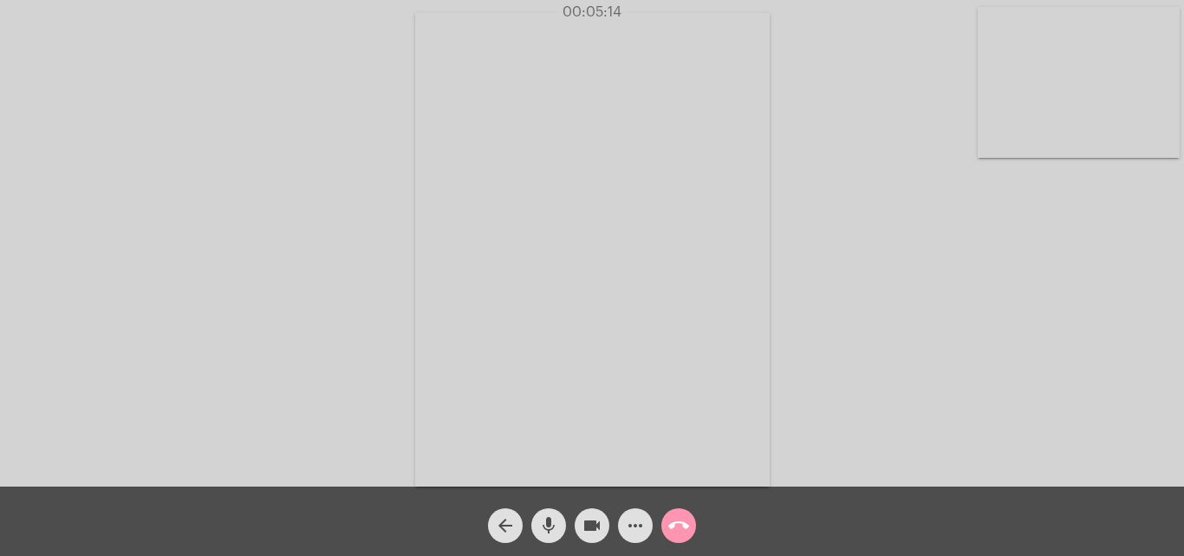
click at [674, 530] on mat-icon "call_end" at bounding box center [678, 525] width 21 height 21
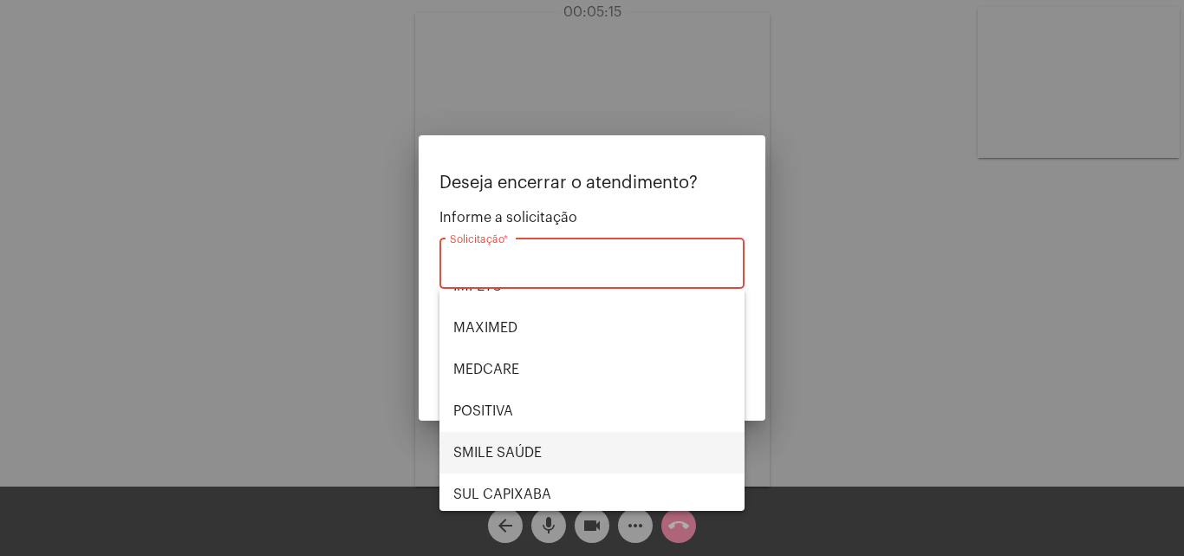
scroll to position [194, 0]
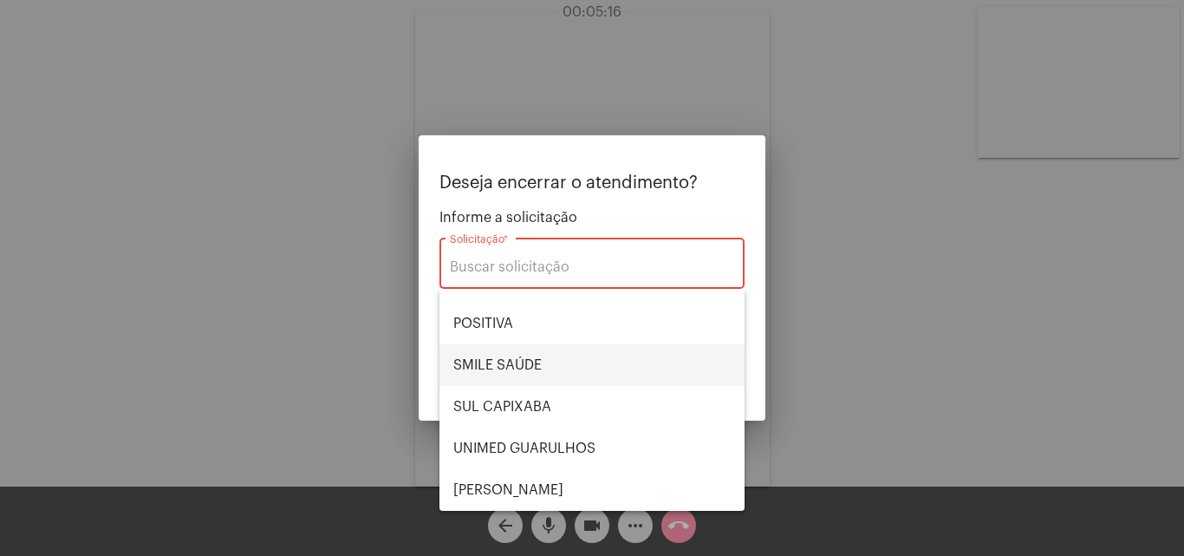
click at [534, 368] on span "SMILE SAÚDE" at bounding box center [591, 365] width 277 height 42
type input "SMILE SAÚDE"
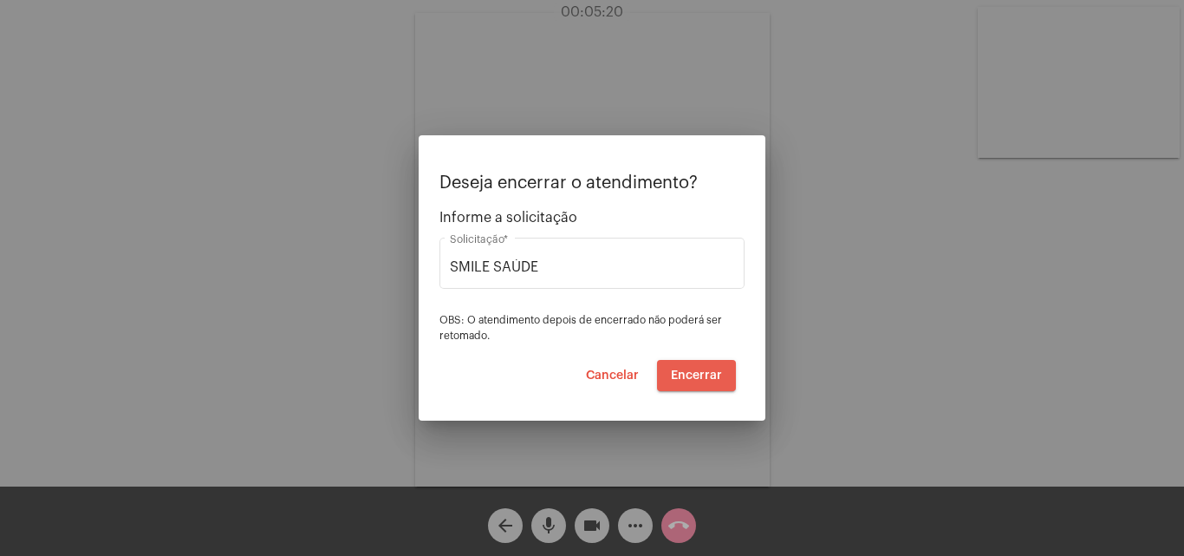
click at [706, 376] on span "Encerrar" at bounding box center [696, 375] width 51 height 12
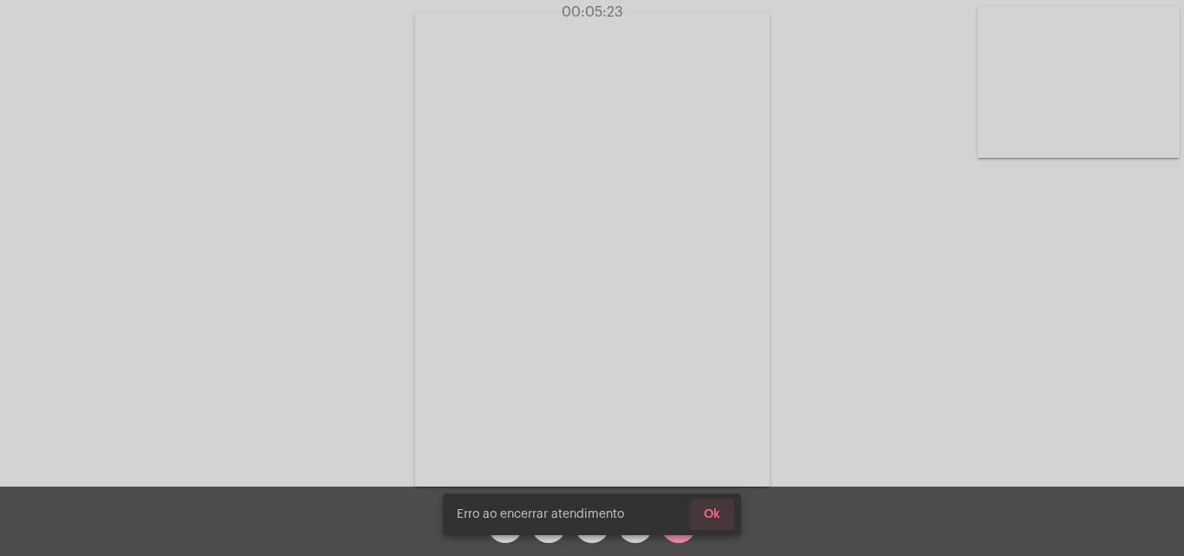
click at [715, 514] on span "Ok" at bounding box center [712, 514] width 16 height 12
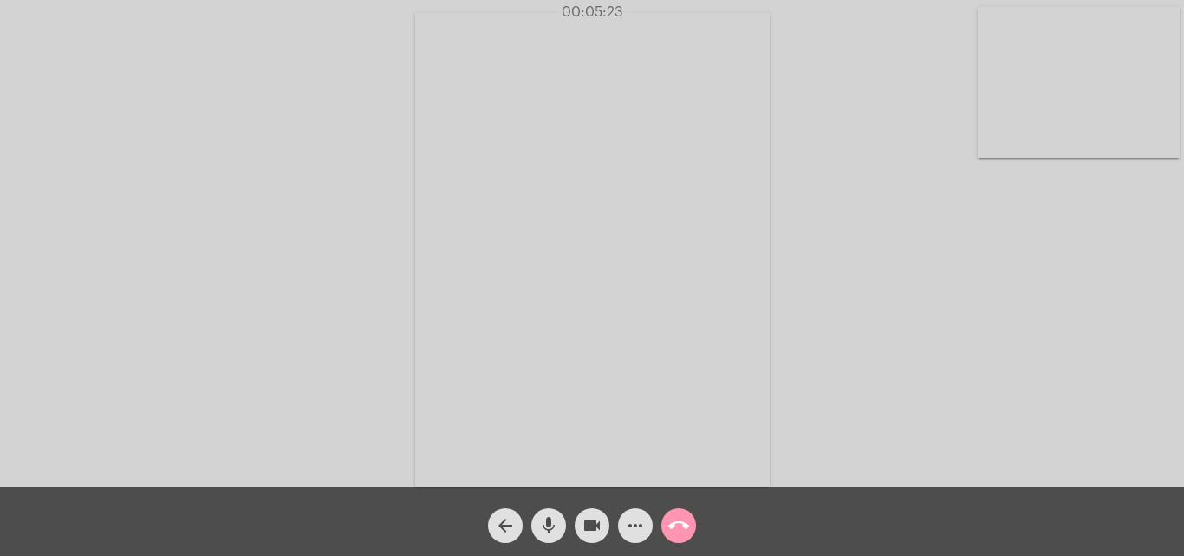
click at [680, 528] on mat-icon "call_end" at bounding box center [678, 525] width 21 height 21
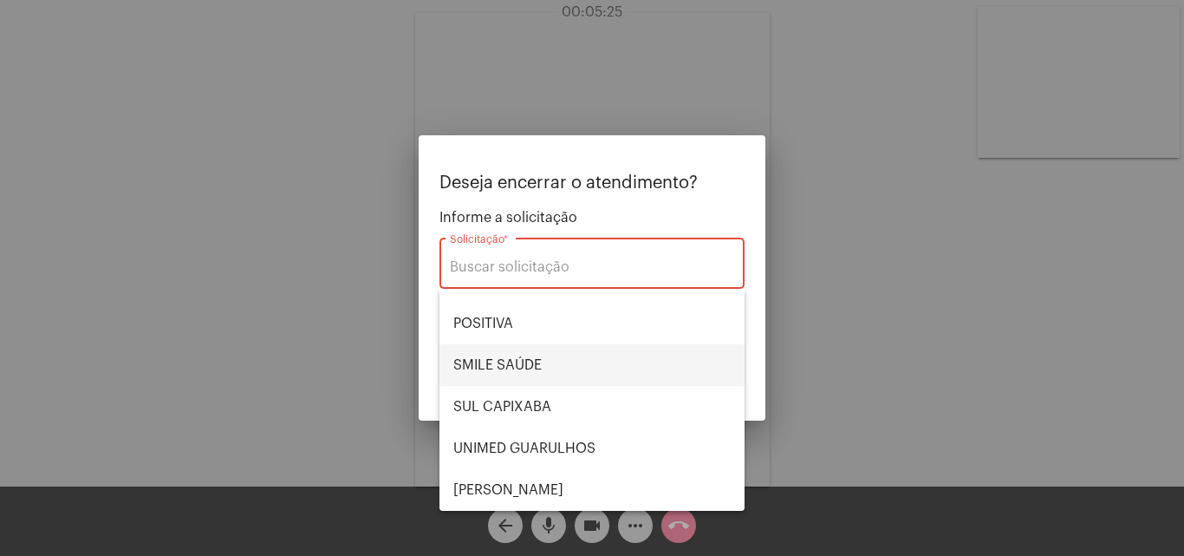
click at [543, 361] on span "SMILE SAÚDE" at bounding box center [591, 365] width 277 height 42
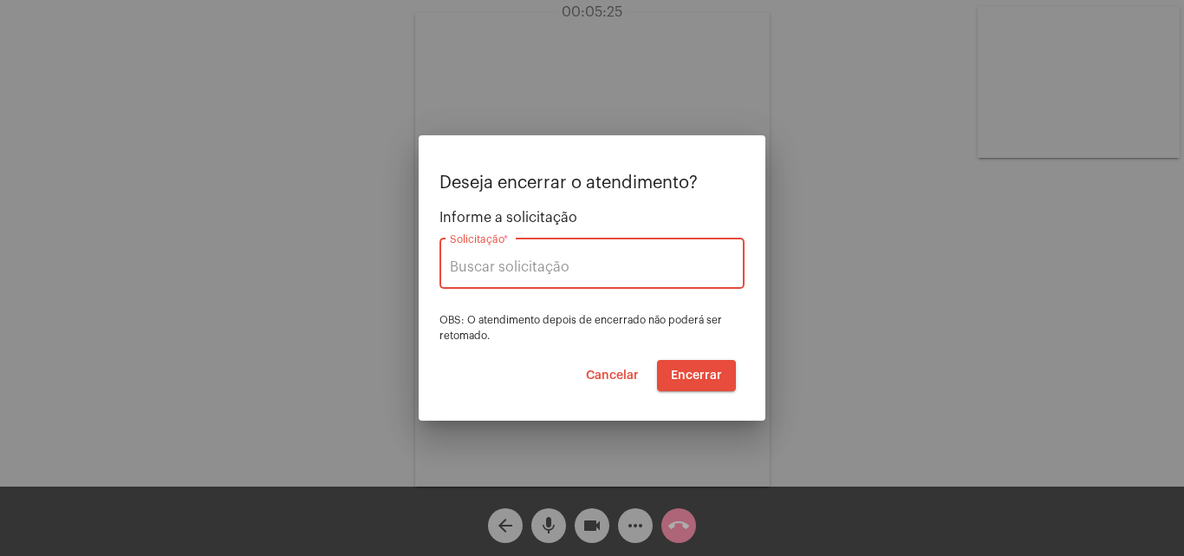
type input "SMILE SAÚDE"
click at [701, 369] on span "Encerrar" at bounding box center [696, 375] width 51 height 12
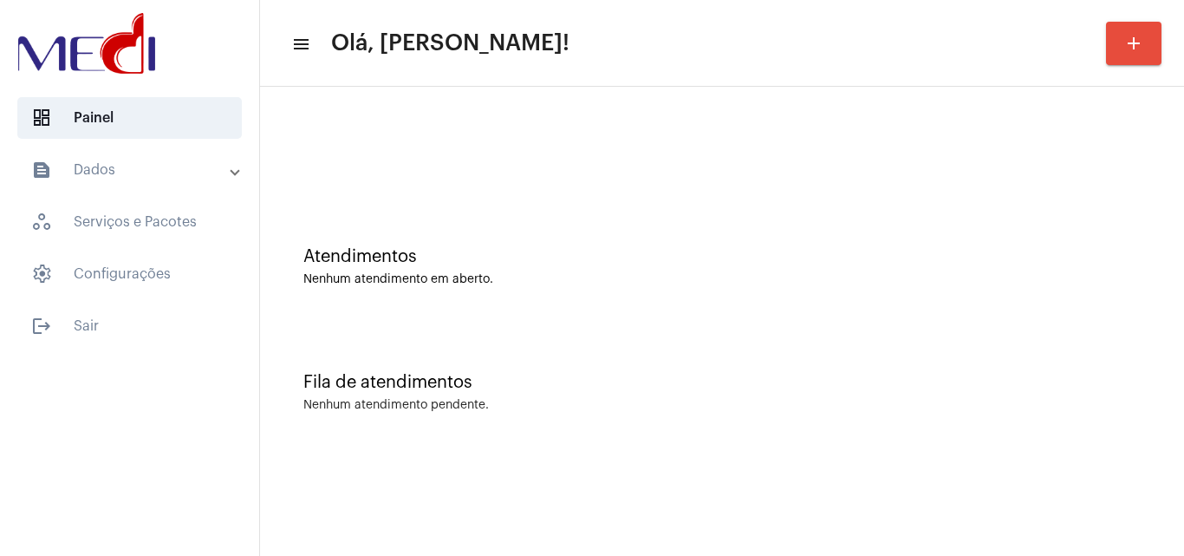
click at [1067, 293] on div "Atendimentos Nenhum atendimento em aberto." at bounding box center [722, 258] width 907 height 126
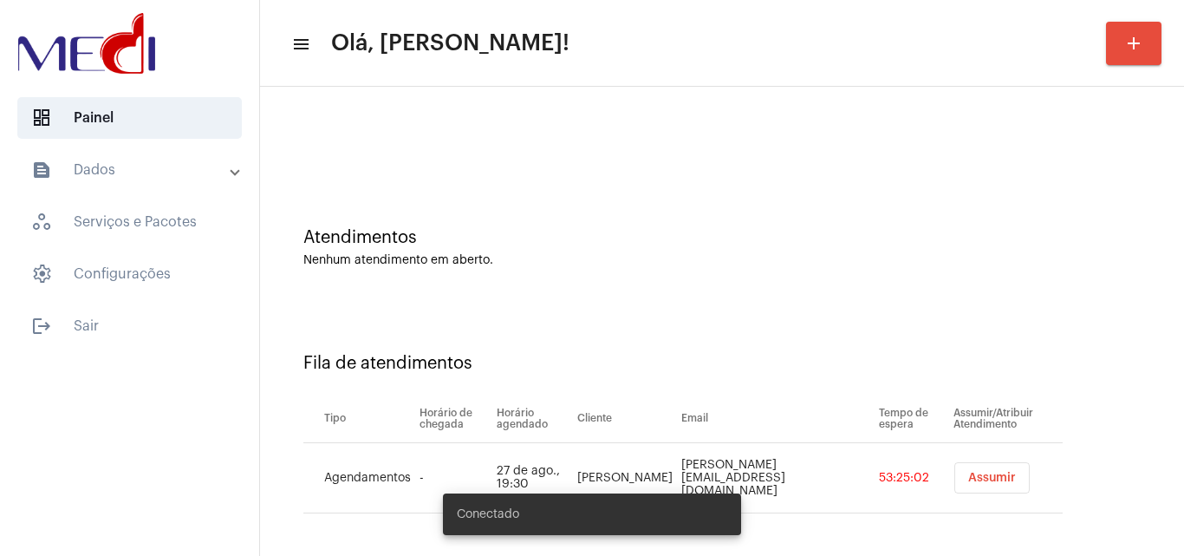
scroll to position [23, 0]
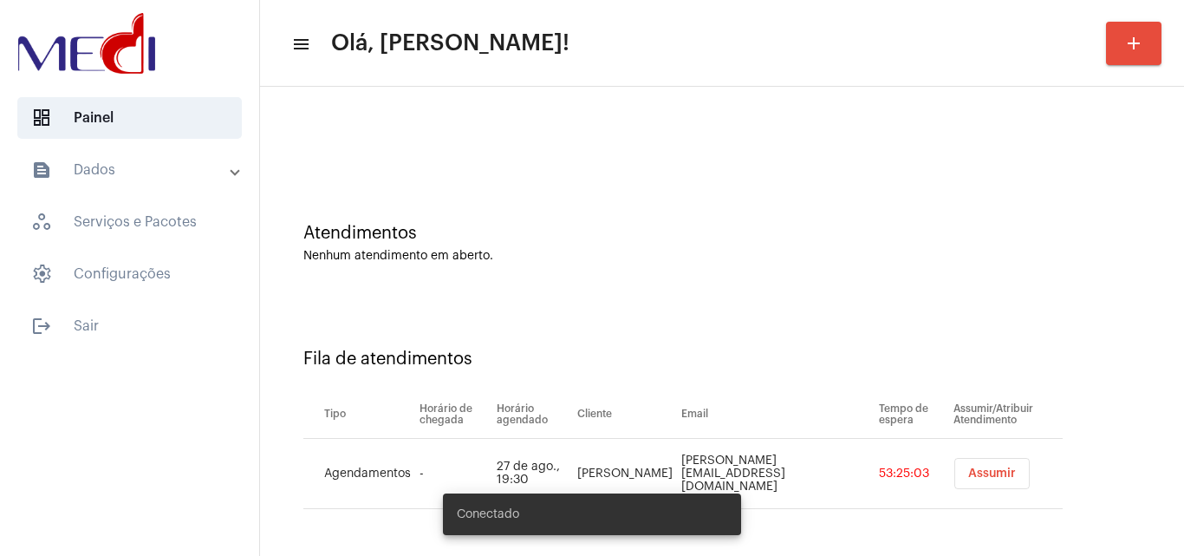
click at [979, 463] on button "Assumir" at bounding box center [991, 473] width 75 height 31
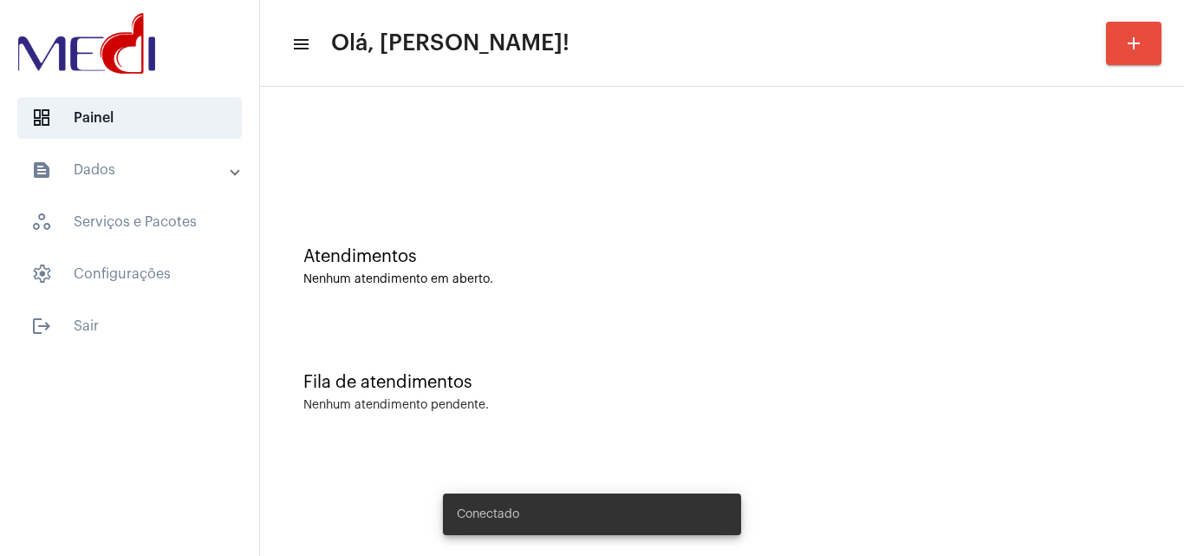
scroll to position [0, 0]
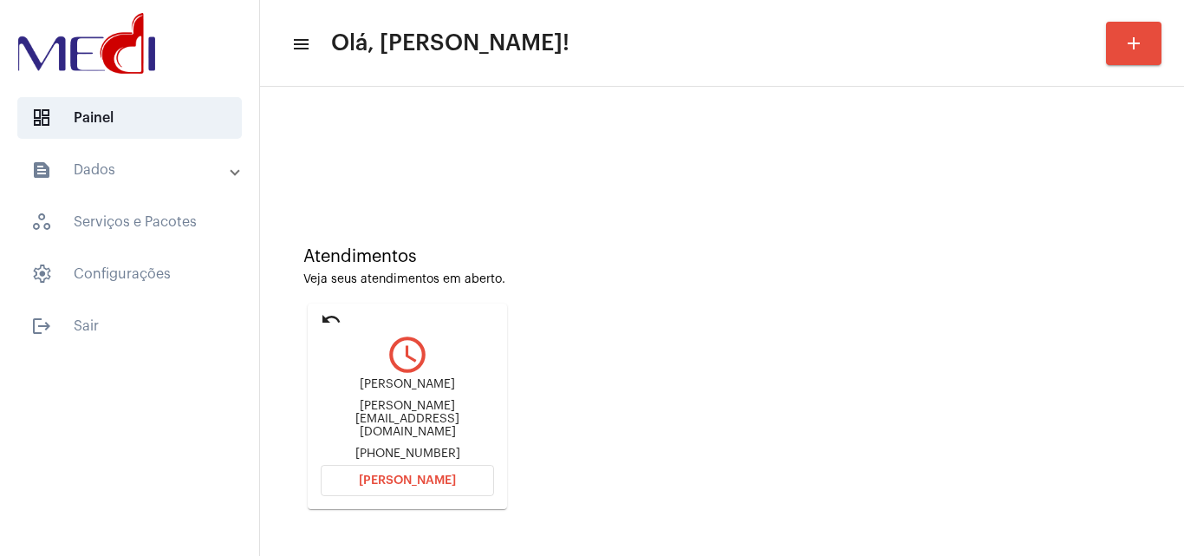
click at [408, 474] on span "[PERSON_NAME]" at bounding box center [407, 480] width 97 height 12
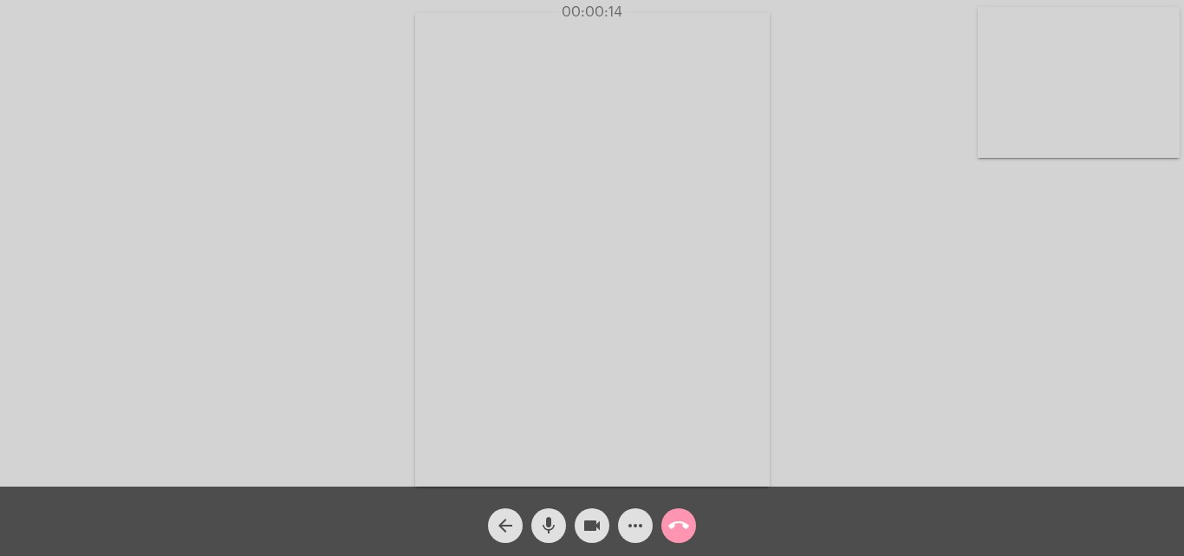
click at [550, 532] on mat-icon "mic" at bounding box center [548, 525] width 21 height 21
click at [548, 537] on span "mic_off" at bounding box center [548, 525] width 21 height 35
click at [683, 518] on mat-icon "call_end" at bounding box center [678, 525] width 21 height 21
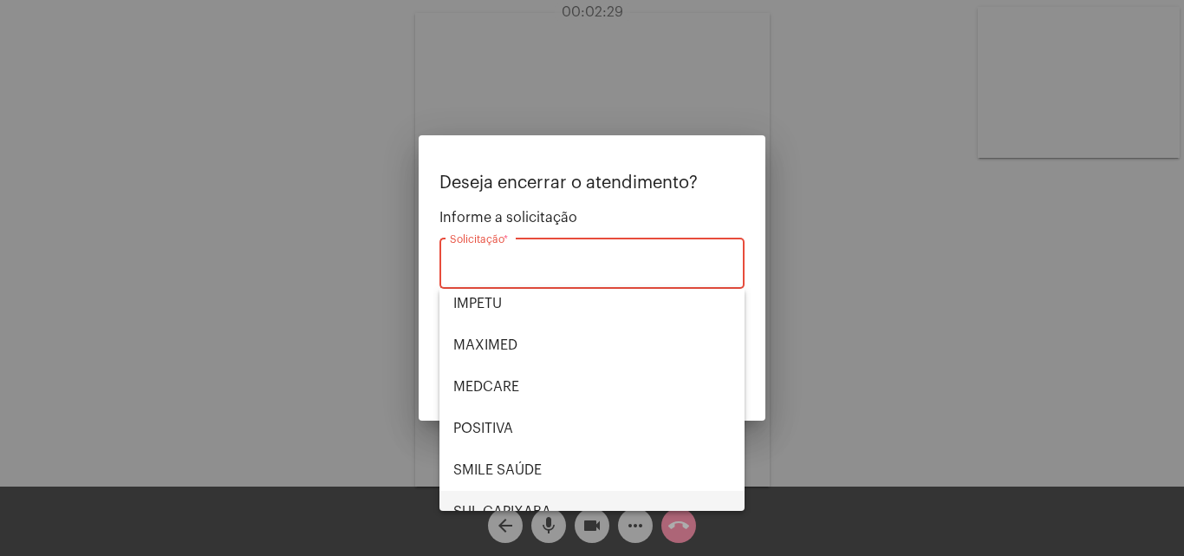
scroll to position [194, 0]
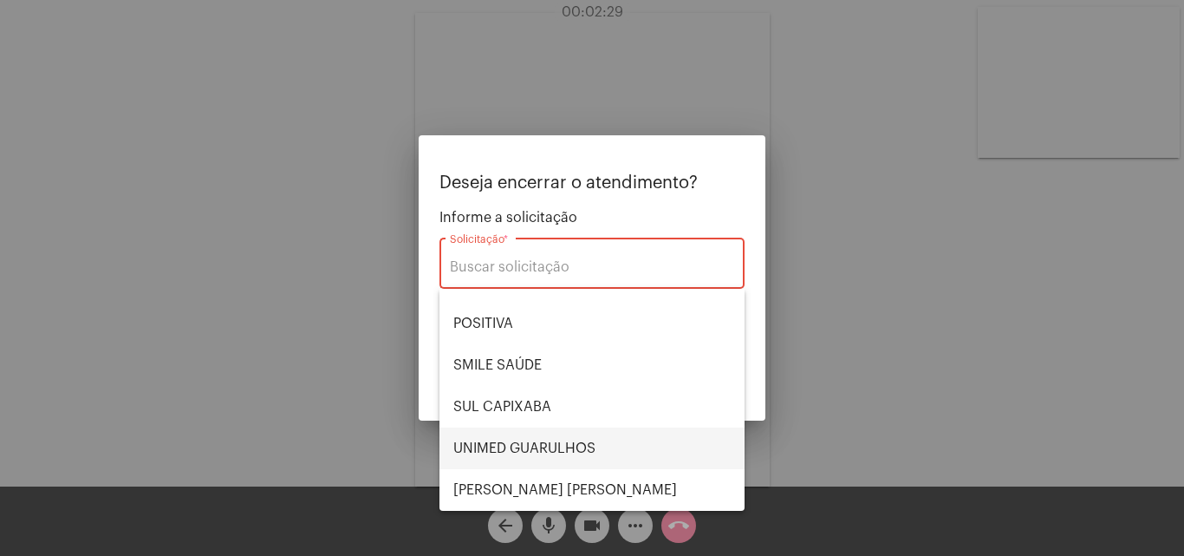
click at [532, 446] on span "UNIMED GUARULHOS" at bounding box center [591, 448] width 277 height 42
type input "UNIMED GUARULHOS"
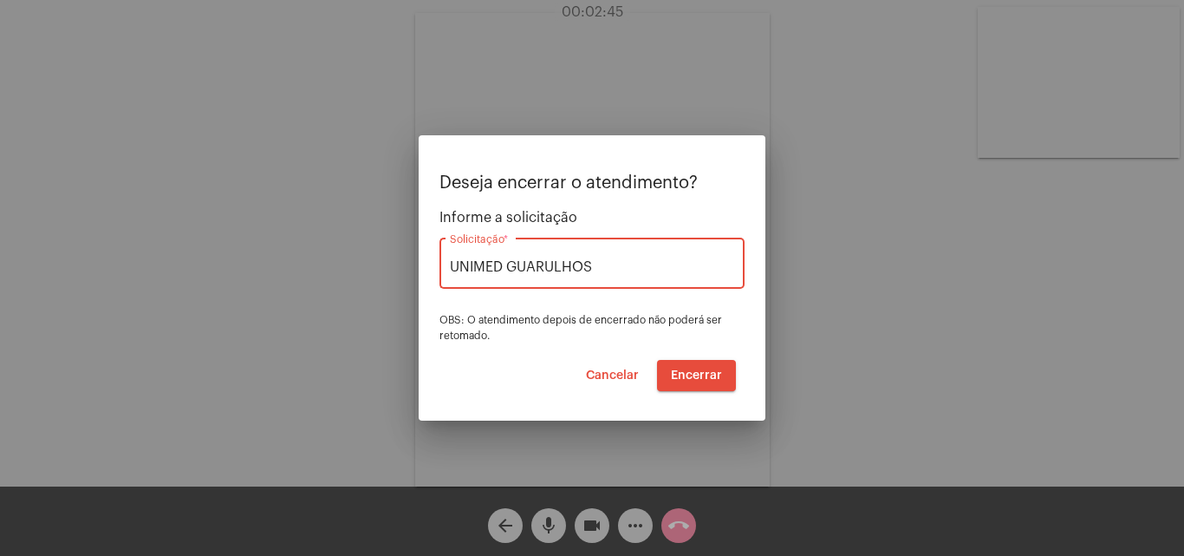
click at [707, 372] on span "Encerrar" at bounding box center [696, 375] width 51 height 12
